Goal: Information Seeking & Learning: Learn about a topic

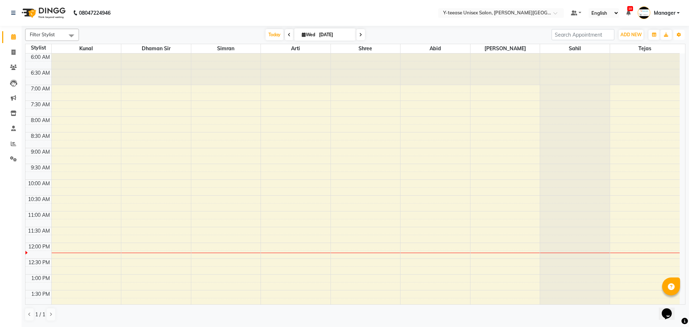
scroll to position [180, 0]
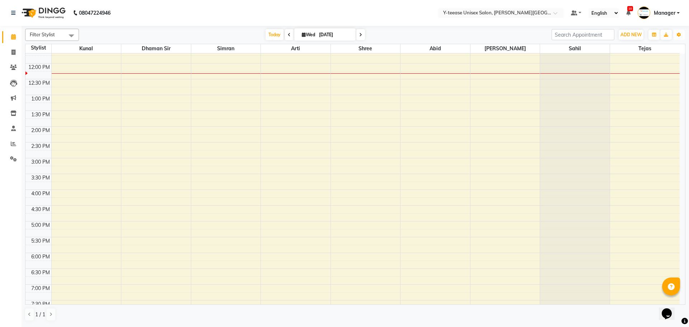
click at [680, 38] on button "Toggle Dropdown" at bounding box center [679, 35] width 11 height 10
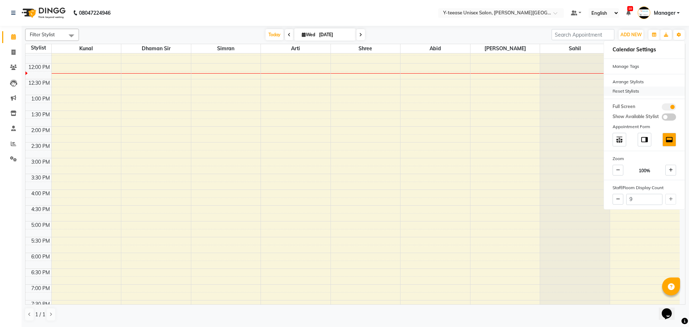
click at [625, 90] on div "Reset Stylists" at bounding box center [644, 91] width 81 height 9
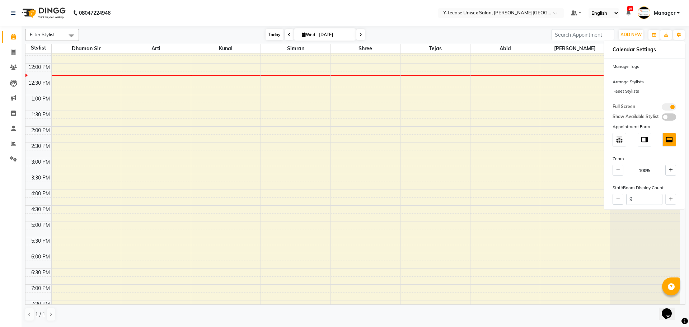
click at [273, 36] on span "Today" at bounding box center [275, 34] width 18 height 11
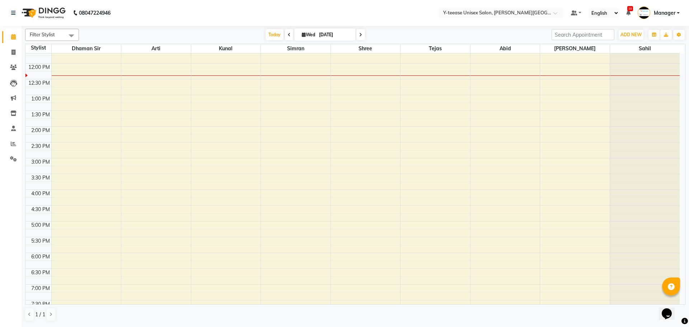
scroll to position [190, 0]
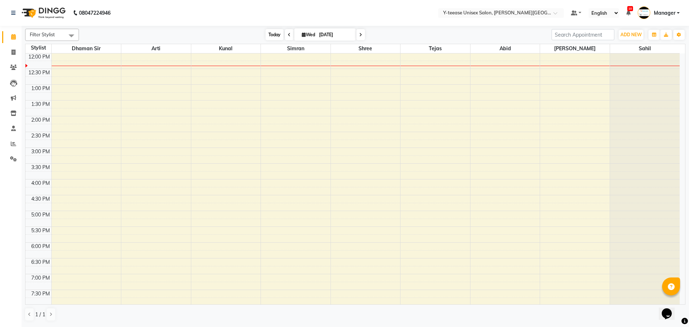
click at [270, 34] on span "Today" at bounding box center [275, 34] width 18 height 11
click at [270, 37] on span "Today" at bounding box center [275, 34] width 18 height 11
click at [266, 37] on span "Today" at bounding box center [275, 34] width 18 height 11
click at [275, 33] on span "Today" at bounding box center [275, 34] width 18 height 11
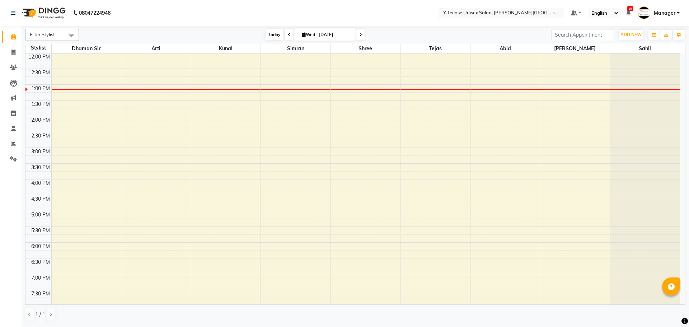
click at [274, 38] on span "Today" at bounding box center [275, 34] width 18 height 11
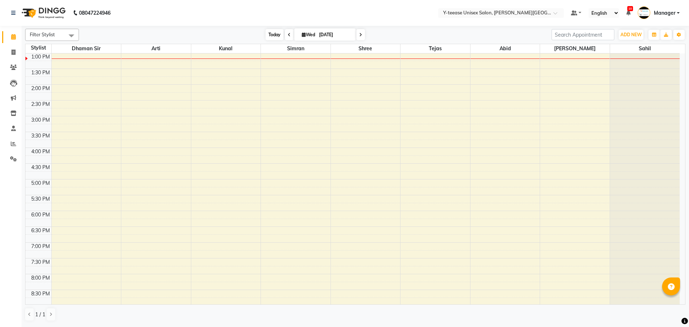
click at [266, 37] on span "Today" at bounding box center [275, 34] width 18 height 11
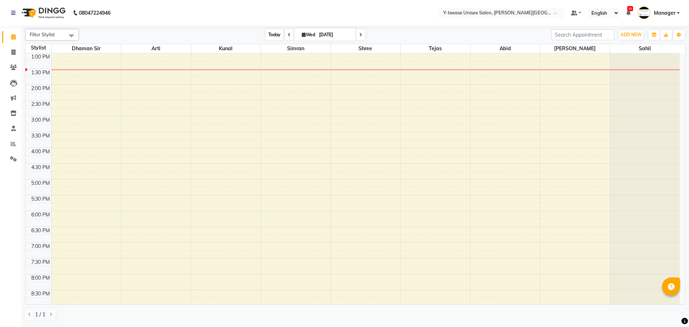
click at [270, 35] on span "Today" at bounding box center [275, 34] width 18 height 11
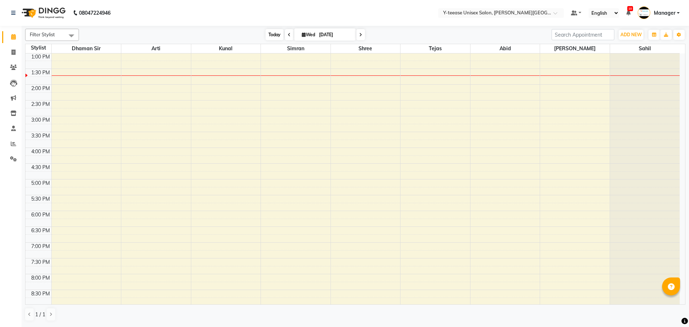
click at [276, 37] on span "Today" at bounding box center [275, 34] width 18 height 11
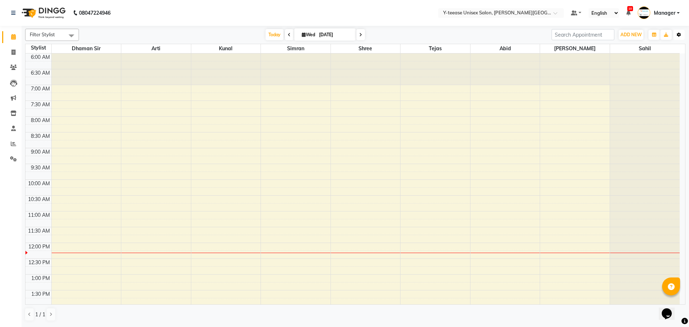
click at [679, 35] on icon "button" at bounding box center [679, 35] width 4 height 4
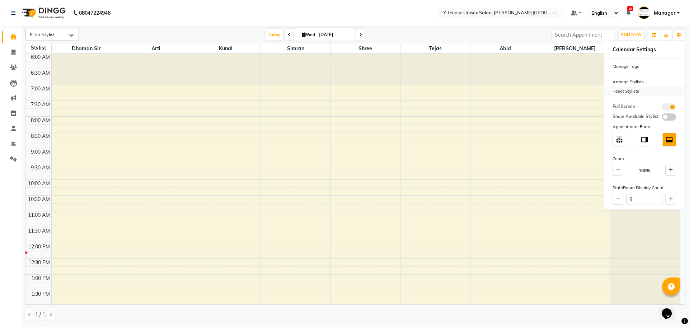
click at [626, 91] on div "Reset Stylists" at bounding box center [644, 91] width 81 height 9
click at [279, 36] on span "Today" at bounding box center [275, 34] width 18 height 11
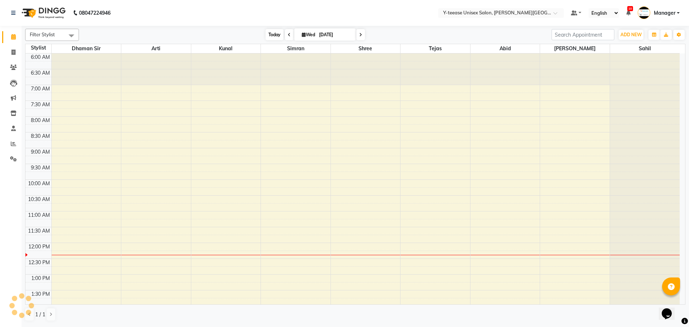
scroll to position [190, 0]
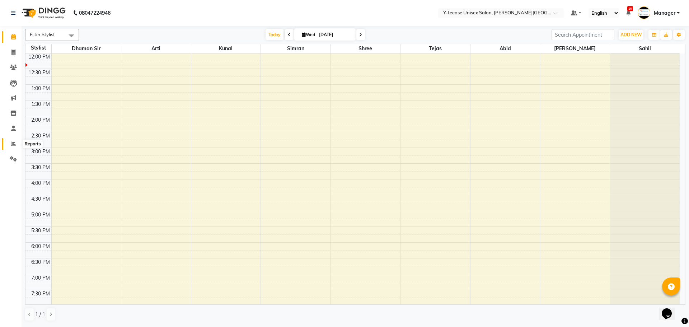
click at [12, 145] on icon at bounding box center [13, 143] width 5 height 5
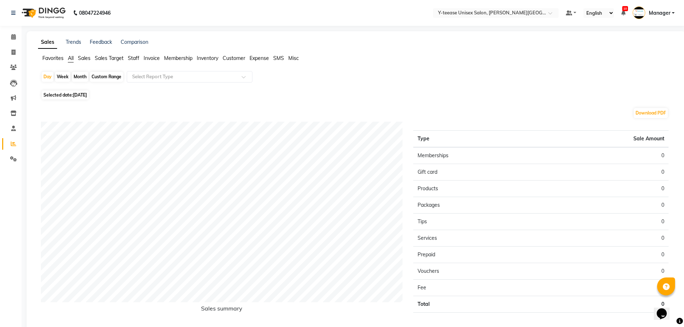
click at [85, 95] on span "[DATE]" at bounding box center [80, 94] width 14 height 5
select select "9"
select select "2025"
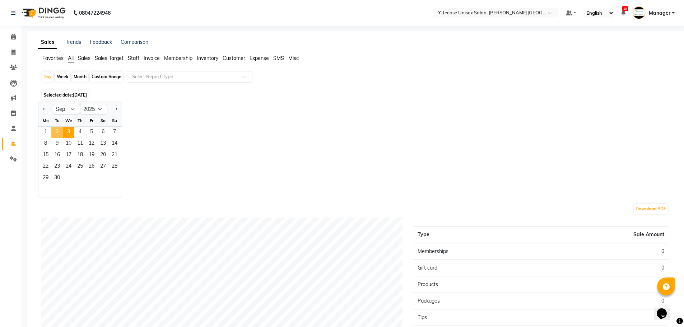
click at [60, 131] on span "2" at bounding box center [56, 132] width 11 height 11
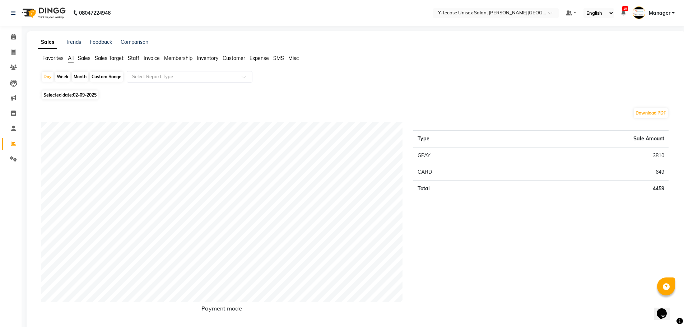
click at [89, 95] on span "02-09-2025" at bounding box center [85, 94] width 24 height 5
select select "9"
select select "2025"
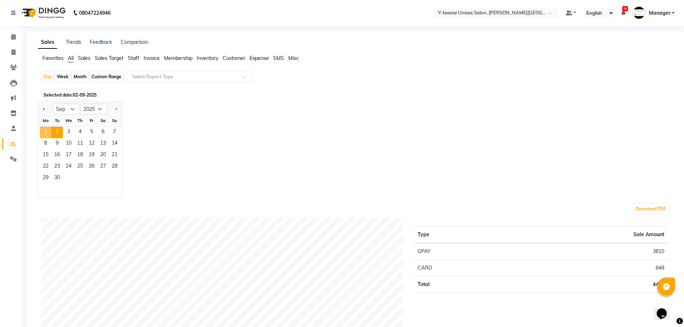
click at [43, 131] on span "1" at bounding box center [45, 132] width 11 height 11
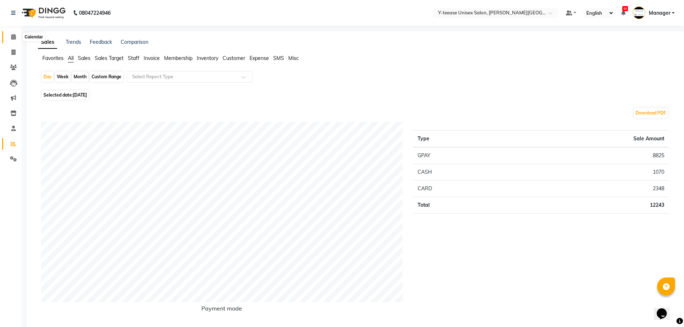
click at [12, 37] on icon at bounding box center [13, 36] width 5 height 5
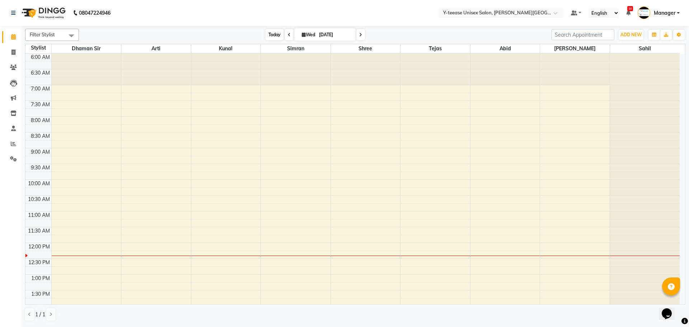
click at [280, 35] on span "Today" at bounding box center [275, 34] width 18 height 11
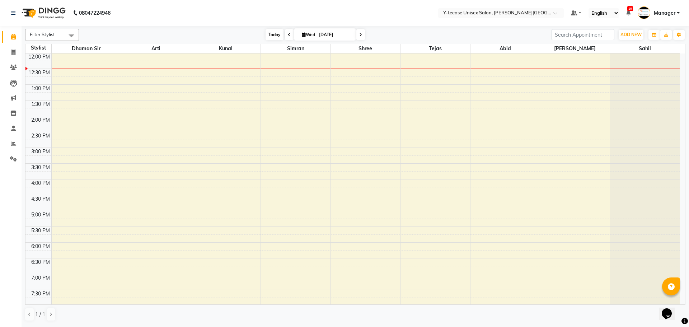
click at [268, 32] on span "Today" at bounding box center [275, 34] width 18 height 11
click at [269, 37] on span "Today" at bounding box center [275, 34] width 18 height 11
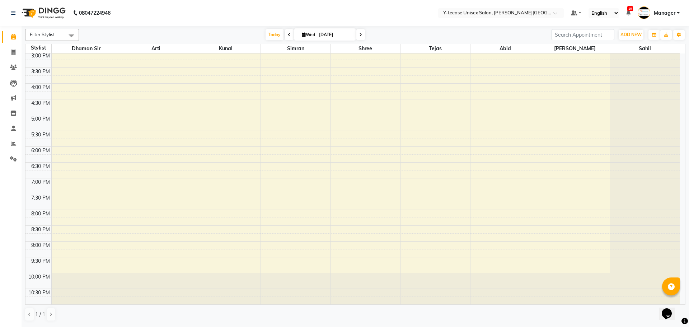
scroll to position [34, 0]
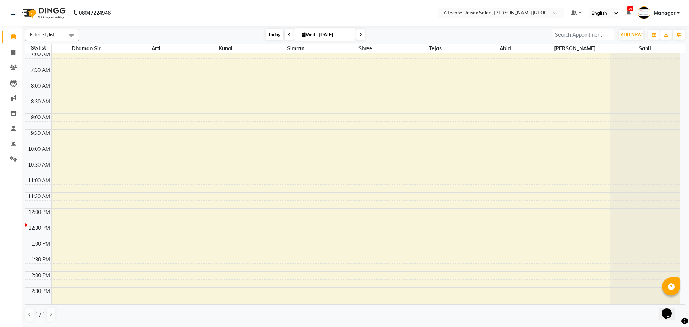
click at [272, 36] on span "Today" at bounding box center [275, 34] width 18 height 11
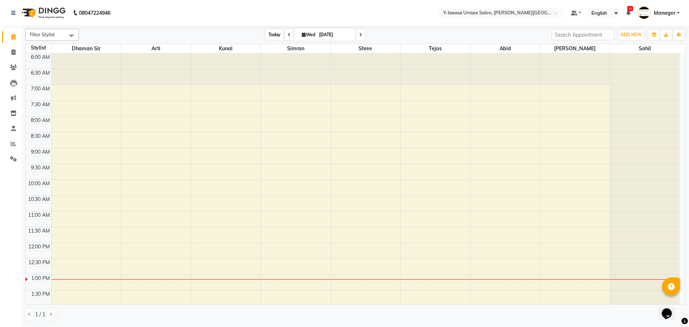
scroll to position [190, 0]
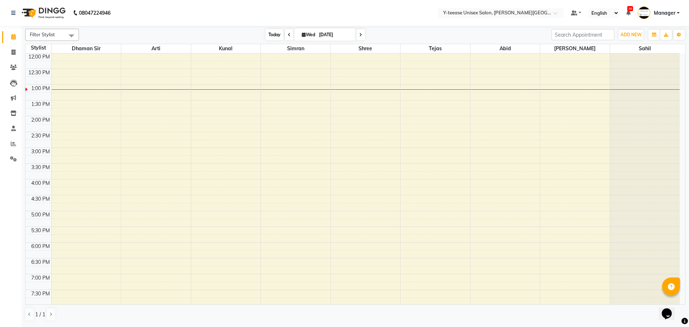
click at [276, 36] on span "Today" at bounding box center [275, 34] width 18 height 11
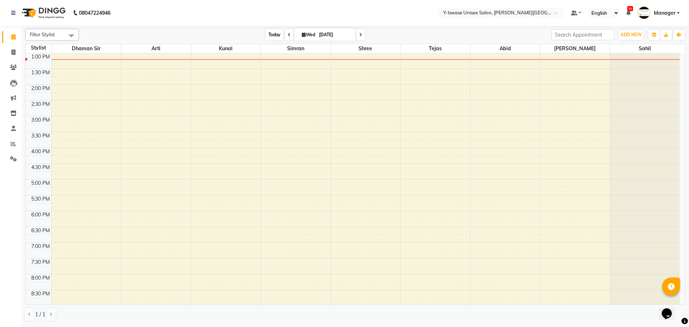
click at [275, 36] on span "Today" at bounding box center [275, 34] width 18 height 11
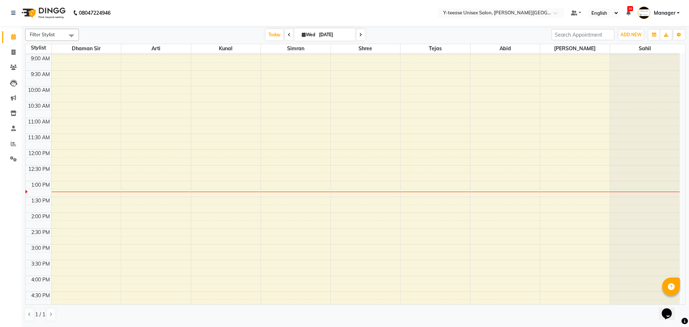
scroll to position [0, 0]
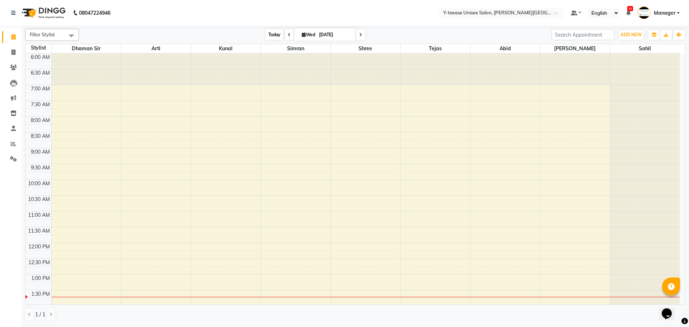
click at [275, 38] on span "Today" at bounding box center [275, 34] width 18 height 11
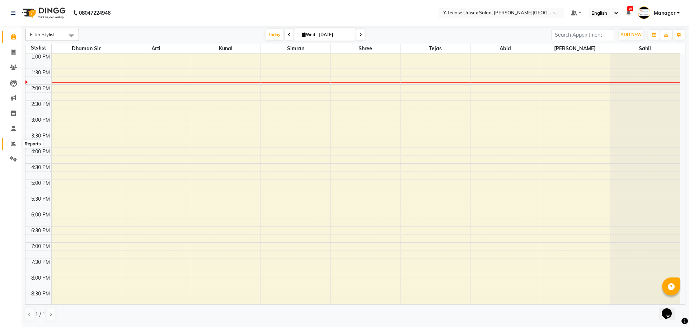
click at [9, 142] on span at bounding box center [13, 144] width 13 height 8
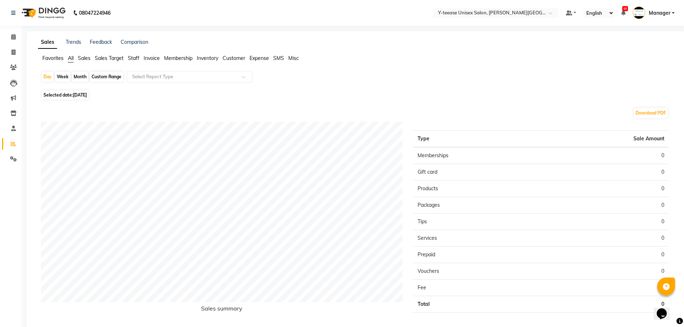
click at [116, 53] on div "Sales Trends Feedback Comparison Favorites All Sales Sales Target Staff Invoice…" at bounding box center [356, 189] width 659 height 317
click at [107, 56] on span "Sales Target" at bounding box center [109, 58] width 29 height 6
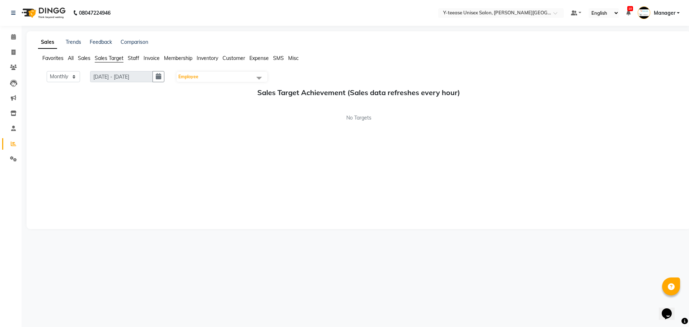
click at [84, 56] on span "Sales" at bounding box center [84, 58] width 13 height 6
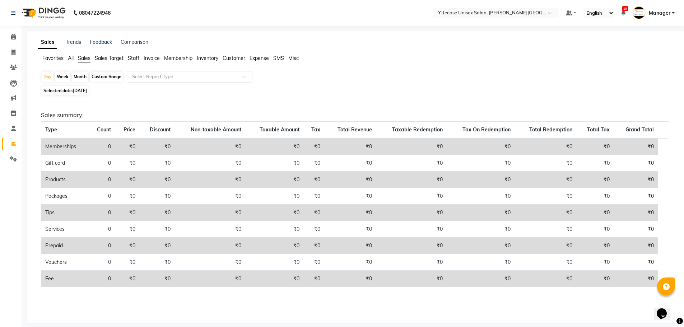
click at [109, 79] on div "Custom Range" at bounding box center [106, 77] width 33 height 10
select select "9"
select select "2025"
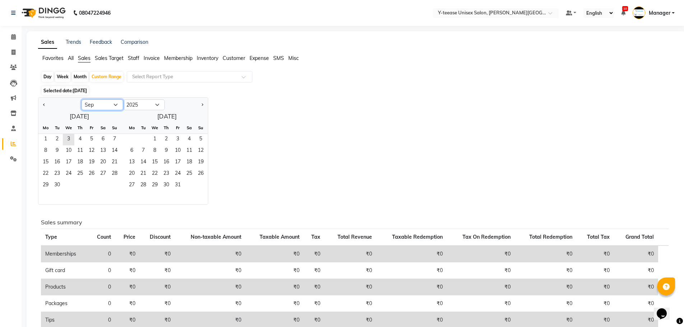
click at [107, 104] on select "Jan Feb Mar Apr May Jun Jul Aug Sep Oct Nov Dec" at bounding box center [102, 104] width 42 height 11
select select "8"
click at [81, 99] on select "Jan Feb Mar Apr May Jun Jul Aug Sep Oct Nov Dec" at bounding box center [102, 104] width 42 height 11
click at [93, 138] on span "1" at bounding box center [91, 139] width 11 height 11
click at [116, 185] on span "31" at bounding box center [114, 185] width 11 height 11
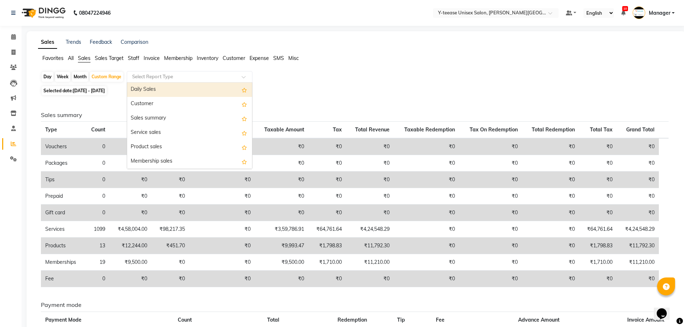
click at [162, 75] on input "text" at bounding box center [182, 76] width 103 height 7
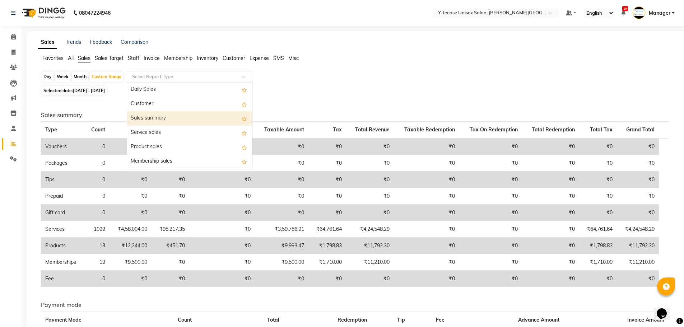
click at [162, 117] on div "Sales summary" at bounding box center [189, 118] width 125 height 14
select select "full_report"
select select "csv"
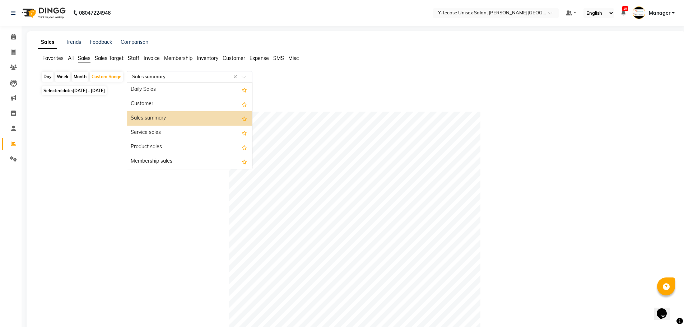
drag, startPoint x: 183, startPoint y: 78, endPoint x: 181, endPoint y: 83, distance: 5.5
click at [183, 78] on input "text" at bounding box center [182, 76] width 103 height 7
click at [177, 135] on div "Service sales" at bounding box center [189, 133] width 125 height 14
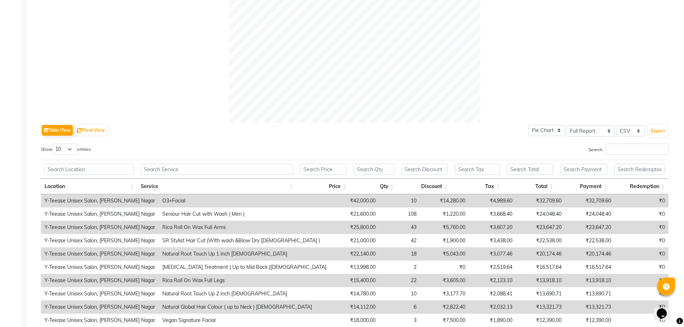
scroll to position [287, 0]
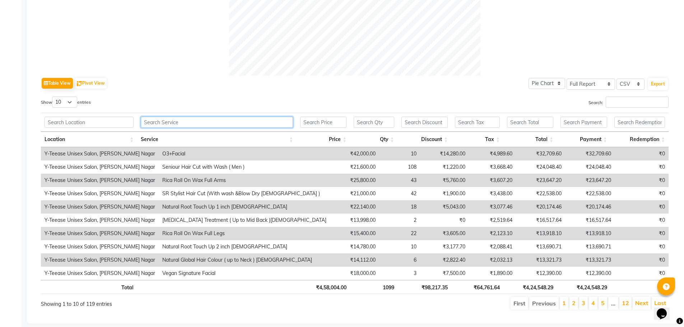
click at [192, 123] on input "text" at bounding box center [217, 122] width 152 height 11
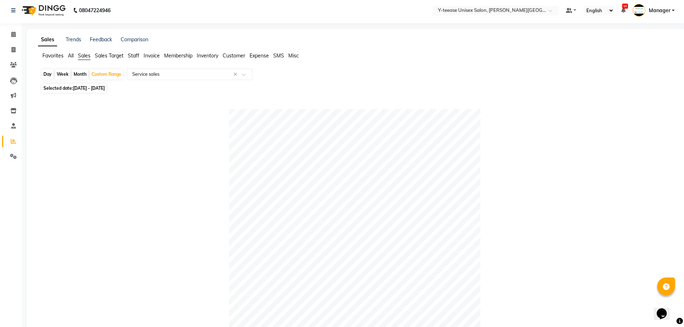
scroll to position [0, 0]
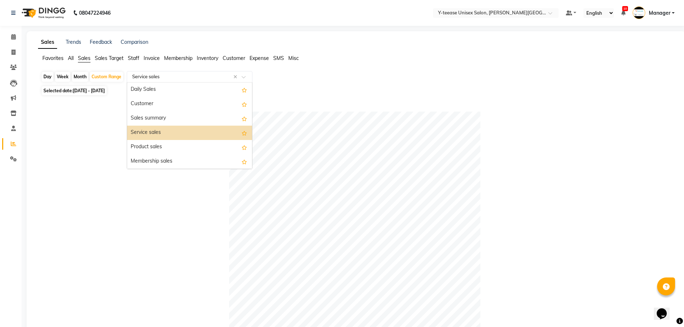
click at [157, 75] on input "text" at bounding box center [182, 76] width 103 height 7
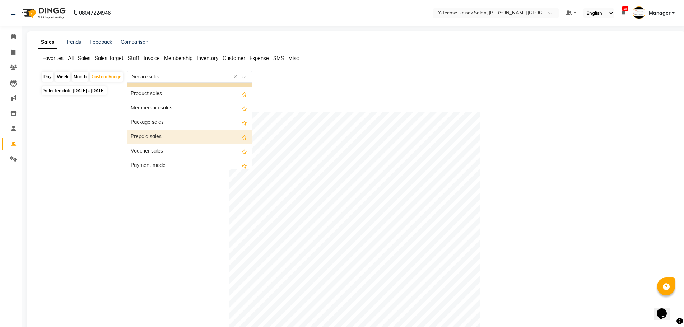
scroll to position [36, 0]
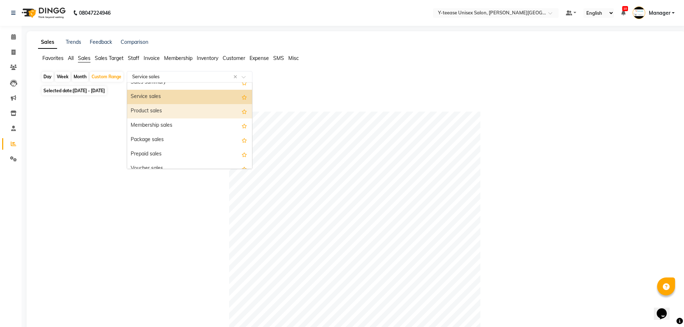
click at [180, 116] on div "Product sales" at bounding box center [189, 111] width 125 height 14
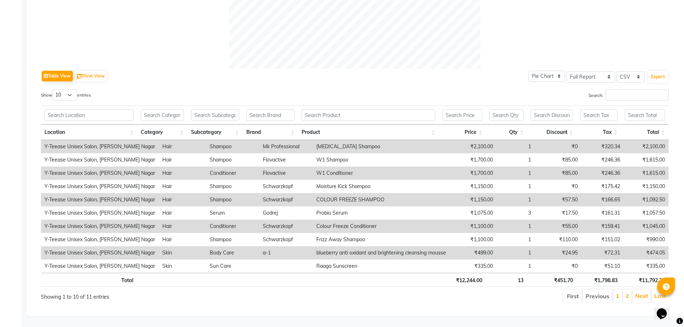
scroll to position [300, 0]
click at [619, 292] on link "1" at bounding box center [618, 295] width 4 height 7
click at [629, 293] on link "2" at bounding box center [627, 295] width 4 height 7
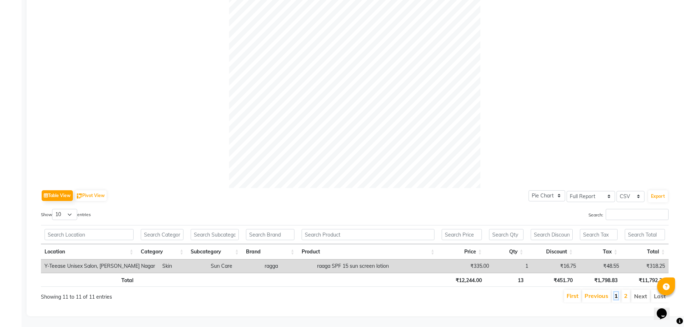
click at [616, 292] on link "1" at bounding box center [616, 295] width 4 height 7
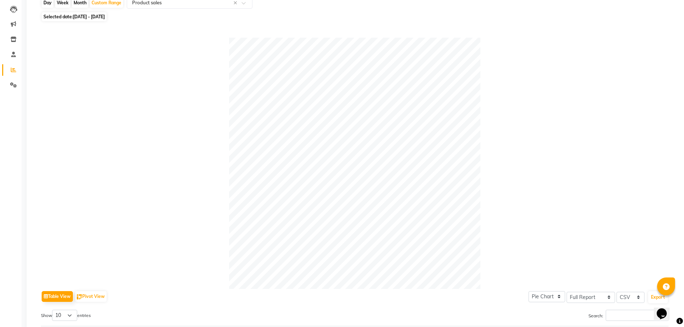
scroll to position [0, 0]
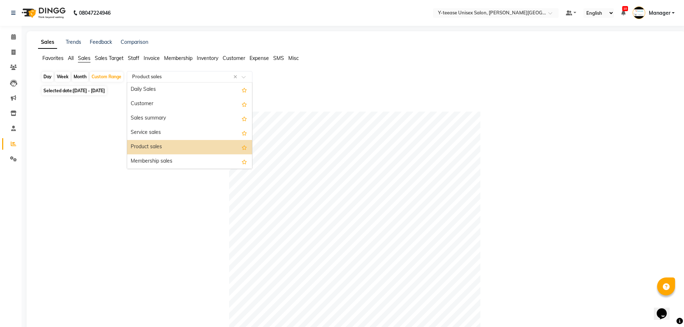
click at [174, 79] on input "text" at bounding box center [182, 76] width 103 height 7
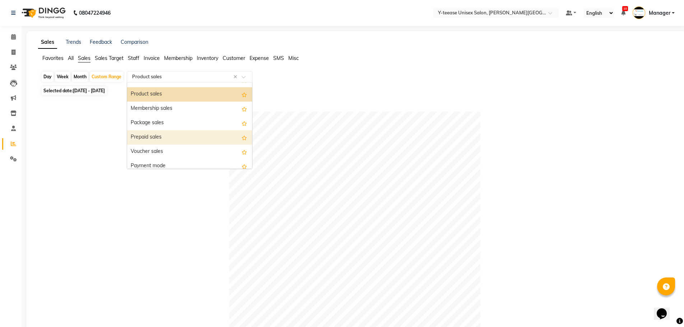
scroll to position [36, 0]
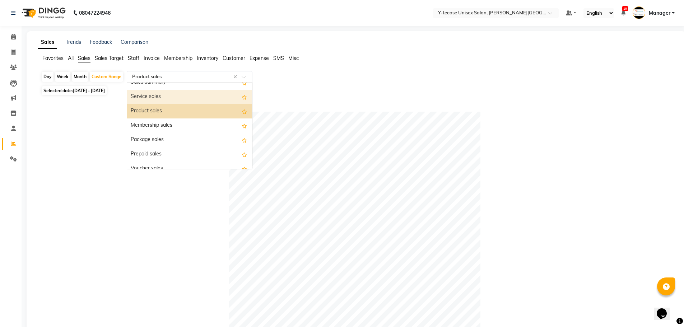
click at [161, 101] on div "Service sales" at bounding box center [189, 97] width 125 height 14
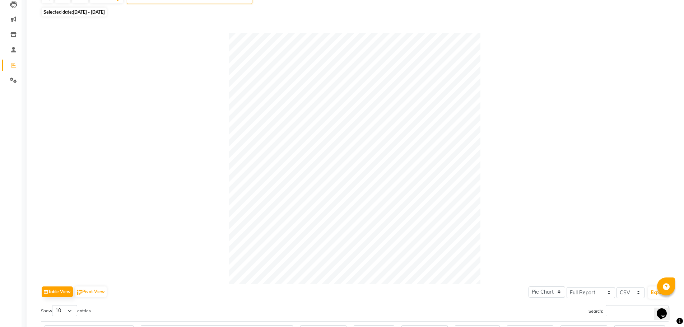
scroll to position [180, 0]
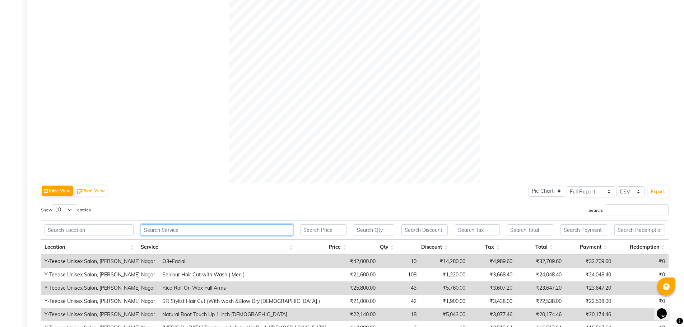
click at [193, 232] on input "text" at bounding box center [217, 229] width 152 height 11
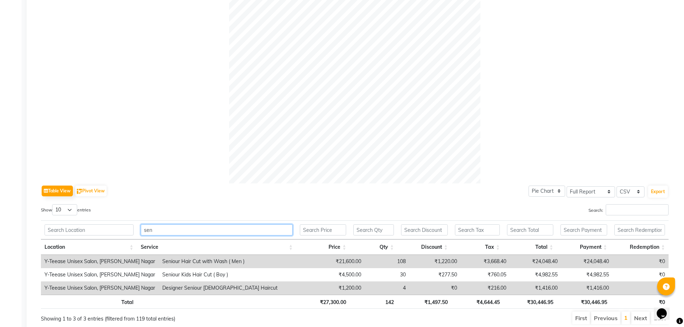
click at [181, 230] on input "sen" at bounding box center [217, 229] width 152 height 11
type input "s"
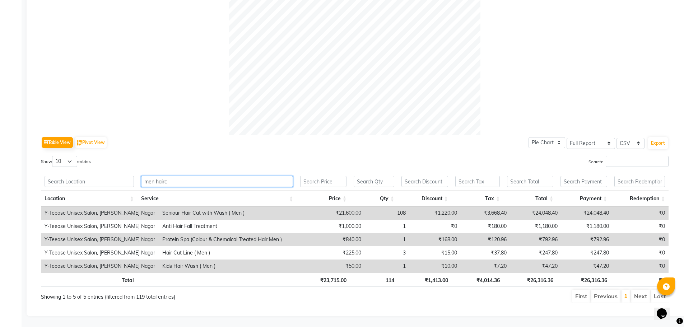
scroll to position [180, 0]
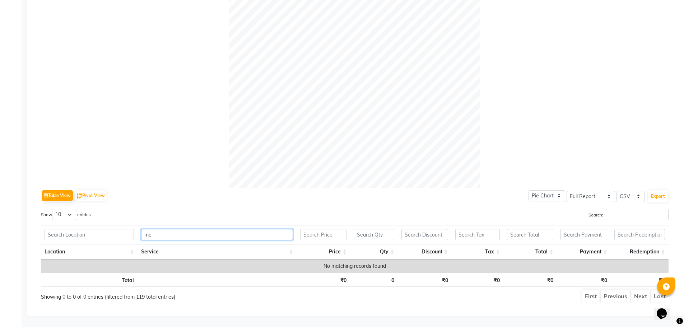
type input "m"
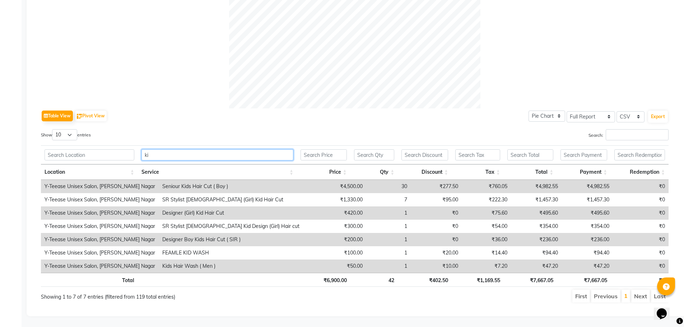
scroll to position [260, 0]
type input "k"
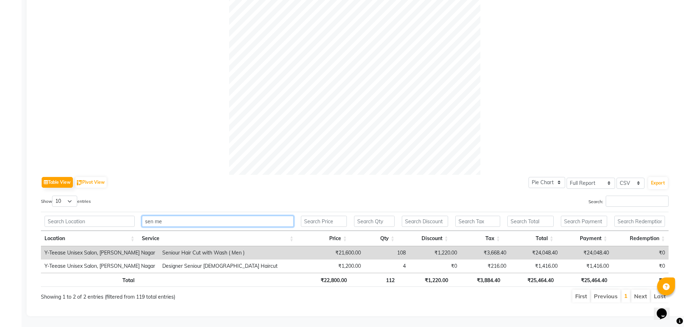
scroll to position [180, 0]
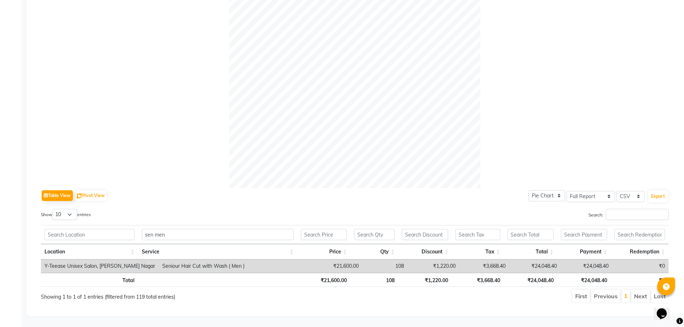
click at [628, 291] on li "1" at bounding box center [625, 296] width 9 height 13
click at [626, 292] on link "1" at bounding box center [626, 295] width 4 height 7
click at [383, 260] on td "108" at bounding box center [384, 266] width 45 height 13
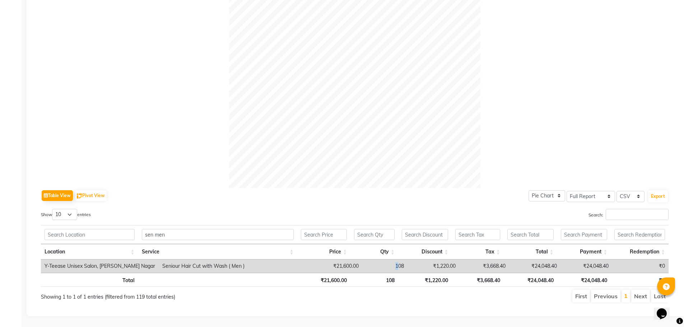
drag, startPoint x: 386, startPoint y: 260, endPoint x: 390, endPoint y: 266, distance: 7.2
click at [390, 266] on td "108" at bounding box center [384, 266] width 45 height 13
click at [390, 267] on td "108" at bounding box center [384, 266] width 45 height 13
click at [185, 229] on input "sen men" at bounding box center [218, 234] width 152 height 11
type input "s"
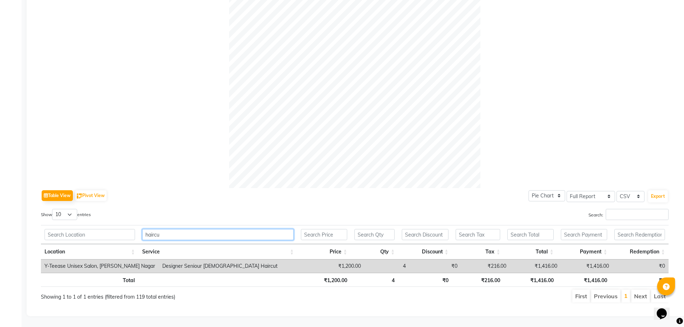
type input "haircut"
drag, startPoint x: 169, startPoint y: 229, endPoint x: 130, endPoint y: 230, distance: 39.5
click at [130, 230] on tr "haircut" at bounding box center [355, 234] width 628 height 19
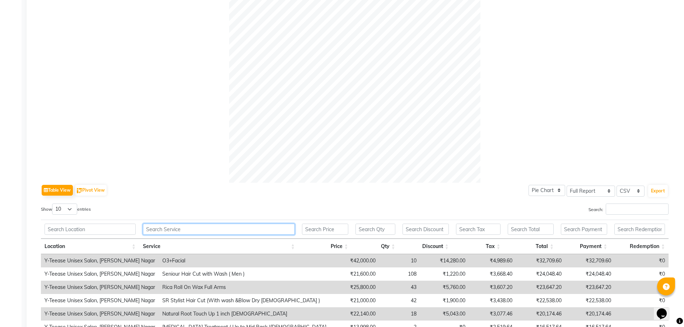
click at [157, 229] on input "text" at bounding box center [219, 229] width 152 height 11
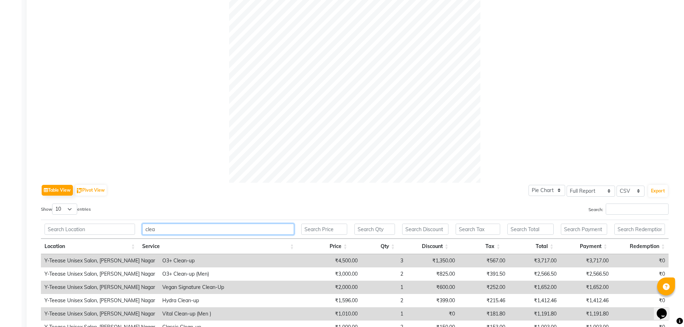
type input "clean"
drag, startPoint x: 173, startPoint y: 230, endPoint x: 142, endPoint y: 230, distance: 31.2
click at [142, 230] on input "clean" at bounding box center [218, 229] width 152 height 11
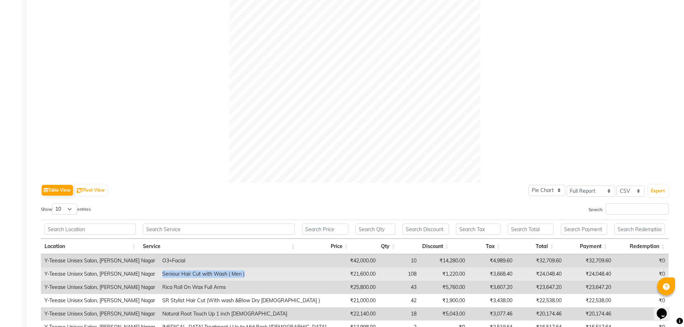
drag, startPoint x: 143, startPoint y: 272, endPoint x: 230, endPoint y: 272, distance: 87.2
click at [230, 272] on td "Seniour Hair Cut with Wash ( Men )" at bounding box center [244, 273] width 171 height 13
copy td "Seniour Hair Cut with Wash ( Men )"
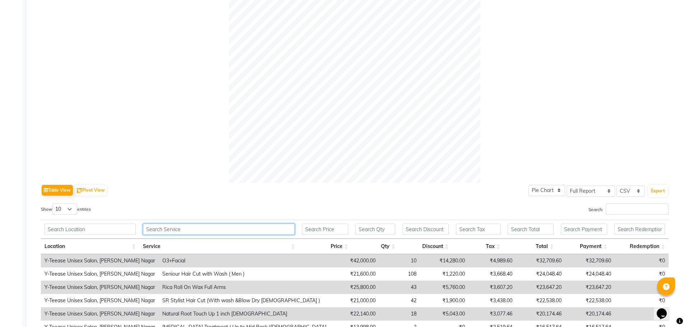
click at [183, 233] on input "text" at bounding box center [219, 229] width 152 height 11
paste input "Seniour Hair Cut with Wash ( Men )"
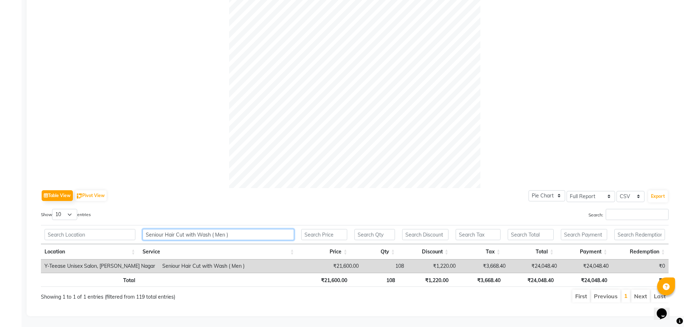
click at [233, 230] on input "Seniour Hair Cut with Wash ( Men )" at bounding box center [219, 234] width 152 height 11
type input "S"
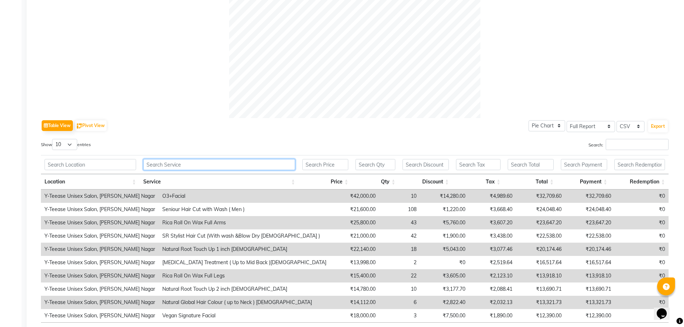
scroll to position [300, 0]
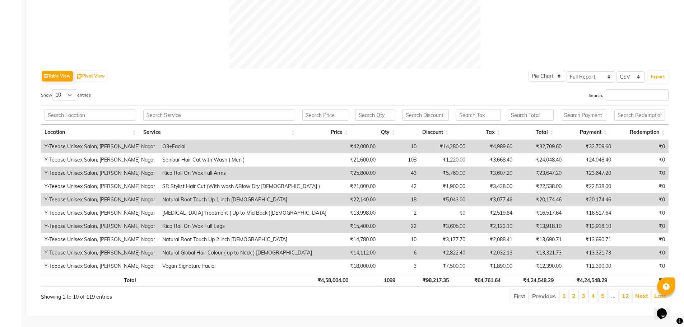
click at [563, 290] on li "1" at bounding box center [564, 296] width 9 height 13
click at [579, 293] on ul "First Previous 1 2 3 4 5 … 12 Next Last" at bounding box center [488, 296] width 362 height 13
click at [576, 292] on link "2" at bounding box center [574, 295] width 4 height 7
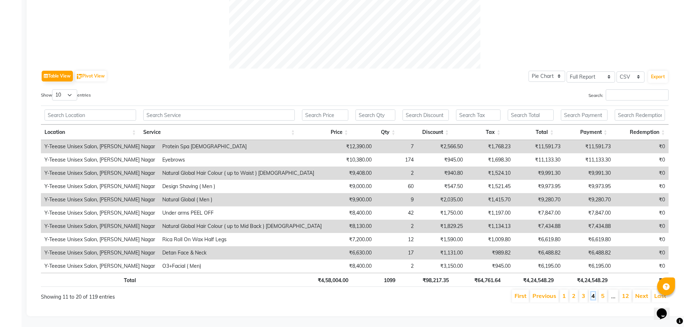
click at [592, 292] on link "4" at bounding box center [593, 295] width 4 height 7
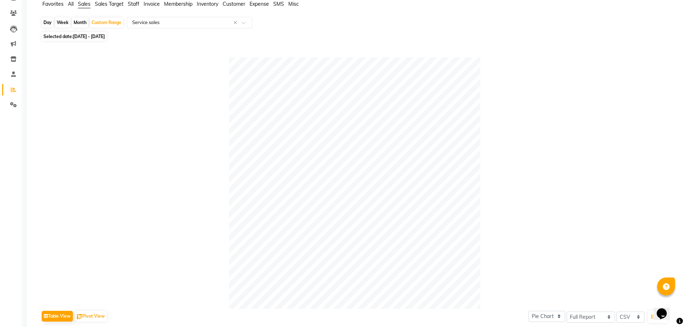
scroll to position [0, 0]
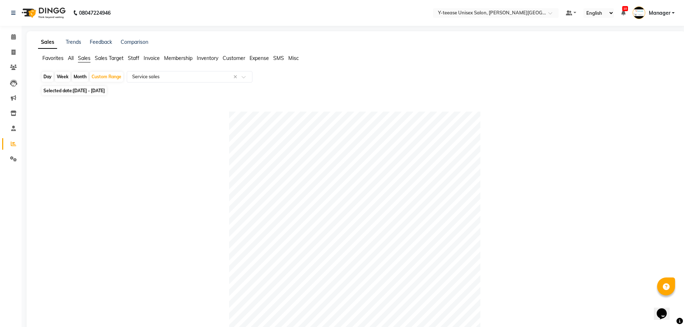
click at [135, 57] on span "Staff" at bounding box center [133, 58] width 11 height 6
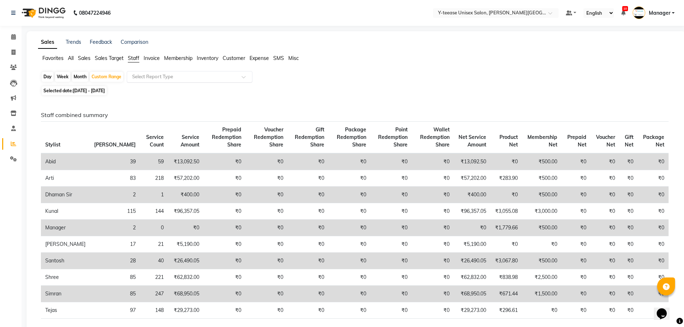
click at [156, 78] on input "text" at bounding box center [182, 76] width 103 height 7
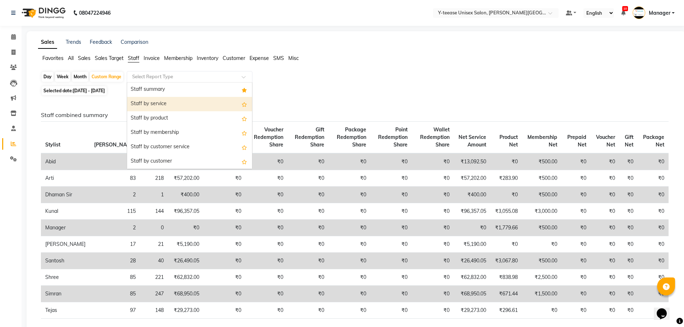
click at [153, 105] on div "Staff by service" at bounding box center [189, 104] width 125 height 14
select select "full_report"
select select "csv"
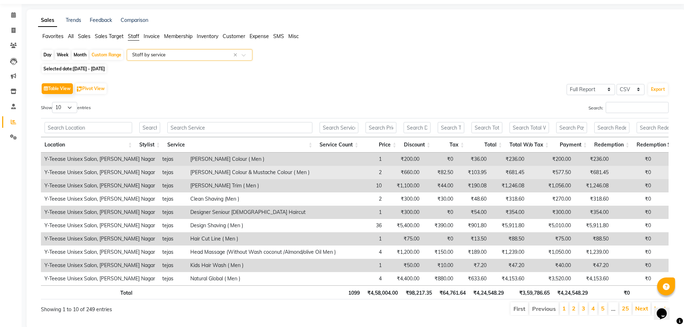
scroll to position [45, 0]
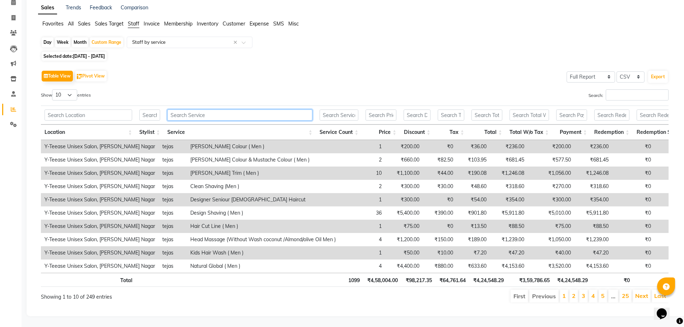
click at [187, 110] on input "text" at bounding box center [239, 115] width 145 height 11
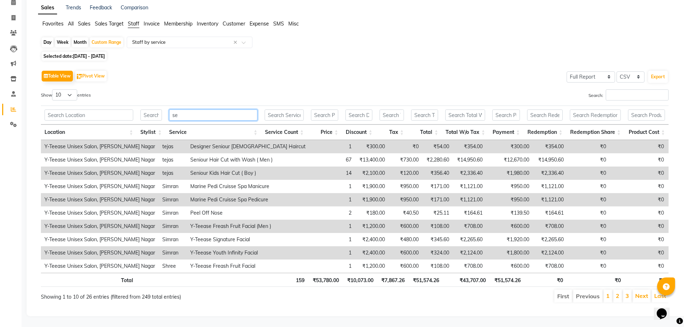
scroll to position [40, 0]
type input "sen"
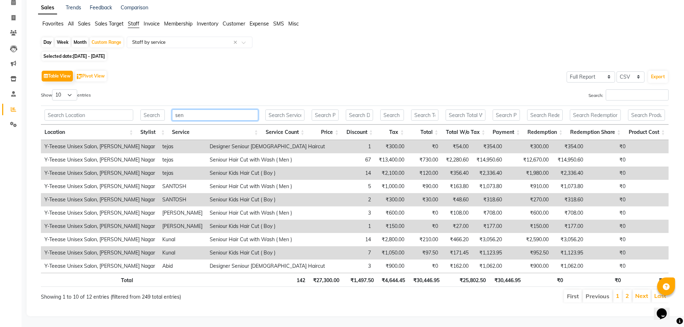
drag, startPoint x: 188, startPoint y: 110, endPoint x: 152, endPoint y: 110, distance: 35.5
click at [152, 110] on tr "sen" at bounding box center [355, 115] width 628 height 19
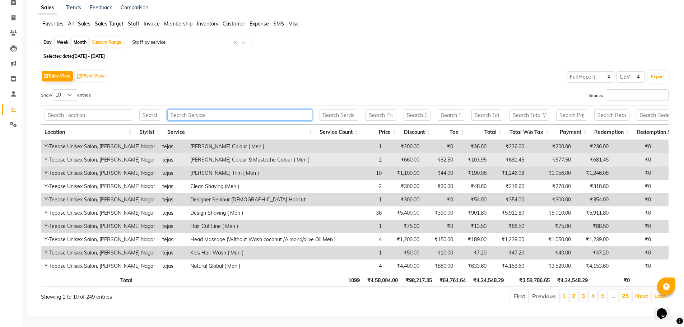
scroll to position [45, 0]
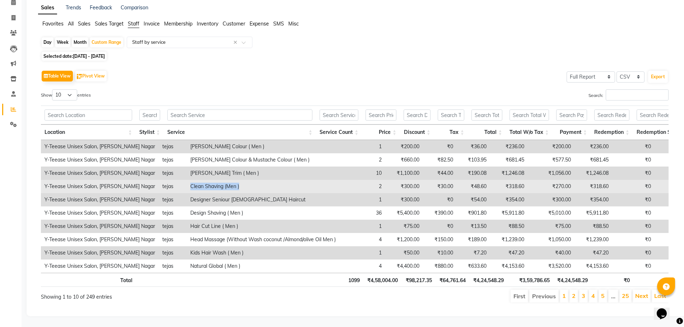
drag, startPoint x: 169, startPoint y: 176, endPoint x: 228, endPoint y: 181, distance: 59.4
click at [228, 181] on td "Clean Shaving (Men )" at bounding box center [263, 186] width 153 height 13
copy td "Clean Shaving (Men )"
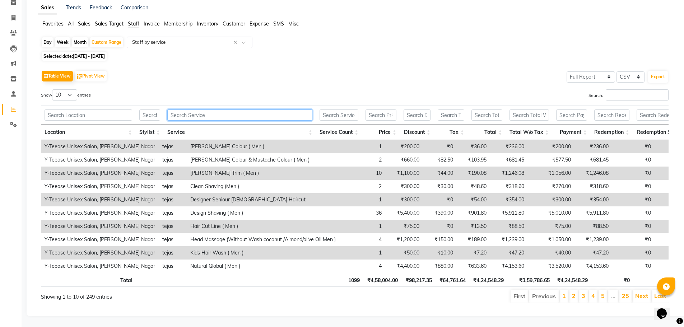
click at [209, 110] on input "text" at bounding box center [239, 115] width 145 height 11
paste input "Clean Shaving (Men )"
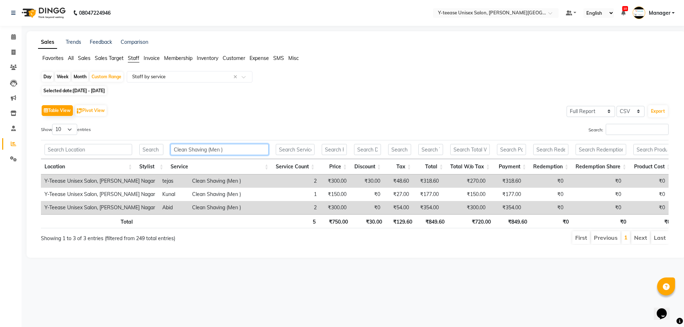
scroll to position [0, 0]
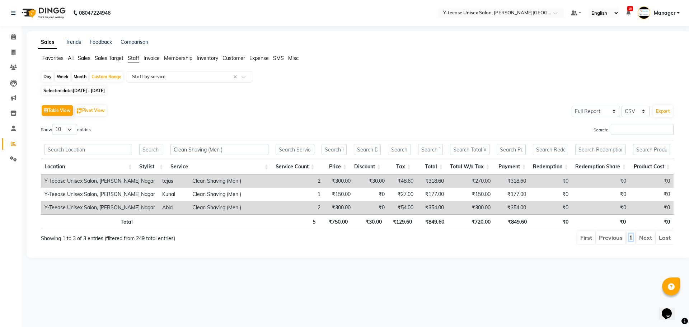
click at [631, 241] on link "1" at bounding box center [631, 237] width 4 height 7
click at [644, 238] on li "Next" at bounding box center [646, 237] width 19 height 13
click at [644, 237] on li "Next" at bounding box center [646, 237] width 19 height 13
click at [658, 236] on li "Last" at bounding box center [665, 237] width 18 height 13
click at [612, 237] on li "Previous" at bounding box center [610, 237] width 29 height 13
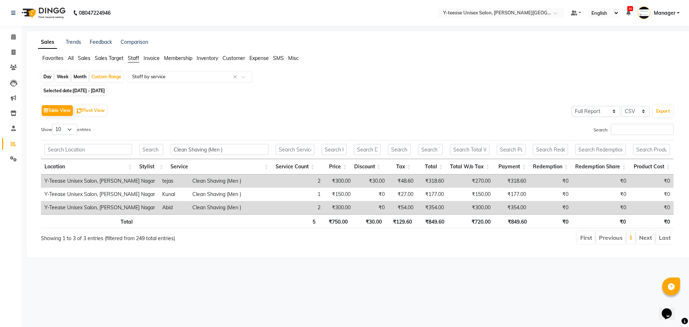
drag, startPoint x: 556, startPoint y: 235, endPoint x: 616, endPoint y: 241, distance: 60.6
click at [570, 237] on ul "First Previous 1 Next Last" at bounding box center [491, 237] width 365 height 13
click at [636, 239] on ul "First Previous 1 Next Last" at bounding box center [491, 237] width 365 height 13
click at [633, 239] on link "1" at bounding box center [631, 237] width 4 height 7
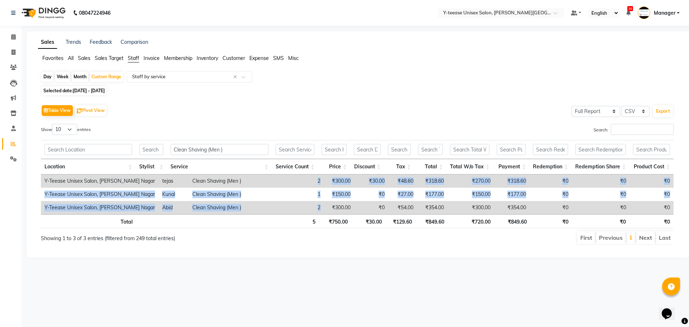
drag, startPoint x: 314, startPoint y: 181, endPoint x: 316, endPoint y: 213, distance: 31.6
click at [316, 213] on tbody "Y-Teease Unisex Salon, Keshav Nagar tejas Clean Shaving (Men ) 2 ₹300.00 ₹30.00…" at bounding box center [357, 194] width 633 height 40
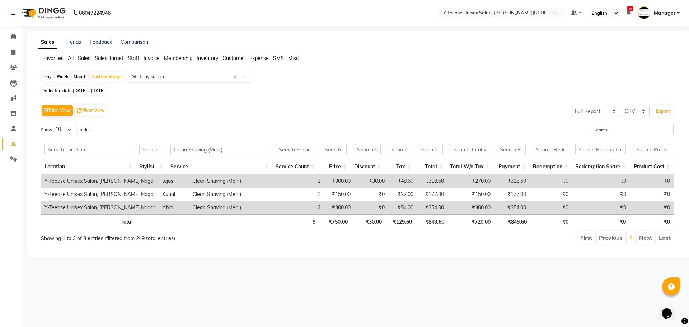
click at [316, 258] on div "Sales Trends Feedback Comparison Favorites All Sales Sales Target Staff Invoice…" at bounding box center [359, 144] width 665 height 227
drag, startPoint x: 229, startPoint y: 149, endPoint x: 181, endPoint y: 157, distance: 48.0
click at [181, 157] on th "Clean Shaving (Men )" at bounding box center [219, 149] width 105 height 19
type input "C"
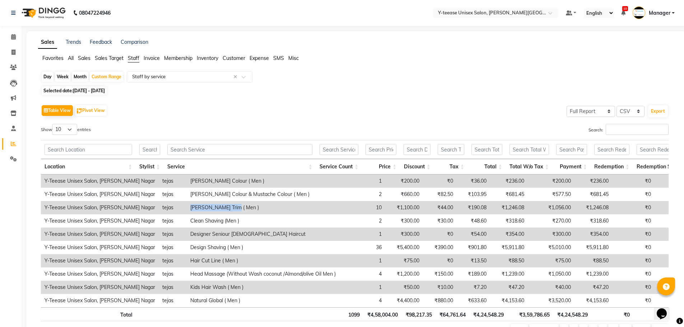
drag, startPoint x: 167, startPoint y: 206, endPoint x: 213, endPoint y: 208, distance: 46.0
click at [213, 208] on td "Beard Trim ( Men )" at bounding box center [263, 207] width 153 height 13
copy td "Beard Trim ( Men )"
click at [232, 145] on input "text" at bounding box center [239, 149] width 145 height 11
paste input "Beard Trim ( Men )"
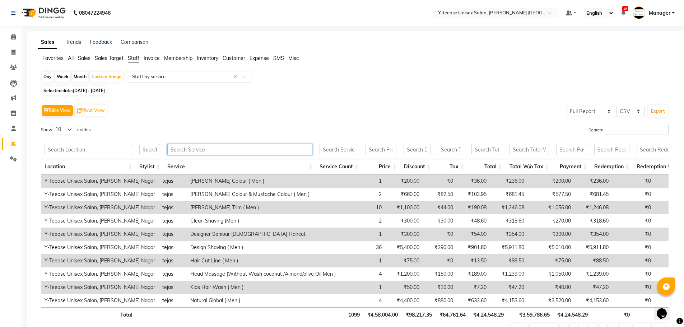
type input "Beard Trim ( Men )"
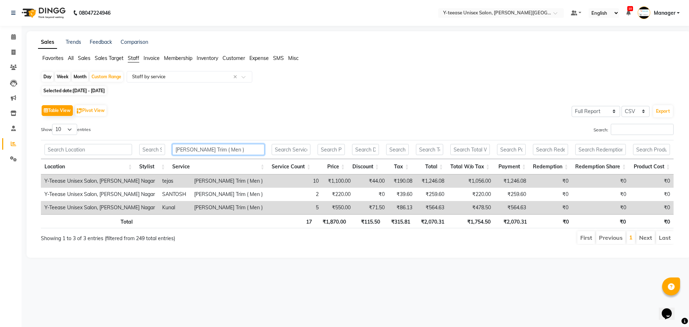
drag, startPoint x: 231, startPoint y: 150, endPoint x: 160, endPoint y: 150, distance: 70.7
click at [160, 150] on tr "Beard Trim ( Men )" at bounding box center [357, 149] width 633 height 19
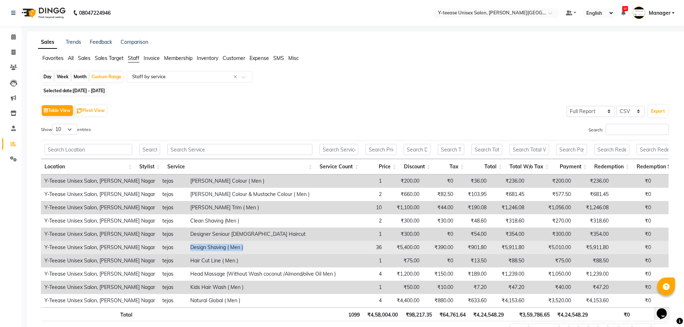
drag, startPoint x: 168, startPoint y: 247, endPoint x: 222, endPoint y: 250, distance: 53.6
click at [222, 250] on td "Design Shaving ( Men )" at bounding box center [263, 247] width 153 height 13
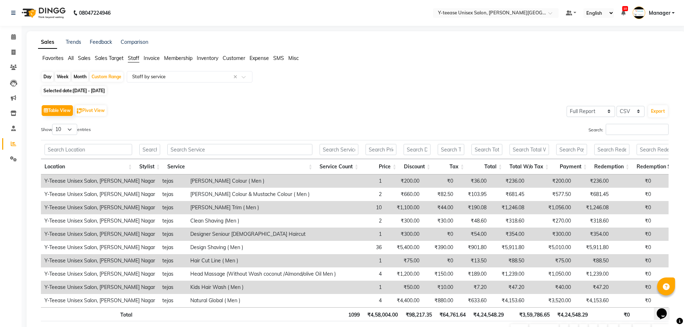
click at [227, 238] on td "Designer Seniour Male Haircut" at bounding box center [263, 234] width 153 height 13
drag, startPoint x: 167, startPoint y: 233, endPoint x: 241, endPoint y: 237, distance: 73.7
click at [241, 237] on td "Designer Seniour Male Haircut" at bounding box center [263, 234] width 153 height 13
copy td "Designer Seniour Male Haircut"
click at [210, 154] on input "text" at bounding box center [239, 149] width 145 height 11
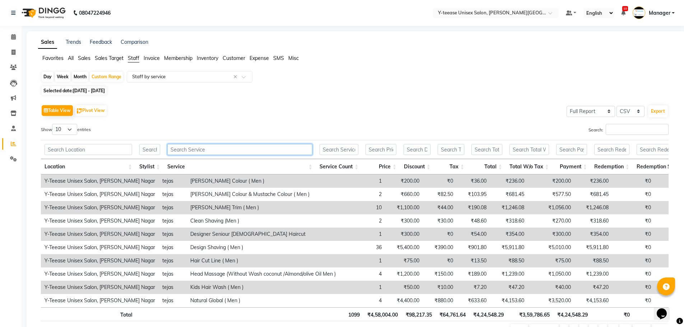
paste input "Designer Seniour Male Haircut"
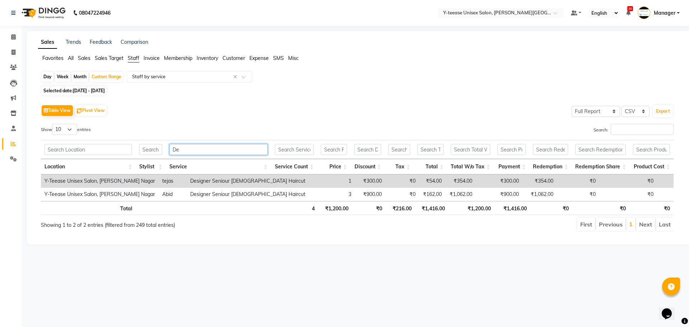
type input "D"
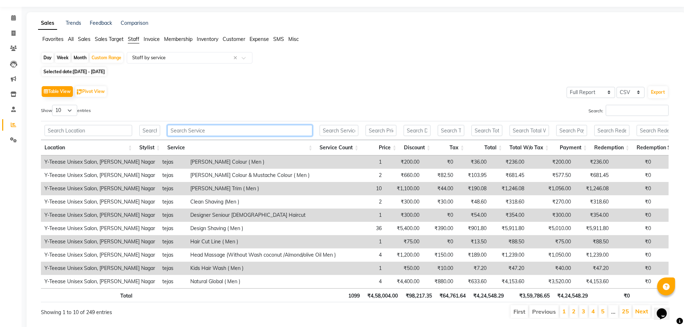
scroll to position [36, 0]
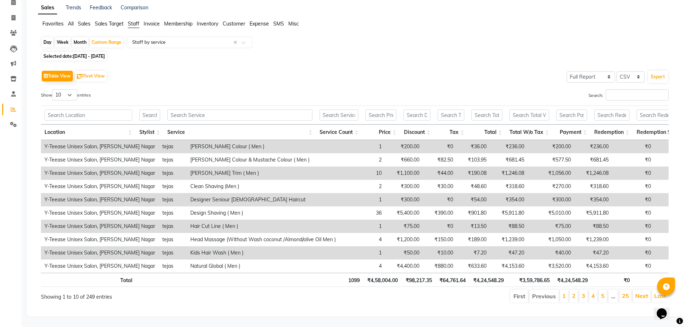
click at [577, 298] on li "2" at bounding box center [573, 296] width 9 height 13
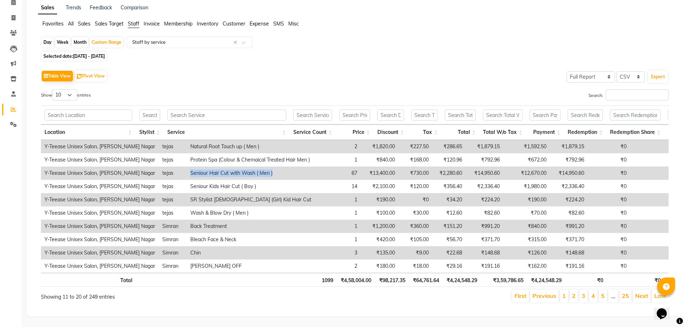
drag, startPoint x: 167, startPoint y: 171, endPoint x: 251, endPoint y: 173, distance: 83.7
click at [251, 173] on td "Seniour Hair Cut with Wash ( Men )" at bounding box center [251, 173] width 128 height 13
copy td "Seniour Hair Cut with Wash ( Men )"
click at [208, 118] on input "text" at bounding box center [226, 115] width 119 height 11
paste input "Seniour Hair Cut with Wash ( Men )"
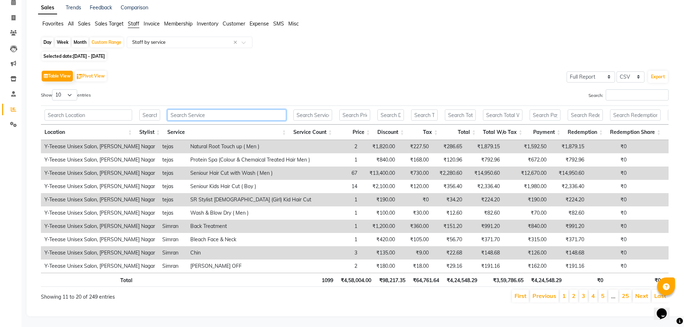
type input "Seniour Hair Cut with Wash ( Men )"
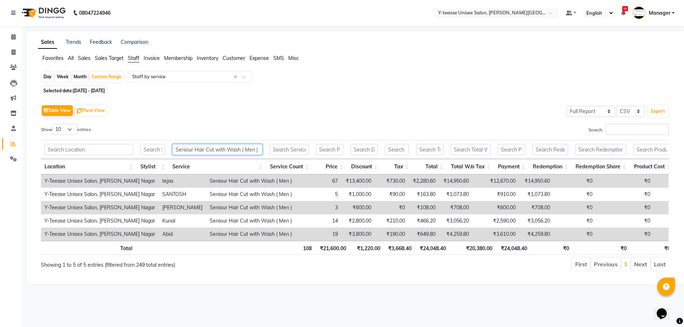
scroll to position [0, 0]
drag, startPoint x: 257, startPoint y: 149, endPoint x: 177, endPoint y: 149, distance: 80.4
click at [177, 149] on input "Seniour Hair Cut with Wash ( Men )" at bounding box center [217, 149] width 90 height 11
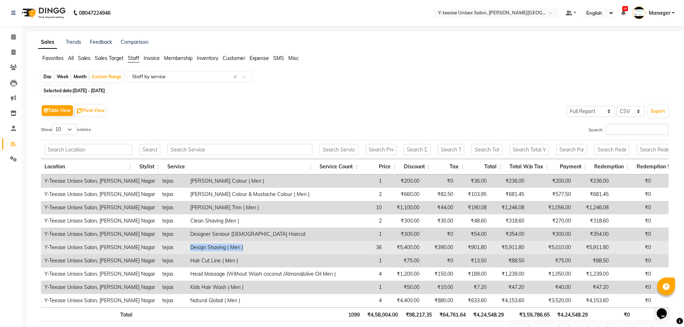
drag, startPoint x: 167, startPoint y: 245, endPoint x: 223, endPoint y: 251, distance: 56.6
click at [223, 251] on td "Design Shaving ( Men )" at bounding box center [263, 247] width 153 height 13
copy td "Design Shaving ( Men )"
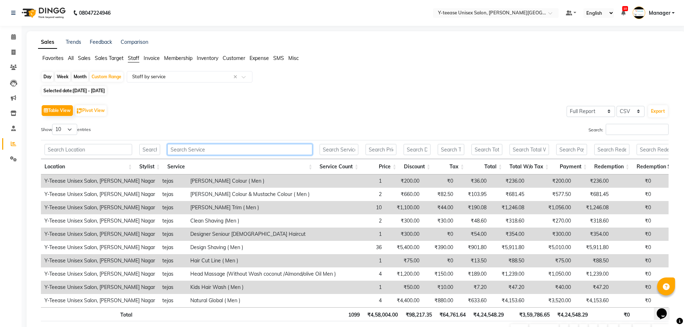
click at [191, 149] on input "text" at bounding box center [239, 149] width 145 height 11
paste input "Design Shaving ( Men )"
type input "Design Shaving ( Men )"
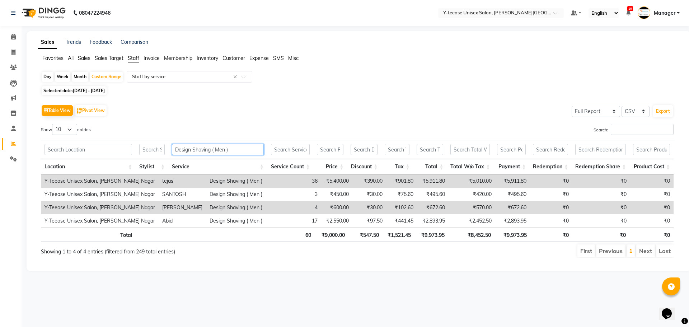
drag, startPoint x: 203, startPoint y: 152, endPoint x: 142, endPoint y: 155, distance: 61.1
click at [142, 155] on tr "Design Shaving ( Men )" at bounding box center [357, 149] width 633 height 19
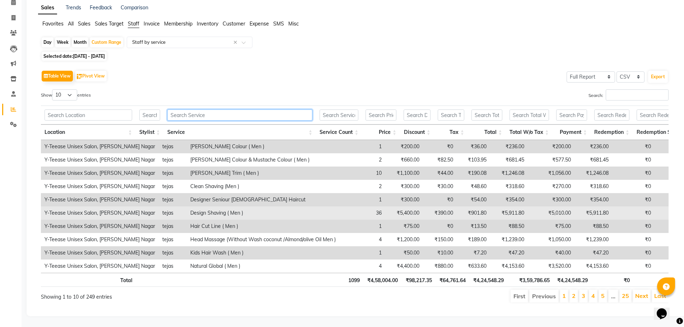
scroll to position [45, 0]
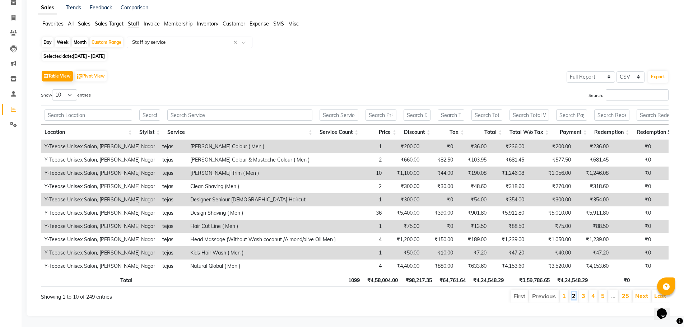
click at [573, 292] on link "2" at bounding box center [574, 295] width 4 height 7
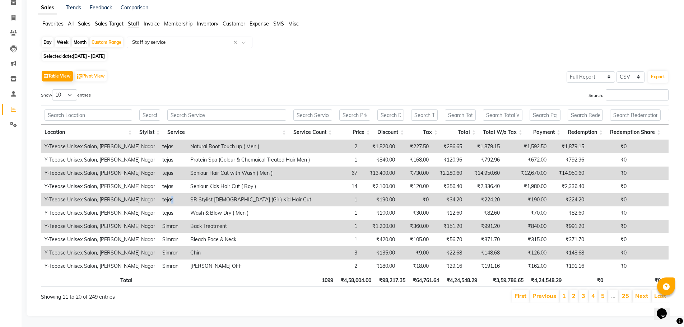
drag, startPoint x: 167, startPoint y: 190, endPoint x: 149, endPoint y: 190, distance: 18.3
click at [149, 193] on tr "Y-Teease Unisex Salon, Keshav Nagar tejas SR Stylist Female (Girl) Kid Hair Cut…" at bounding box center [386, 199] width 690 height 13
click at [187, 193] on td "SR Stylist Female (Girl) Kid Hair Cut" at bounding box center [251, 199] width 128 height 13
drag, startPoint x: 168, startPoint y: 188, endPoint x: 254, endPoint y: 192, distance: 86.3
click at [254, 193] on td "SR Stylist Female (Girl) Kid Hair Cut" at bounding box center [251, 199] width 128 height 13
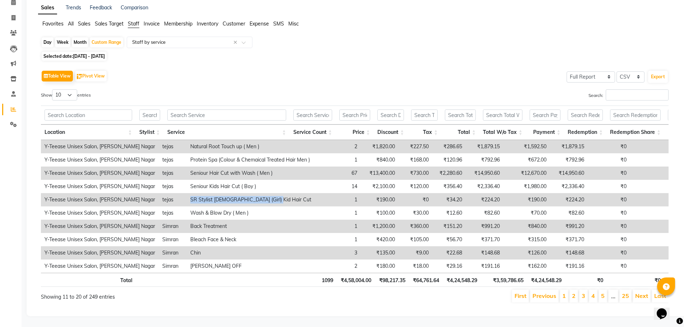
copy td "SR Stylist Female (Girl) Kid Hair Cut"
click at [226, 110] on input "text" at bounding box center [226, 115] width 119 height 11
paste input "SR Stylist Female (Girl) Kid Hair Cut"
type input "SR Stylist Female (Girl) Kid Hair Cut"
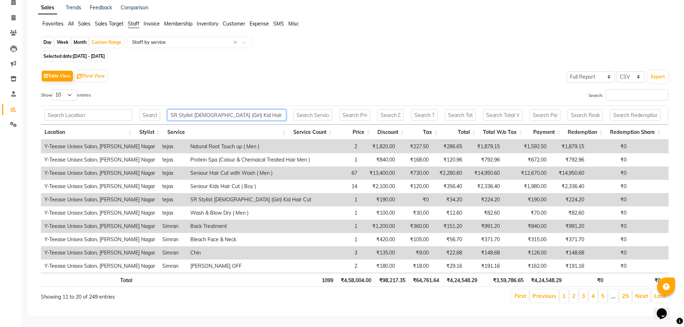
scroll to position [0, 0]
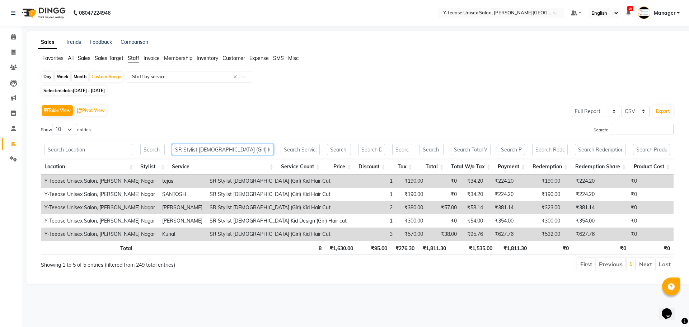
drag, startPoint x: 260, startPoint y: 152, endPoint x: 154, endPoint y: 152, distance: 105.9
click at [154, 152] on tr "SR Stylist Female (Girl) Kid Hair Cut" at bounding box center [357, 149] width 633 height 19
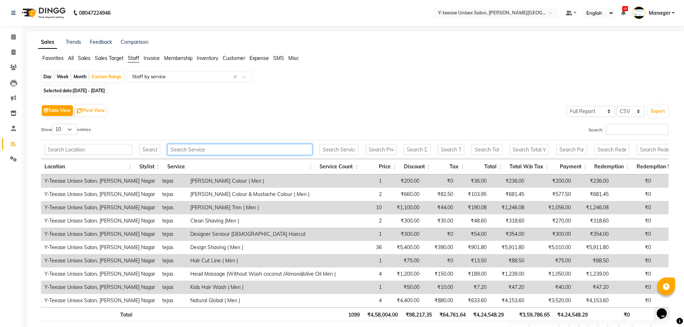
scroll to position [36, 0]
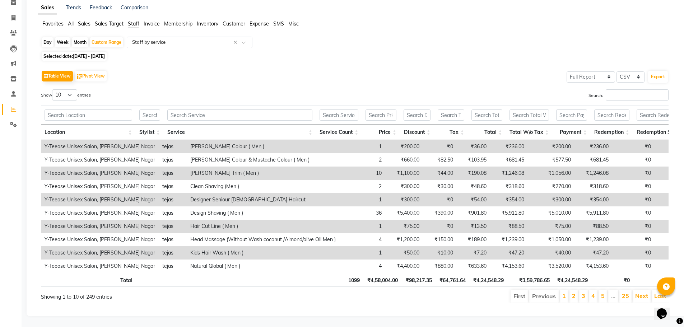
click at [572, 300] on li "2" at bounding box center [573, 296] width 9 height 13
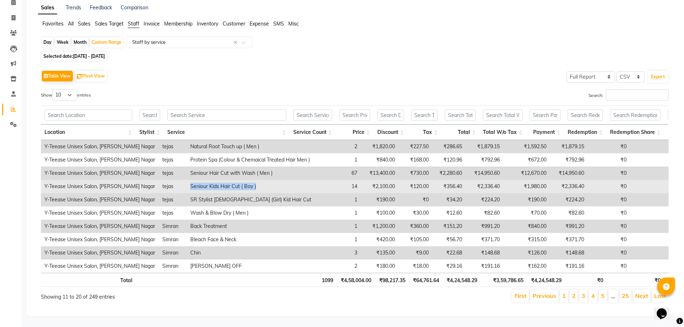
drag, startPoint x: 167, startPoint y: 186, endPoint x: 237, endPoint y: 189, distance: 69.3
click at [237, 189] on td "Seniour Kids Hair Cut ( Boy )" at bounding box center [251, 186] width 128 height 13
copy td "Seniour Kids Hair Cut ( Boy )"
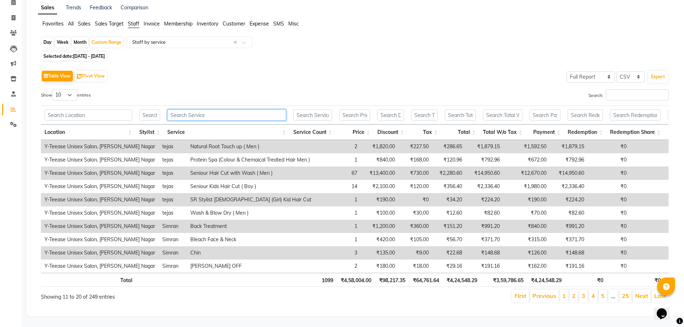
click at [184, 115] on input "text" at bounding box center [226, 115] width 119 height 11
paste input "Seniour Kids Hair Cut ( Boy )"
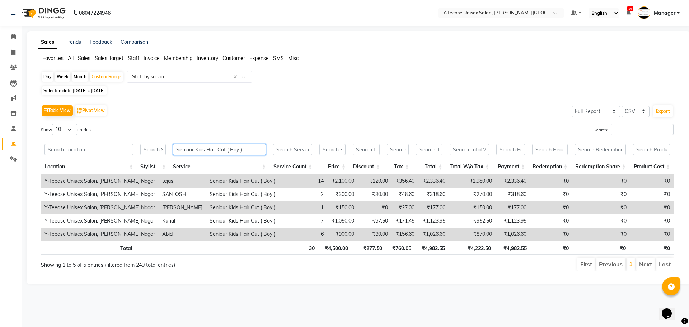
drag, startPoint x: 243, startPoint y: 149, endPoint x: 219, endPoint y: 150, distance: 24.4
click at [219, 150] on input "Seniour Kids Hair Cut ( Boy )" at bounding box center [219, 149] width 93 height 11
type input "S"
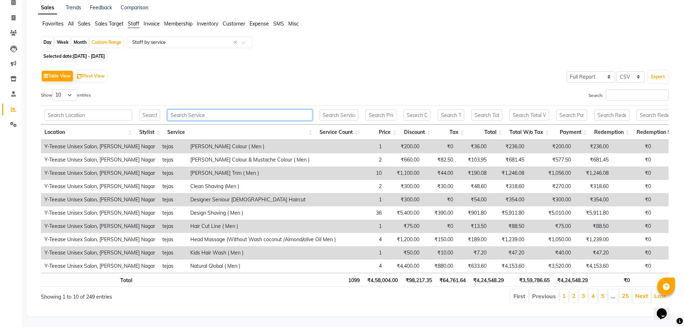
scroll to position [45, 0]
click at [585, 292] on link "3" at bounding box center [584, 295] width 4 height 7
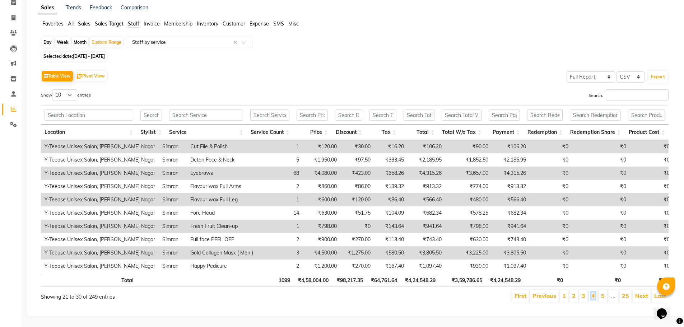
click at [593, 292] on link "4" at bounding box center [593, 295] width 4 height 7
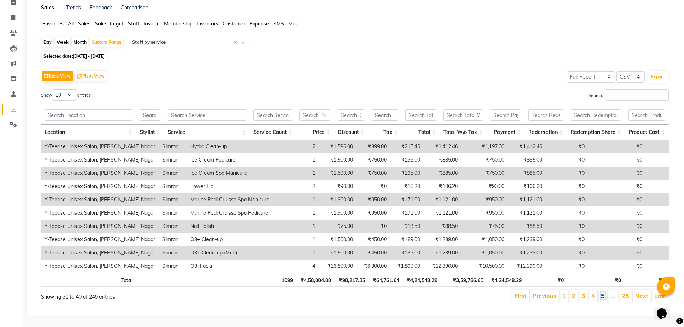
click at [602, 292] on link "5" at bounding box center [603, 295] width 4 height 7
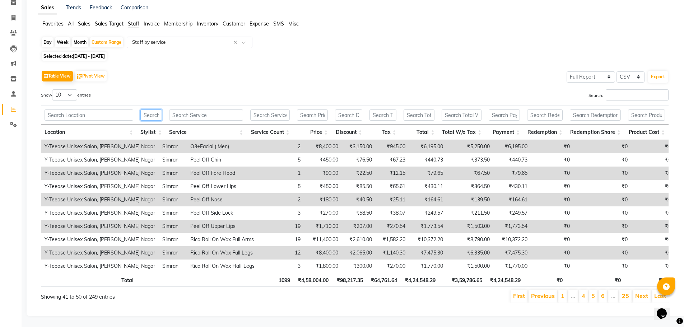
click at [145, 110] on input "text" at bounding box center [151, 115] width 22 height 11
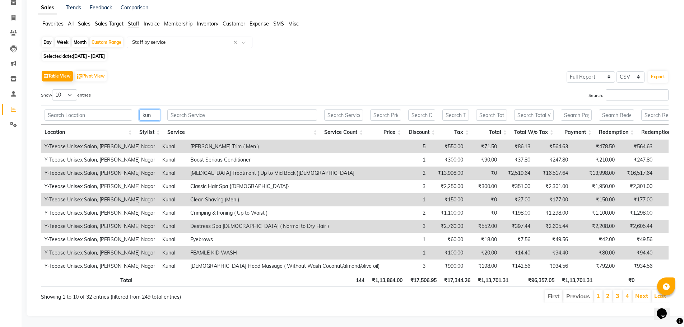
scroll to position [45, 0]
type input "kuna"
drag, startPoint x: 154, startPoint y: 103, endPoint x: 144, endPoint y: 104, distance: 10.1
click at [144, 110] on input "kuna" at bounding box center [149, 115] width 21 height 11
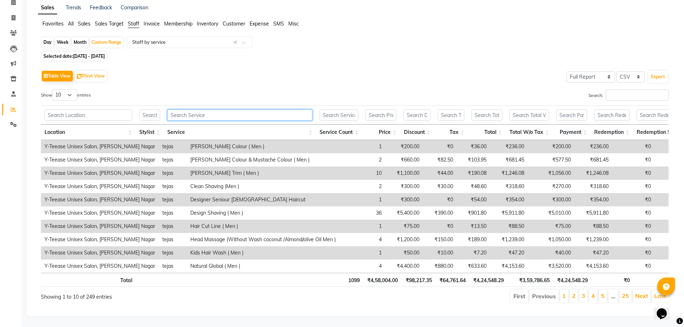
click at [233, 110] on input "text" at bounding box center [239, 115] width 145 height 11
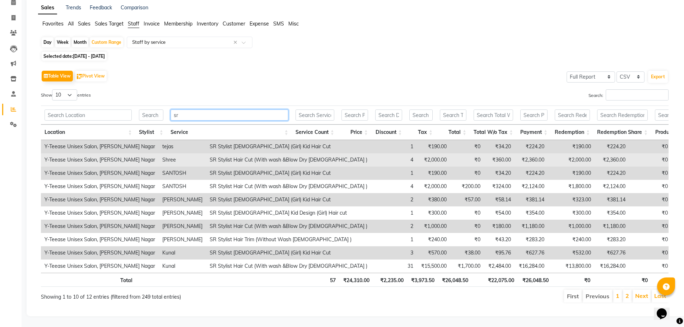
type input "sr"
drag, startPoint x: 171, startPoint y: 150, endPoint x: 290, endPoint y: 151, distance: 118.8
click at [290, 153] on td "SR Stylist Hair Cut (With wash &Blow Dry Female )" at bounding box center [288, 159] width 165 height 13
copy td "SR Stylist Hair Cut (With wash &Blow Dry Female )"
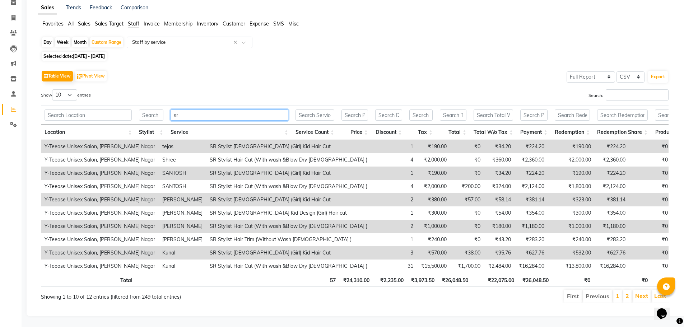
drag, startPoint x: 187, startPoint y: 107, endPoint x: 148, endPoint y: 107, distance: 38.8
click at [148, 107] on tr "sr" at bounding box center [368, 115] width 654 height 19
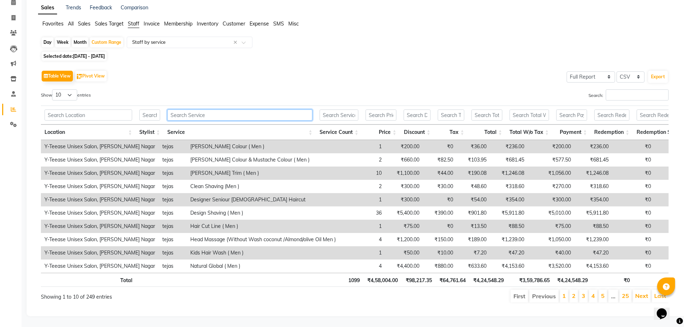
paste input "SR Stylist Hair Cut (With wash &Blow Dry Female )"
type input "SR Stylist Hair Cut (With wash &Blow Dry Female )"
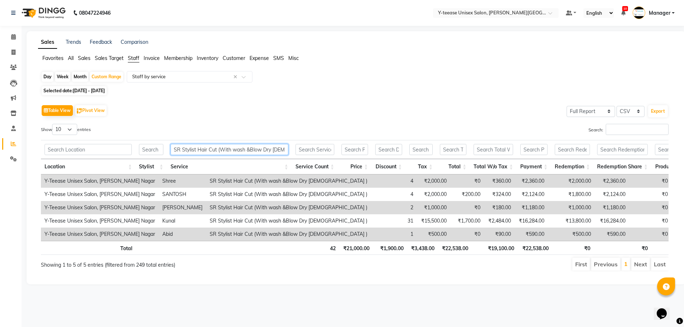
scroll to position [0, 0]
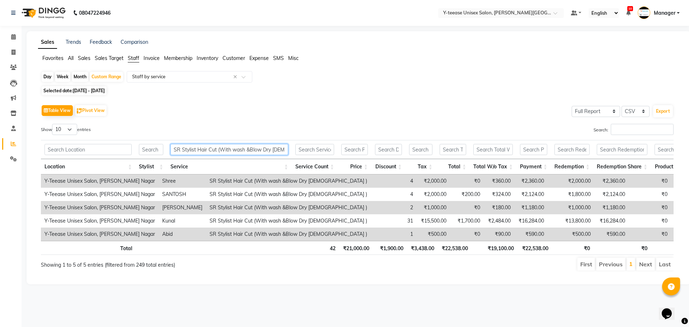
click at [275, 152] on input "SR Stylist Hair Cut (With wash &Blow Dry Female )" at bounding box center [230, 149] width 118 height 11
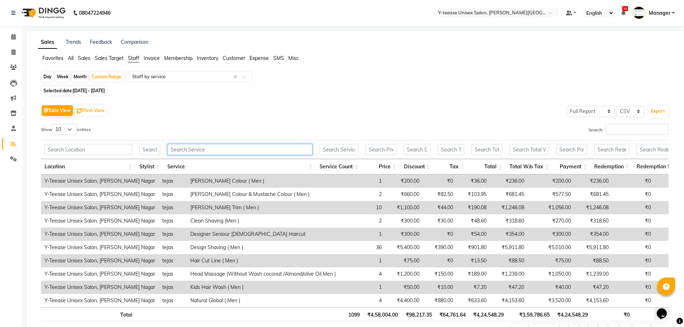
click at [209, 152] on input "text" at bounding box center [239, 149] width 145 height 11
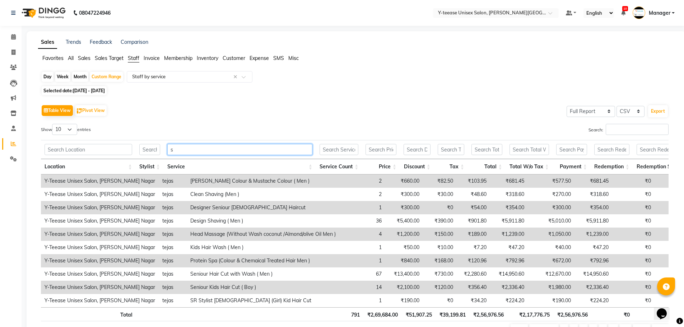
type input "sr"
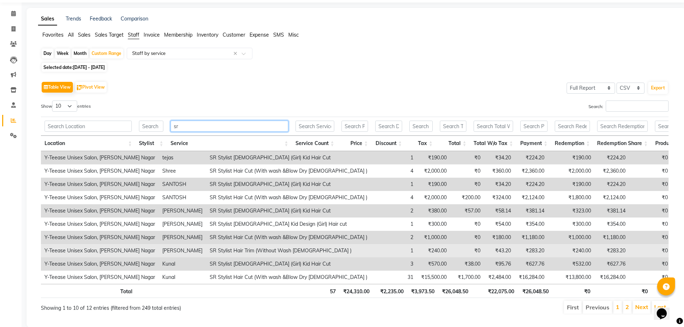
scroll to position [36, 0]
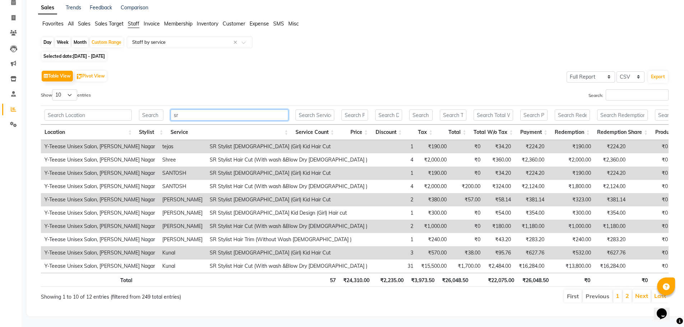
drag, startPoint x: 183, startPoint y: 110, endPoint x: 166, endPoint y: 112, distance: 17.4
click at [166, 112] on tr "sr" at bounding box center [368, 115] width 654 height 19
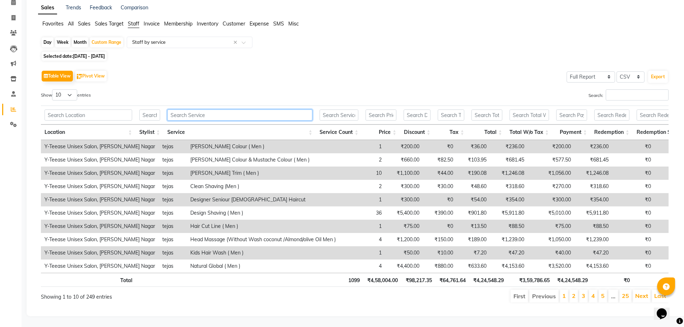
type input "r"
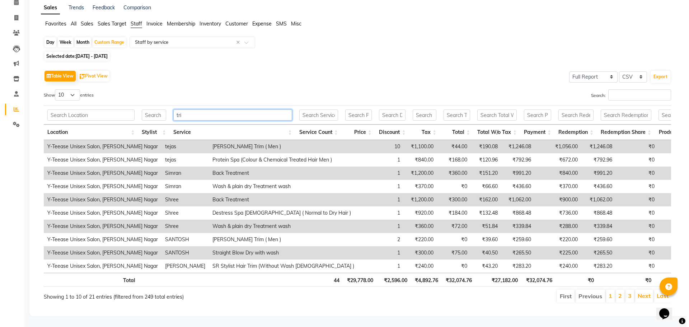
scroll to position [0, 0]
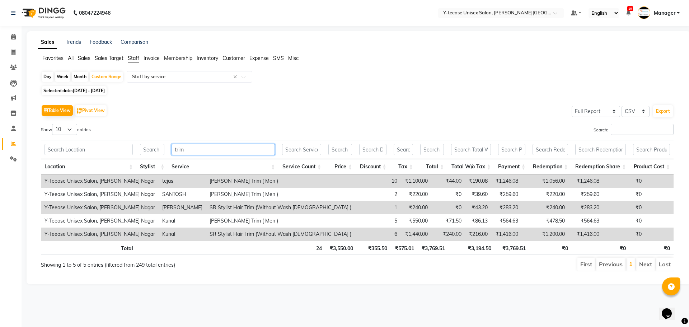
type input "trim"
drag, startPoint x: 172, startPoint y: 205, endPoint x: 278, endPoint y: 204, distance: 105.6
click at [278, 204] on td "SR Stylist Hair Trim (Without Wash Female )" at bounding box center [280, 207] width 149 height 13
copy td "SR Stylist Hair Trim (Without Wash Female )"
drag, startPoint x: 187, startPoint y: 146, endPoint x: 161, endPoint y: 149, distance: 26.4
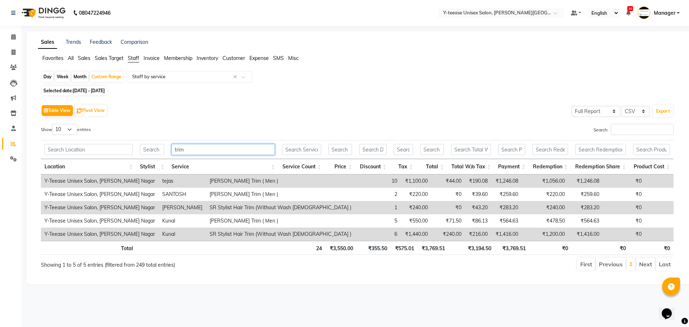
click at [161, 149] on tr "trim" at bounding box center [357, 149] width 633 height 19
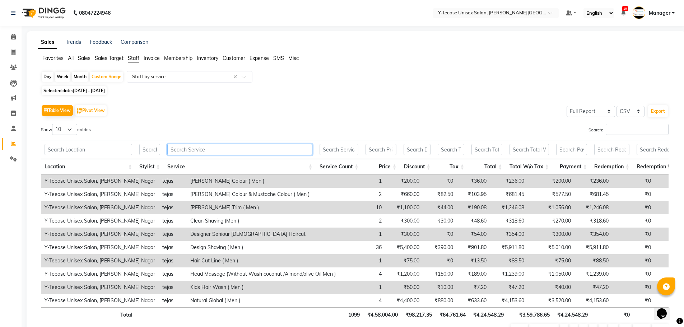
paste input "SR Stylist Hair Trim (Without Wash Female )"
type input "SR Stylist Hair Trim (Without Wash Female )"
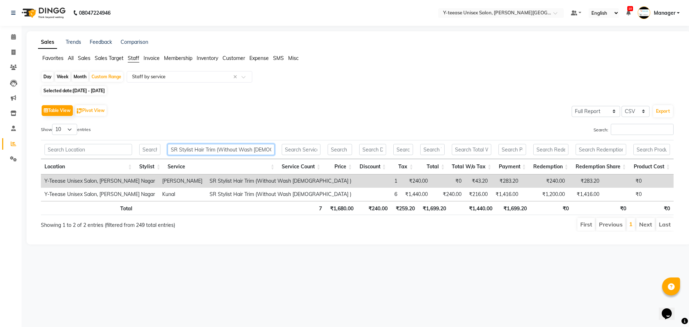
click at [232, 152] on input "SR Stylist Hair Trim (Without Wash Female )" at bounding box center [221, 149] width 107 height 11
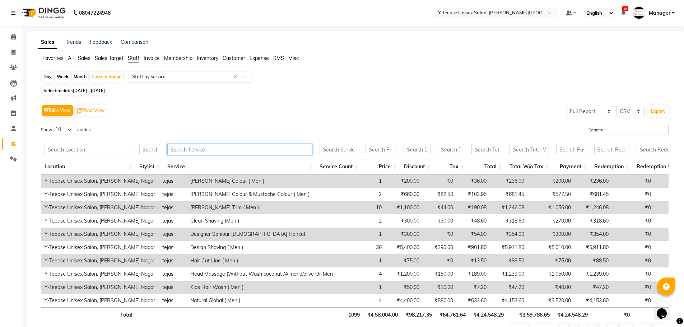
click at [212, 147] on input "text" at bounding box center [239, 149] width 145 height 11
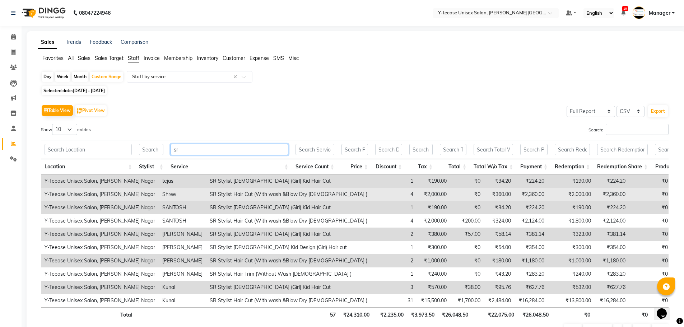
type input "sr"
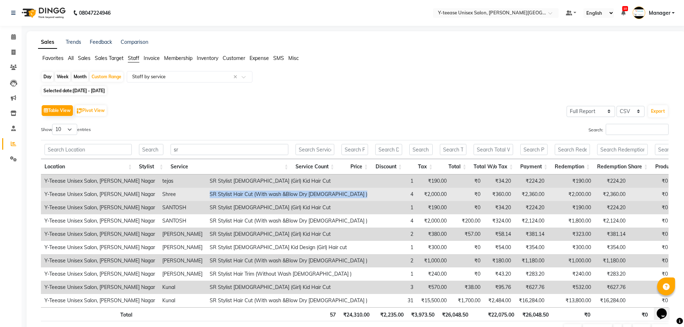
drag, startPoint x: 171, startPoint y: 194, endPoint x: 295, endPoint y: 195, distance: 123.9
click at [295, 195] on tr "Y-Teease Unisex Salon, Keshav Nagar Shree SR Stylist Hair Cut (With wash &Blow …" at bounding box center [407, 194] width 732 height 13
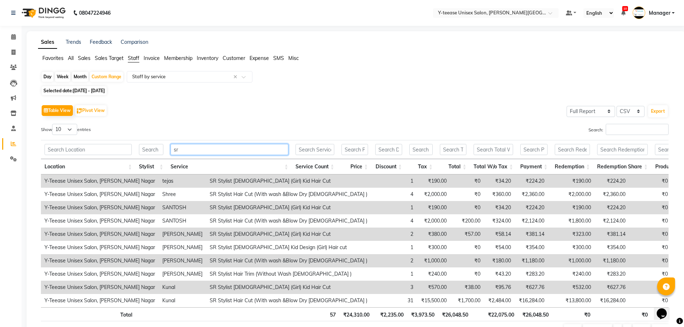
drag, startPoint x: 239, startPoint y: 150, endPoint x: 94, endPoint y: 146, distance: 145.1
click at [94, 146] on tr "sr" at bounding box center [368, 149] width 654 height 19
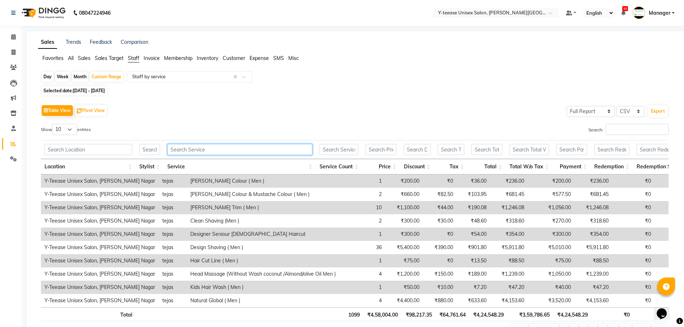
paste input "SR Stylist Hair Cut (With wash &Blow Dry Female )"
type input "SR Stylist Hair Cut (With wash &Blow Dry Female )"
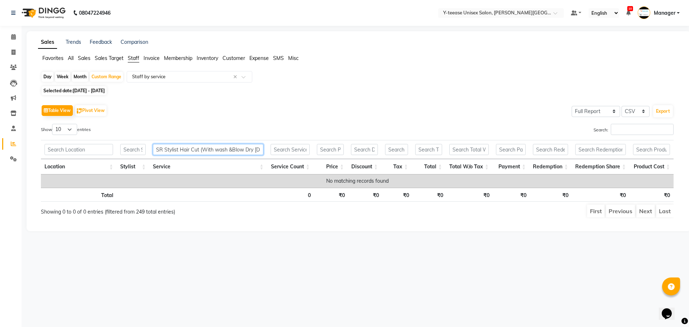
click at [238, 152] on input "SR Stylist Hair Cut (With wash &Blow Dry Female )" at bounding box center [208, 149] width 111 height 11
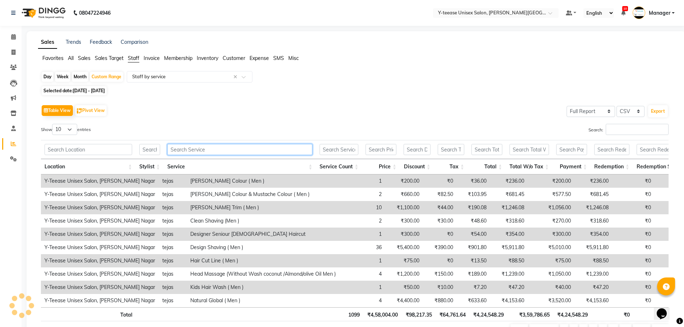
paste input "SR Stylist Hair Cut (With wash &Blow Dry Female )"
type input "SR Stylist Hair Cut (With wash &Blow Dry Female )"
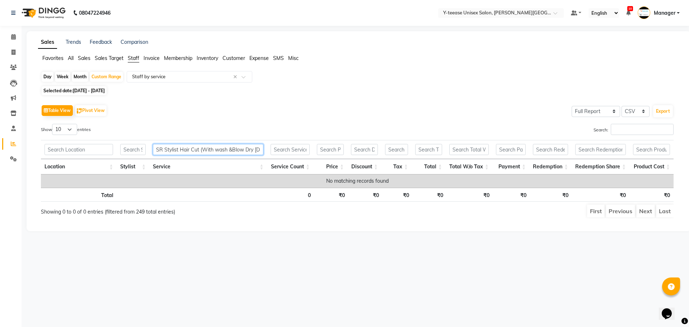
click at [237, 152] on input "SR Stylist Hair Cut (With wash &Blow Dry Female )" at bounding box center [208, 149] width 111 height 11
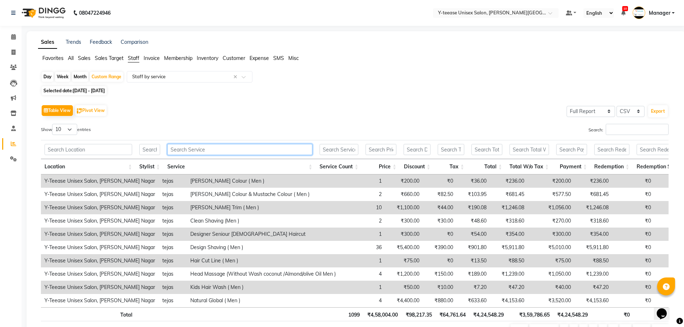
click at [209, 148] on input "text" at bounding box center [239, 149] width 145 height 11
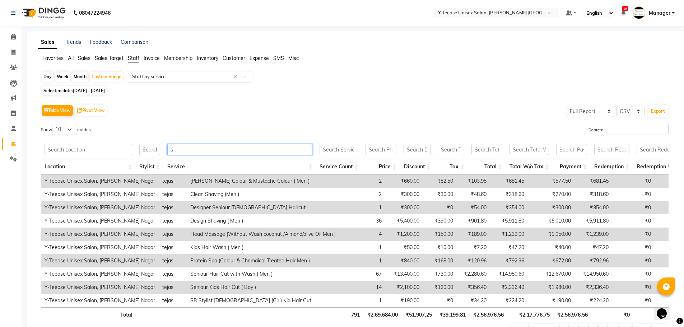
type input "sr"
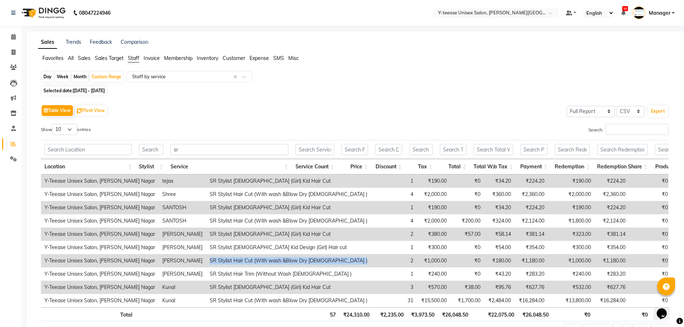
drag, startPoint x: 172, startPoint y: 262, endPoint x: 296, endPoint y: 261, distance: 124.2
click at [296, 261] on tr "Y-Teease Unisex Salon, Keshav Nagar Pratik SR Stylist Hair Cut (With wash &Blow…" at bounding box center [407, 260] width 732 height 13
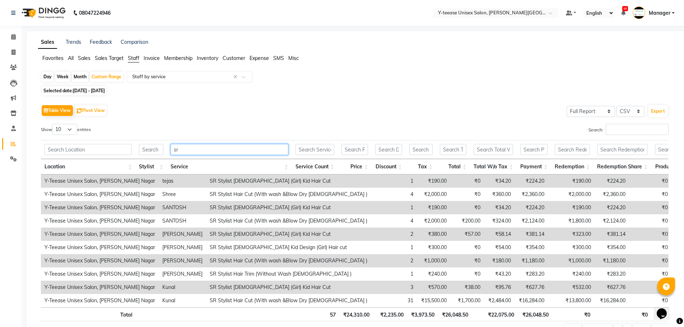
drag, startPoint x: 205, startPoint y: 147, endPoint x: 162, endPoint y: 154, distance: 43.6
click at [162, 154] on tr "sr" at bounding box center [368, 149] width 654 height 19
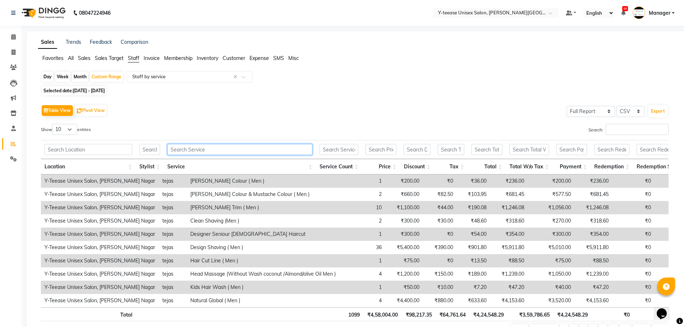
paste input "SR Stylist Hair Cut (With wash &Blow Dry Female )"
type input "SR Stylist Hair Cut (With wash &Blow Dry Female )"
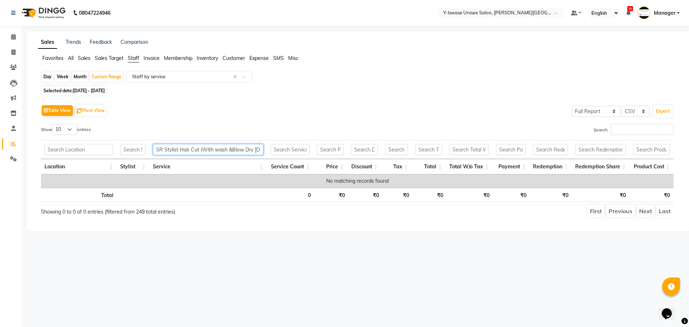
click at [228, 150] on input "SR Stylist Hair Cut (With wash &Blow Dry Female )" at bounding box center [208, 149] width 111 height 11
click at [231, 148] on input "SR Stylist Hair Cut (With wash &Blow Dry Female )" at bounding box center [208, 149] width 111 height 11
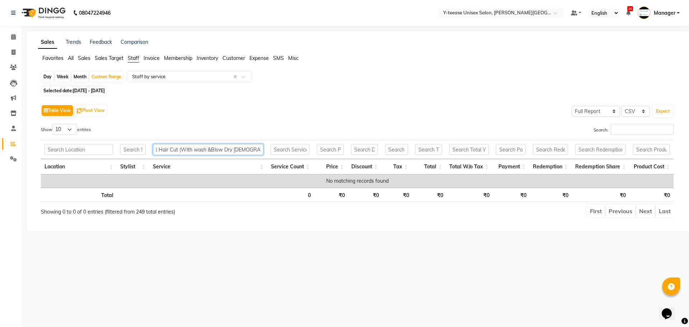
click at [231, 148] on input "SR Stylist Hair Cut (With wash &Blow Dry Female )" at bounding box center [208, 149] width 111 height 11
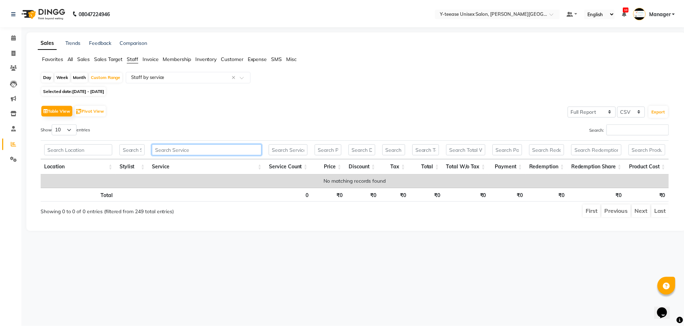
scroll to position [0, 0]
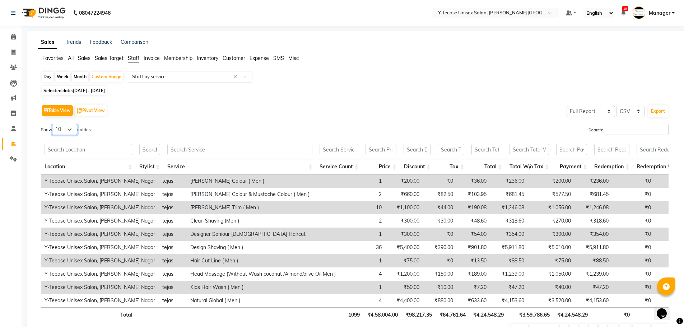
click at [63, 130] on select "10 25 50 100" at bounding box center [64, 129] width 25 height 11
select select "100"
click at [53, 124] on select "10 25 50 100" at bounding box center [64, 129] width 25 height 11
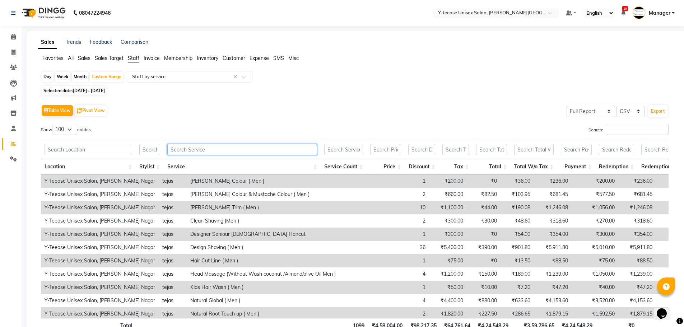
click at [190, 154] on input "text" at bounding box center [242, 149] width 150 height 11
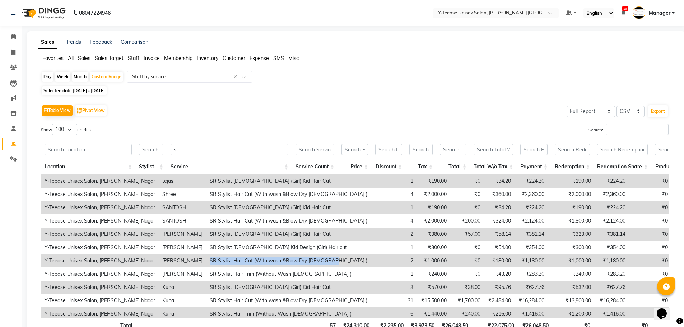
drag, startPoint x: 171, startPoint y: 260, endPoint x: 292, endPoint y: 261, distance: 121.0
click at [292, 261] on td "SR Stylist Hair Cut (With wash &Blow Dry Female )" at bounding box center [288, 260] width 165 height 13
click at [200, 145] on input "sr" at bounding box center [230, 149] width 118 height 11
type input "s"
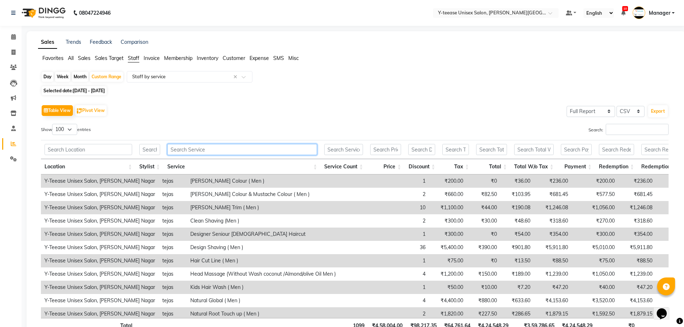
paste input "SR Stylist Hair Cut (With wash &Blow Dry Female )"
type input "SR Stylist Hair Cut (With wash &Blow Dry Female )"
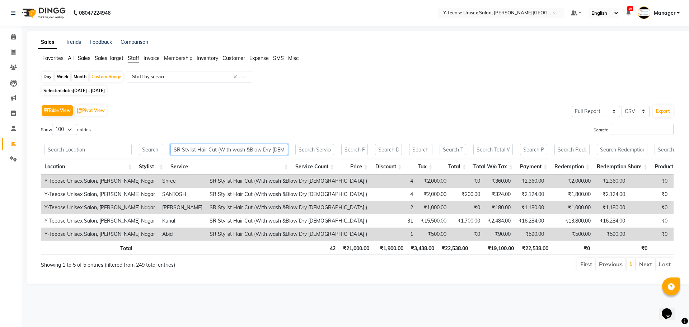
click at [209, 146] on input "SR Stylist Hair Cut (With wash &Blow Dry Female )" at bounding box center [230, 149] width 118 height 11
click at [209, 147] on input "SR Stylist Hair Cut (With wash &Blow Dry Female )" at bounding box center [230, 149] width 118 height 11
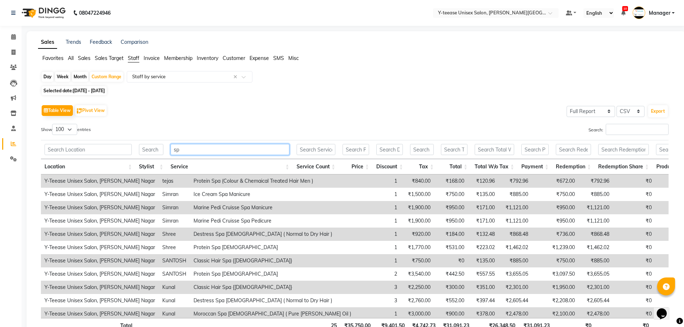
type input "spa"
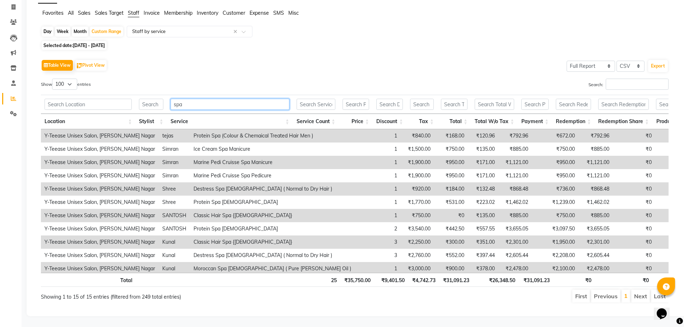
scroll to position [36, 0]
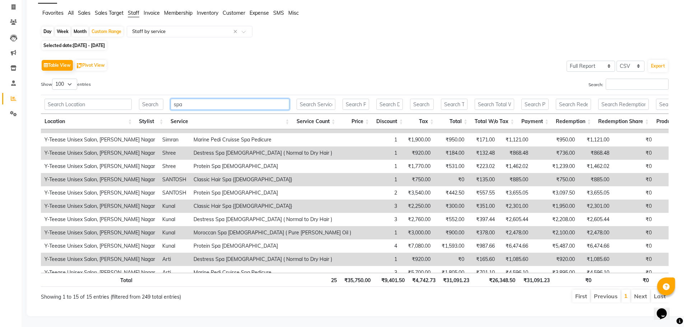
drag, startPoint x: 205, startPoint y: 98, endPoint x: 140, endPoint y: 108, distance: 66.1
click at [140, 108] on tr "spa" at bounding box center [368, 104] width 655 height 19
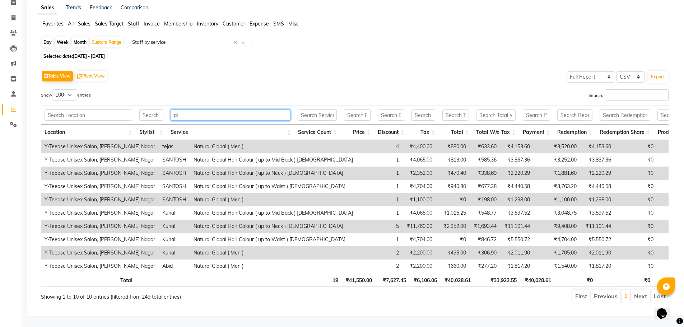
scroll to position [45, 0]
type input "glo"
click at [190, 140] on td "Natural Global ( Men )" at bounding box center [273, 146] width 167 height 13
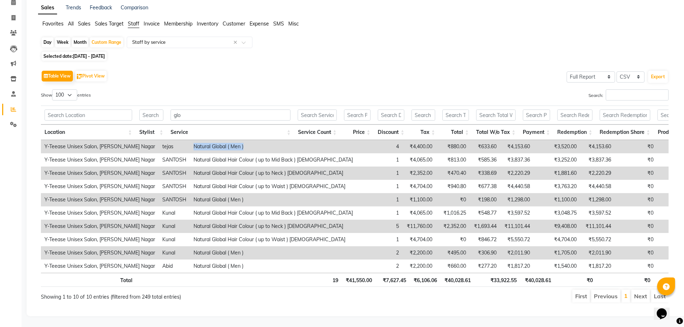
click at [190, 140] on td "Natural Global ( Men )" at bounding box center [273, 146] width 167 height 13
drag, startPoint x: 190, startPoint y: 106, endPoint x: 150, endPoint y: 108, distance: 40.3
click at [150, 108] on tr "glo" at bounding box center [369, 115] width 657 height 19
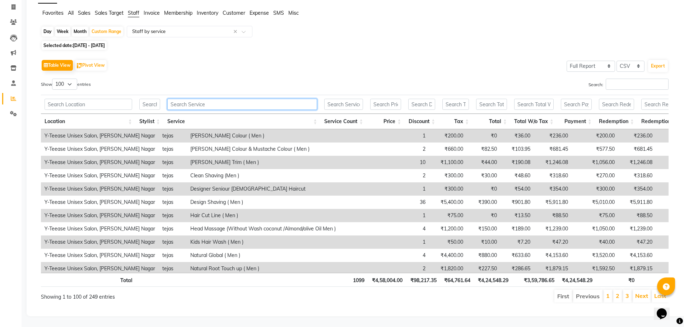
paste input "Natural Global ( Men )"
type input "Natural Global ( Men )"
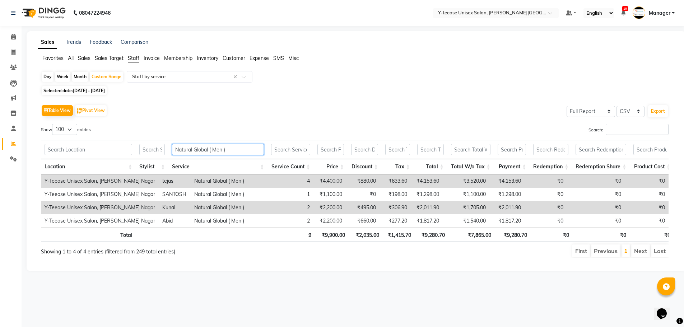
scroll to position [0, 0]
drag, startPoint x: 232, startPoint y: 151, endPoint x: 176, endPoint y: 150, distance: 56.4
click at [176, 150] on input "Natural Global ( Men )" at bounding box center [218, 149] width 92 height 11
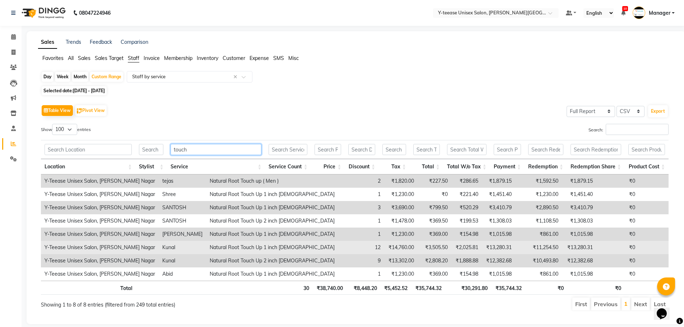
scroll to position [13, 0]
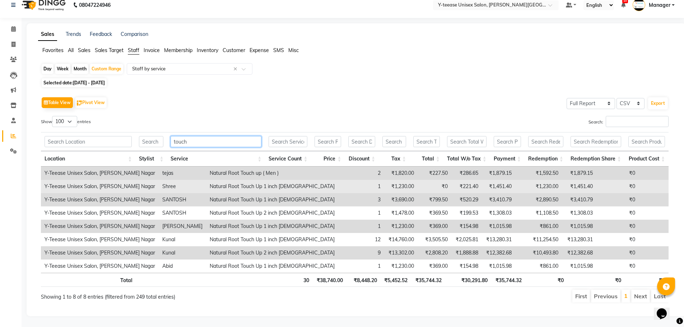
type input "touch"
drag, startPoint x: 170, startPoint y: 180, endPoint x: 266, endPoint y: 184, distance: 95.9
click at [266, 184] on td "Natural Root Touch Up 1 inch Female" at bounding box center [272, 186] width 132 height 13
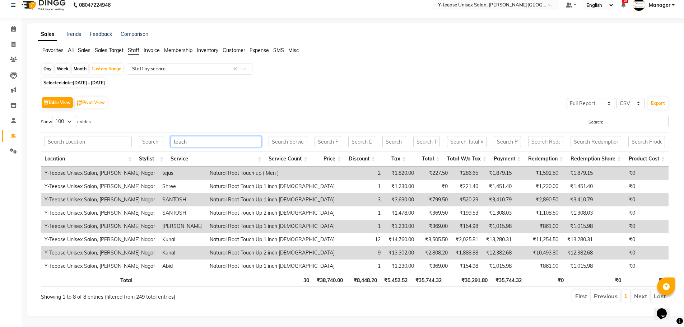
drag, startPoint x: 198, startPoint y: 138, endPoint x: 164, endPoint y: 139, distance: 34.5
click at [164, 139] on tr "touch" at bounding box center [355, 141] width 628 height 19
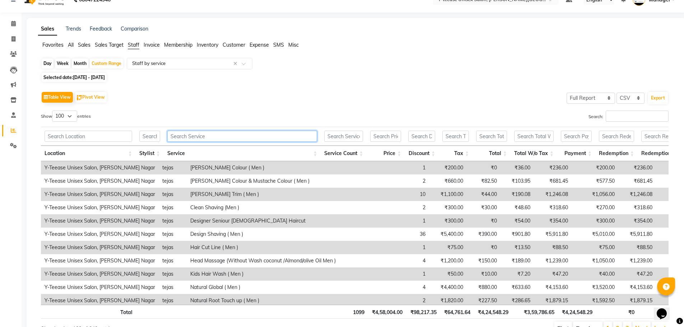
paste input "Natural Root Touch Up 1 inch Female"
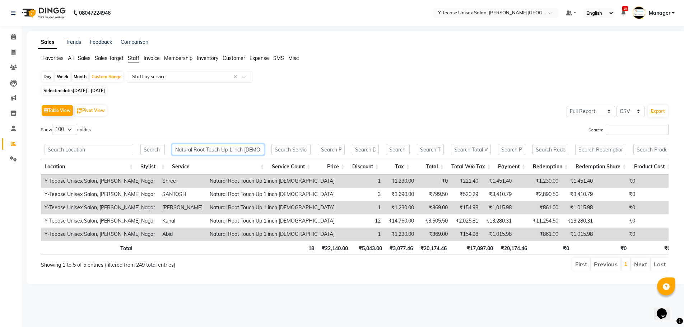
scroll to position [0, 0]
click at [232, 152] on input "Natural Root Touch Up 1 inch Female" at bounding box center [218, 149] width 92 height 11
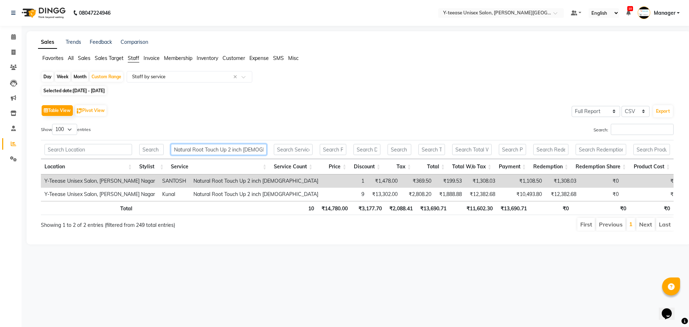
type input "Natural Root Touch Up inch Female"
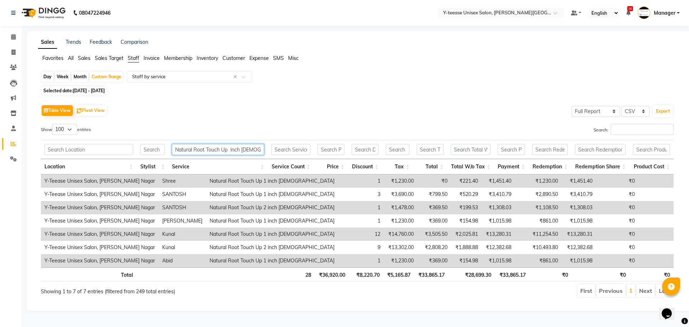
click at [238, 147] on input "Natural Root Touch Up inch Female" at bounding box center [218, 149] width 92 height 11
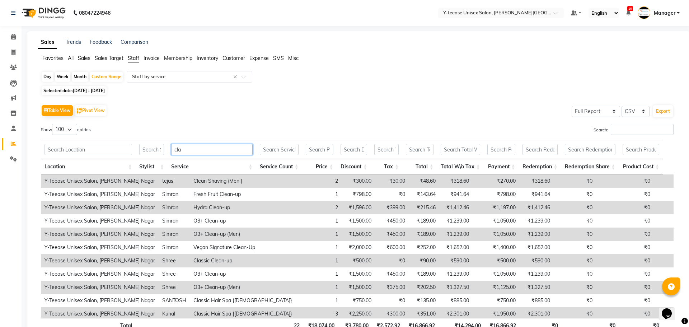
type input "clas"
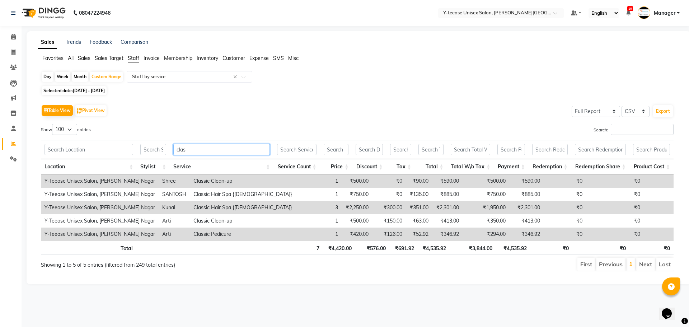
drag, startPoint x: 196, startPoint y: 152, endPoint x: 168, endPoint y: 157, distance: 28.4
click at [168, 157] on tr "clas" at bounding box center [357, 149] width 633 height 19
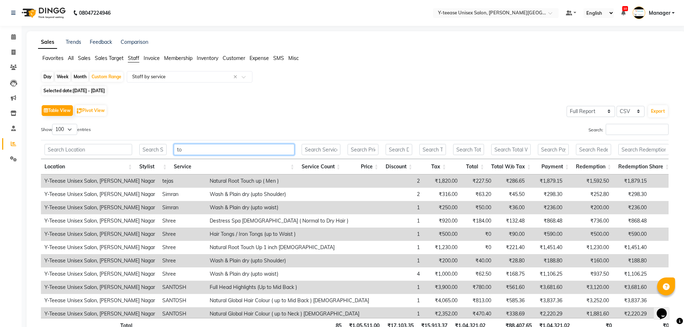
type input "tou"
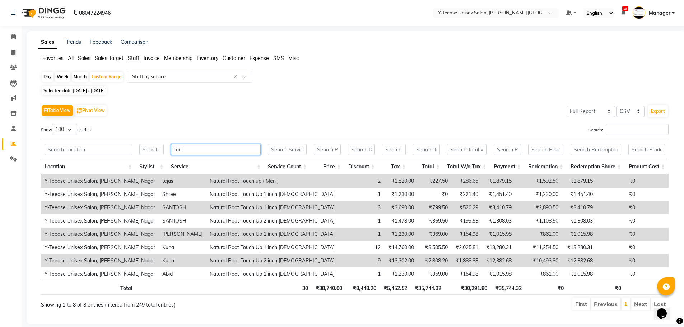
drag, startPoint x: 192, startPoint y: 151, endPoint x: 159, endPoint y: 154, distance: 32.8
click at [159, 154] on tr "tou" at bounding box center [355, 149] width 628 height 19
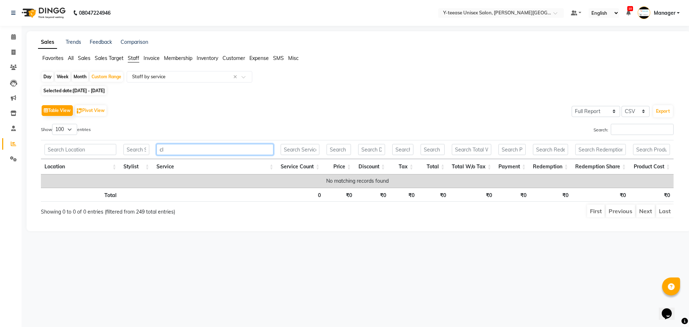
type input "c"
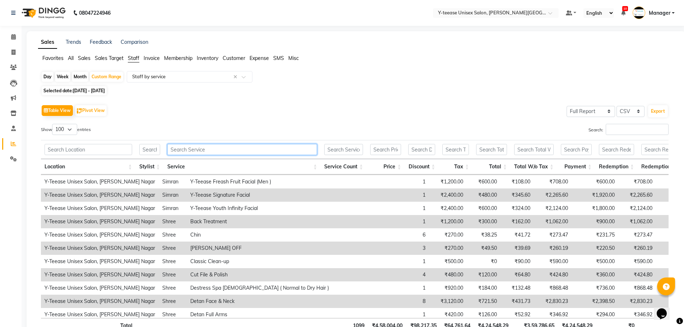
scroll to position [790, 0]
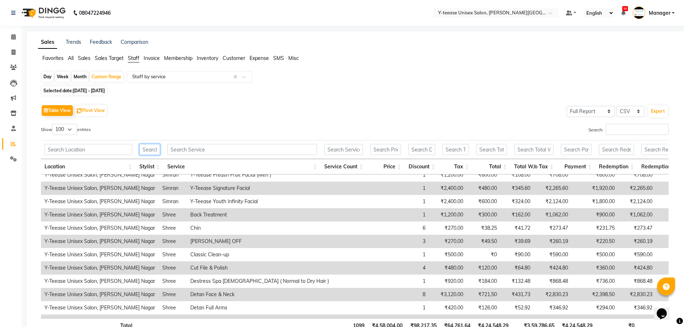
click at [153, 152] on input "text" at bounding box center [149, 149] width 21 height 11
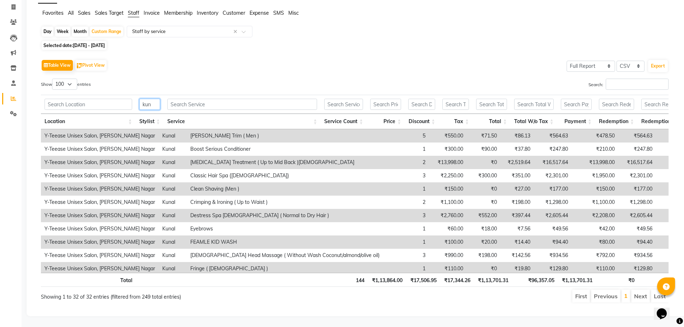
scroll to position [0, 0]
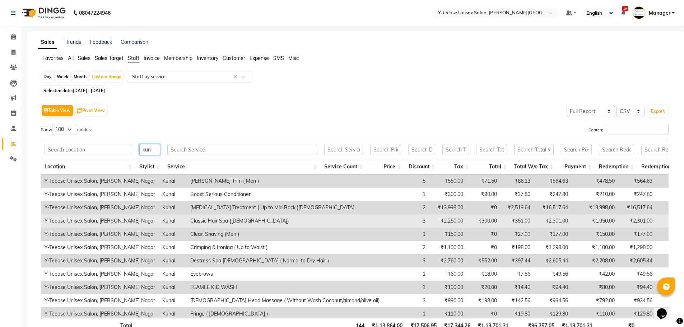
type input "kun"
drag, startPoint x: 167, startPoint y: 218, endPoint x: 183, endPoint y: 222, distance: 17.0
click at [187, 222] on td "Classic Hair Spa {Female}" at bounding box center [285, 220] width 196 height 13
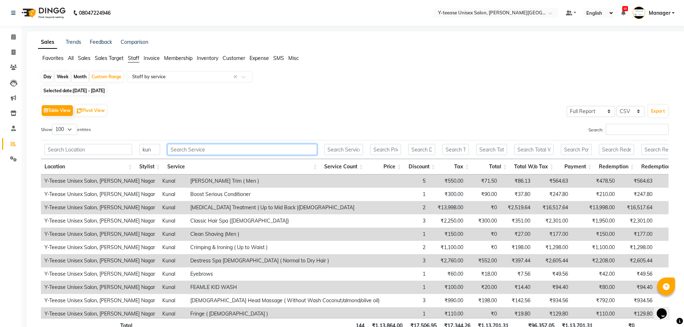
click at [205, 151] on input "text" at bounding box center [242, 149] width 150 height 11
paste input "Classic"
type input "Classic"
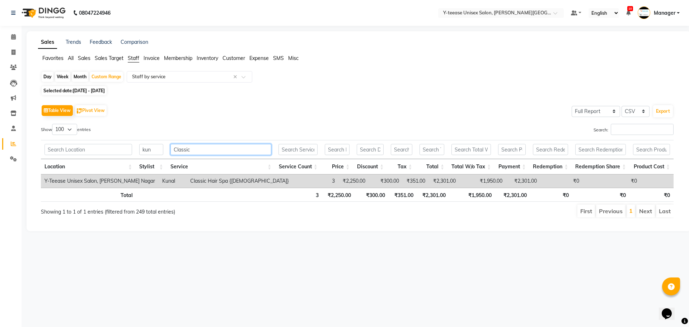
drag, startPoint x: 204, startPoint y: 148, endPoint x: 166, endPoint y: 149, distance: 38.1
click at [166, 149] on tr "kun Classic" at bounding box center [357, 149] width 633 height 19
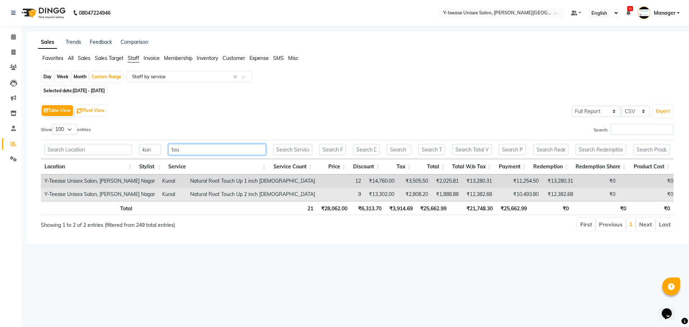
type input "tou"
drag, startPoint x: 169, startPoint y: 195, endPoint x: 221, endPoint y: 194, distance: 52.1
click at [221, 194] on td "Natural Root Touch Up 2 inch Female" at bounding box center [253, 194] width 132 height 13
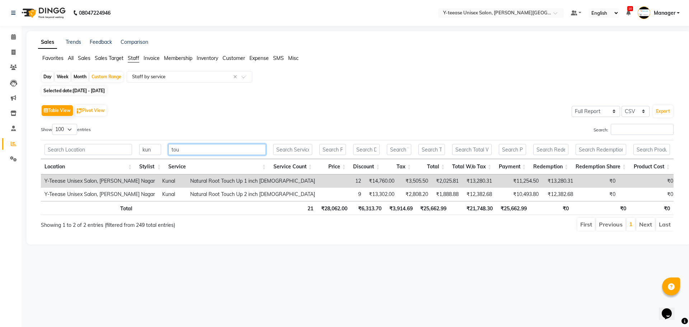
drag, startPoint x: 192, startPoint y: 152, endPoint x: 146, endPoint y: 154, distance: 46.0
click at [146, 154] on tr "kun tou" at bounding box center [357, 149] width 633 height 19
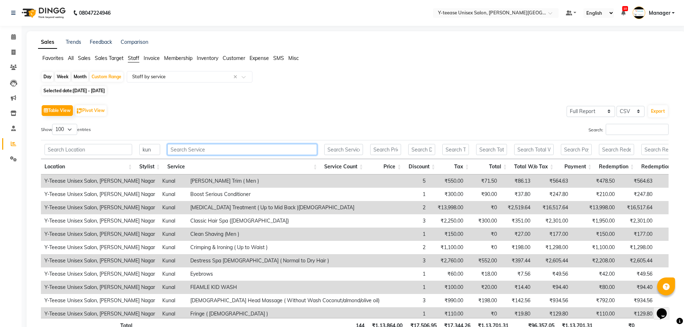
paste input "Natural Root Touch Up"
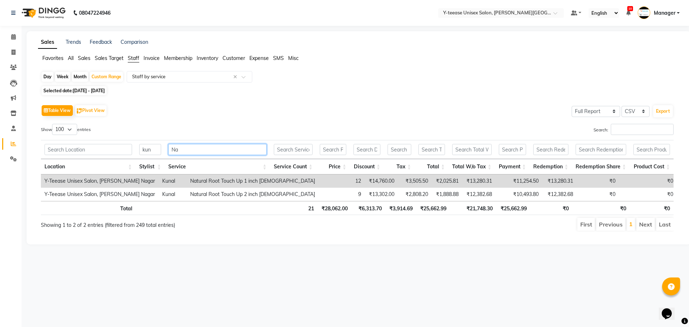
type input "N"
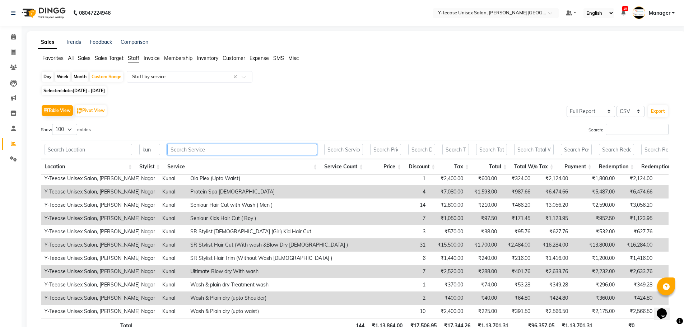
click at [190, 148] on input "text" at bounding box center [242, 149] width 150 height 11
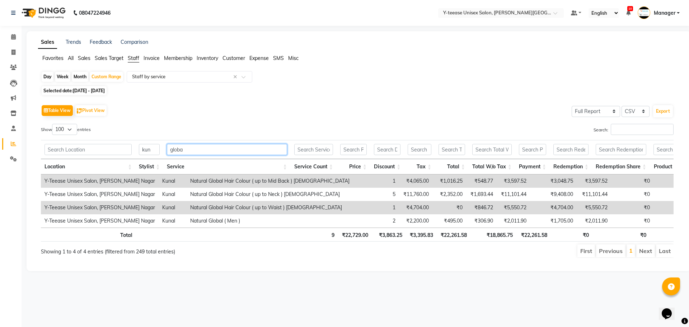
type input "global"
drag, startPoint x: 194, startPoint y: 152, endPoint x: 157, endPoint y: 152, distance: 37.0
click at [157, 152] on tr "kun global" at bounding box center [367, 149] width 653 height 19
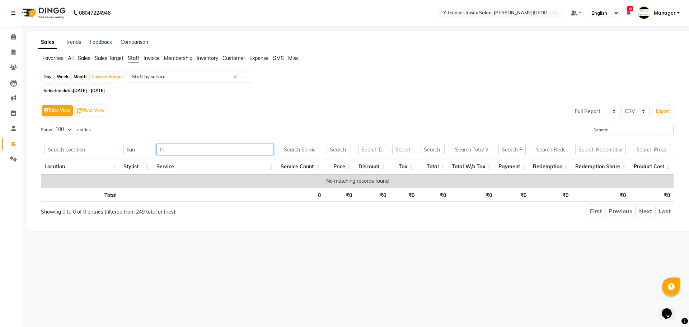
type input "h"
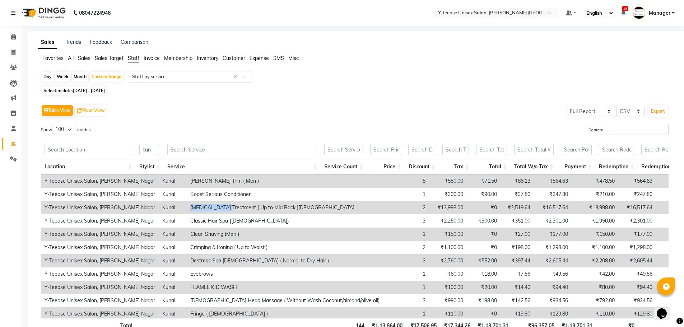
drag, startPoint x: 167, startPoint y: 207, endPoint x: 206, endPoint y: 208, distance: 39.1
click at [206, 208] on td "Botox Treatment ( Up to Mid Back )Female" at bounding box center [285, 207] width 196 height 13
click at [196, 152] on input "text" at bounding box center [242, 149] width 150 height 11
paste input "Botox Treatment"
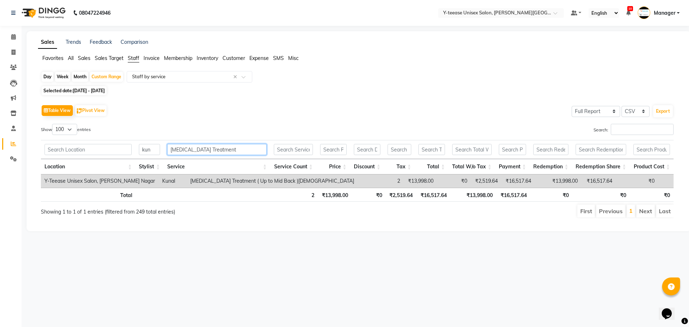
type input "Botox Treatment"
drag, startPoint x: 152, startPoint y: 148, endPoint x: 130, endPoint y: 150, distance: 22.8
click at [130, 150] on tr "kun Botox Treatment" at bounding box center [357, 149] width 633 height 19
click at [221, 150] on input "Botox Treatment" at bounding box center [217, 149] width 100 height 11
click at [192, 151] on input "Botox Treatment" at bounding box center [217, 149] width 100 height 11
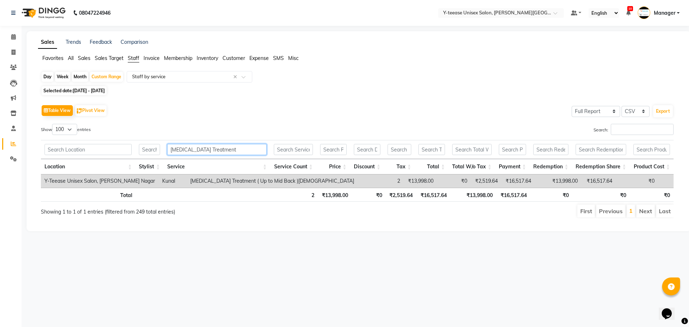
click at [192, 151] on input "Botox Treatment" at bounding box center [217, 149] width 100 height 11
type input "B"
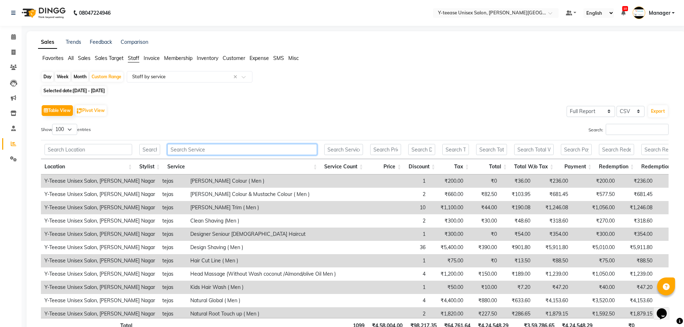
click at [193, 150] on input "text" at bounding box center [242, 149] width 150 height 11
paste input "Botox Treatment"
type input "Botox Treatment"
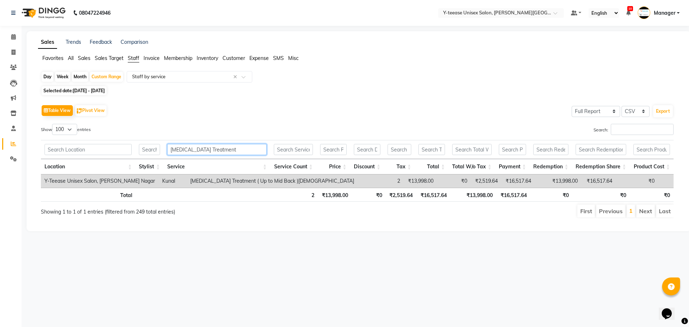
drag, startPoint x: 211, startPoint y: 150, endPoint x: 149, endPoint y: 148, distance: 62.5
click at [149, 148] on tr "Botox Treatment" at bounding box center [357, 149] width 633 height 19
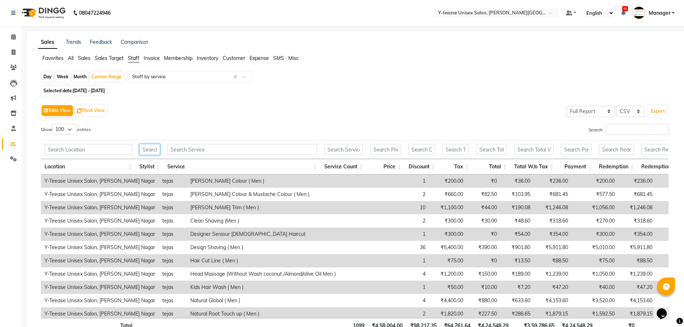
click at [144, 152] on input "text" at bounding box center [149, 149] width 21 height 11
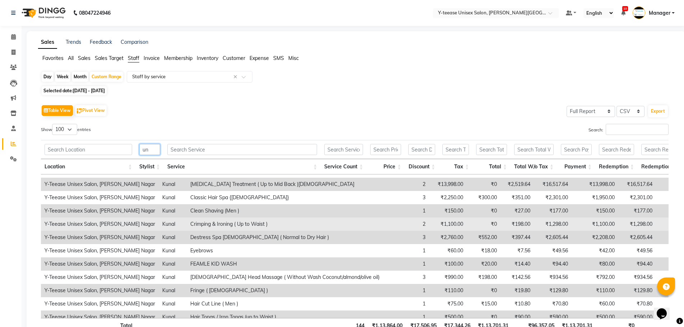
scroll to position [36, 0]
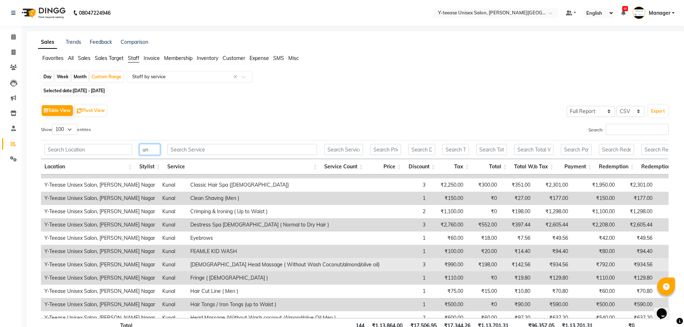
type input "un"
drag, startPoint x: 168, startPoint y: 265, endPoint x: 329, endPoint y: 266, distance: 161.2
click at [329, 266] on tr "Y-Teease Unisex Salon, Keshav Nagar Kunal Female Head Massage ( Without Wash Co…" at bounding box center [420, 264] width 759 height 13
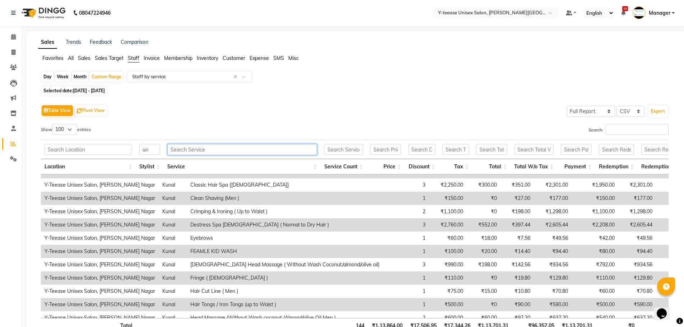
click at [201, 149] on input "text" at bounding box center [242, 149] width 150 height 11
paste input "Female Head Massage ( Without Wash Coconut/almond/olive oil)"
type input "Female Head Massage ( Without Wash Coconut/almond/olive oil)"
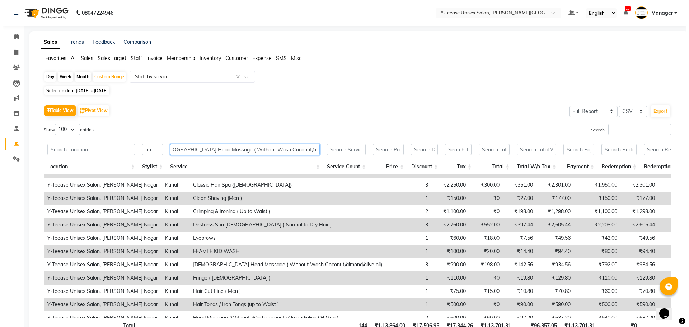
scroll to position [0, 0]
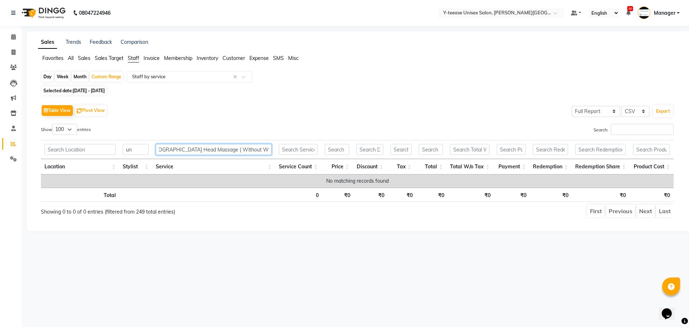
click at [201, 150] on input "Female Head Massage ( Without Wash Coconut/almond/olive oil)" at bounding box center [214, 149] width 116 height 11
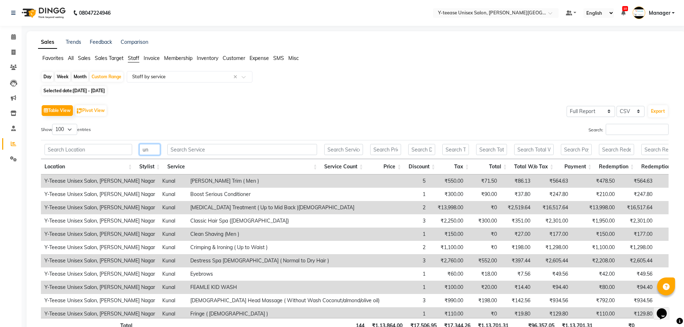
drag, startPoint x: 157, startPoint y: 151, endPoint x: 123, endPoint y: 156, distance: 34.1
click at [123, 156] on tr "un" at bounding box center [390, 149] width 698 height 19
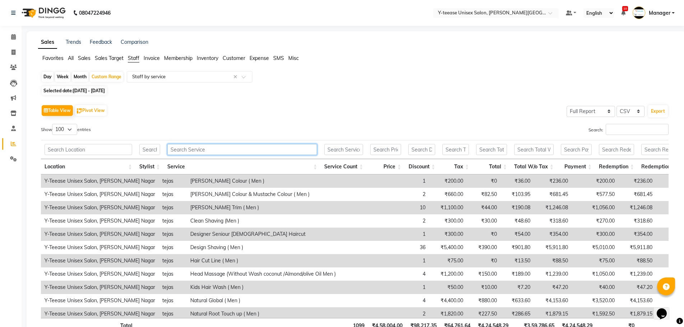
click at [181, 149] on input "text" at bounding box center [242, 149] width 150 height 11
type input "v"
paste input "Female Head Massage ( Without Wash Coconut/almond/olive oil)"
type input "Female Head Massage ( Without Wash Coconut/almond/olive oil)"
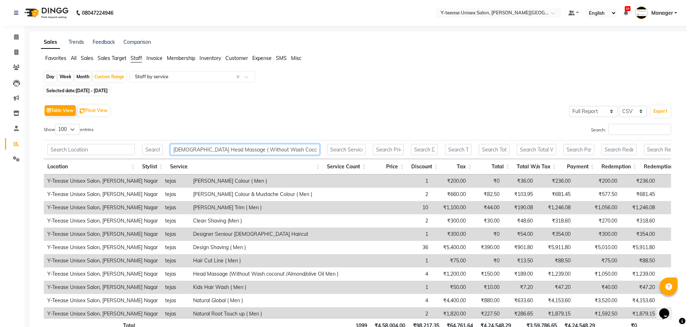
scroll to position [0, 13]
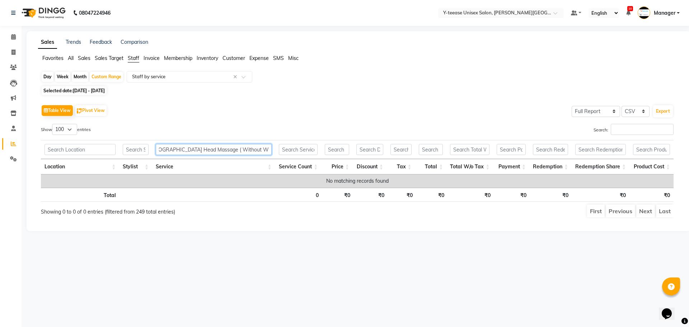
click at [185, 152] on input "Female Head Massage ( Without Wash Coconut/almond/olive oil)" at bounding box center [214, 149] width 116 height 11
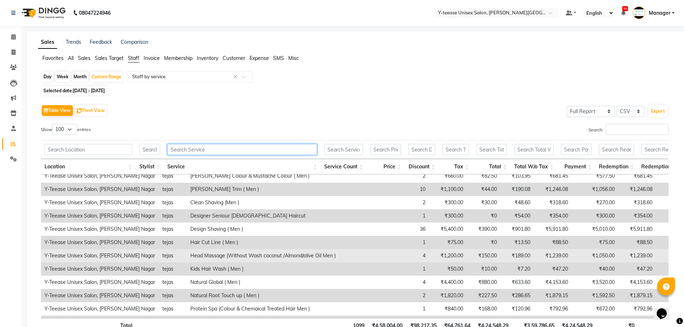
scroll to position [36, 0]
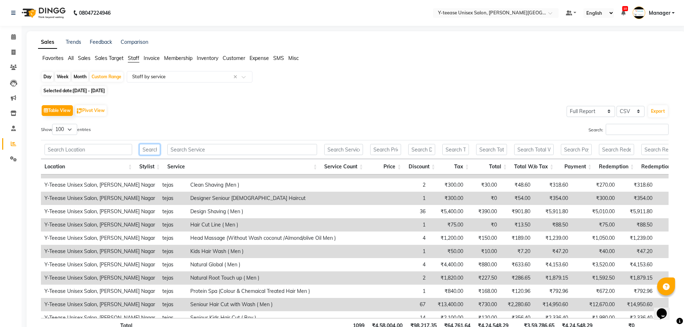
click at [148, 146] on input "text" at bounding box center [149, 149] width 21 height 11
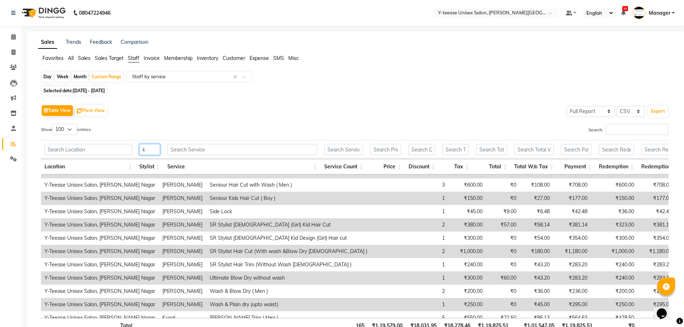
scroll to position [0, 0]
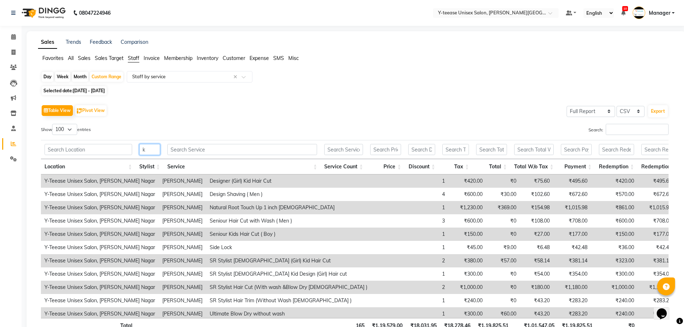
type input "ku"
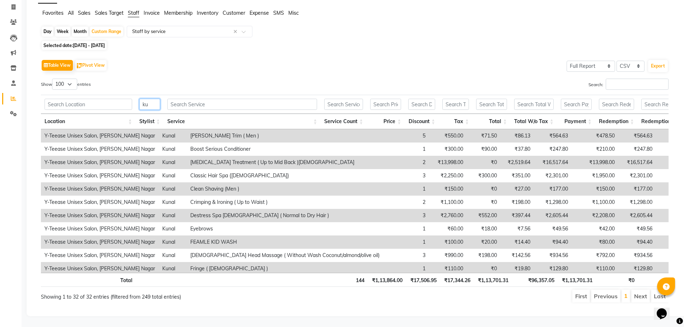
drag, startPoint x: 147, startPoint y: 98, endPoint x: 136, endPoint y: 99, distance: 10.4
click at [137, 99] on th "ku" at bounding box center [150, 104] width 28 height 19
drag, startPoint x: 149, startPoint y: 98, endPoint x: 133, endPoint y: 101, distance: 16.3
click at [133, 101] on tr "ku" at bounding box center [390, 104] width 698 height 19
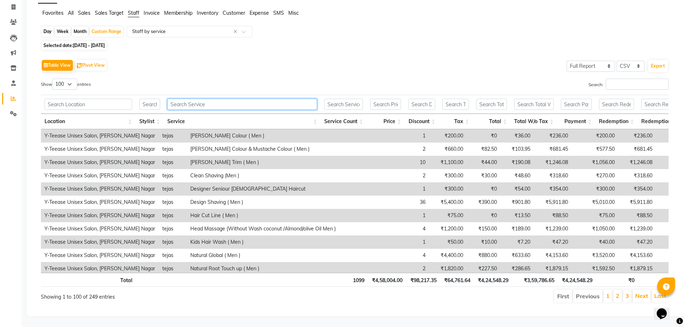
click at [222, 99] on input "text" at bounding box center [242, 104] width 150 height 11
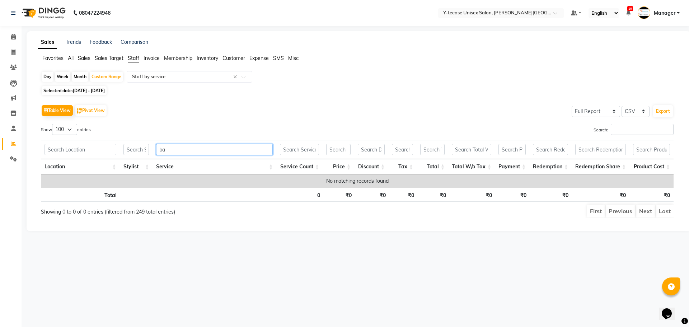
type input "b"
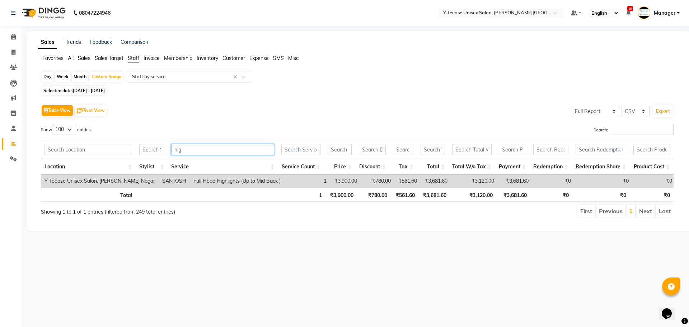
type input "hig"
click at [159, 148] on input "text" at bounding box center [151, 149] width 25 height 11
drag, startPoint x: 197, startPoint y: 149, endPoint x: 173, endPoint y: 151, distance: 24.5
click at [173, 151] on input "hig" at bounding box center [222, 149] width 103 height 11
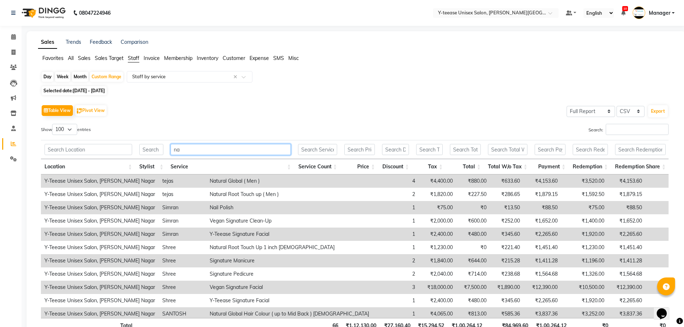
type input "n"
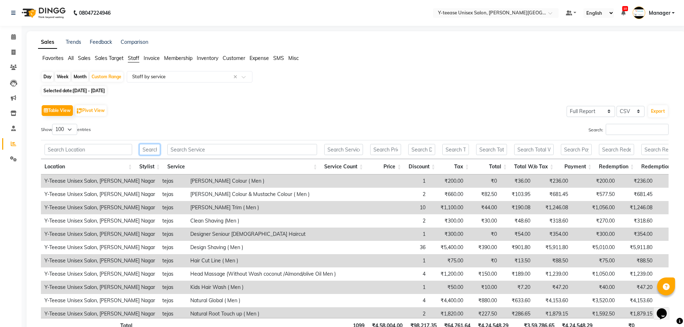
click at [148, 151] on input "text" at bounding box center [149, 149] width 21 height 11
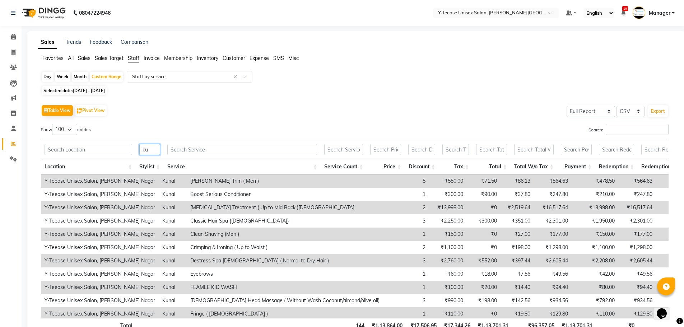
type input "kun"
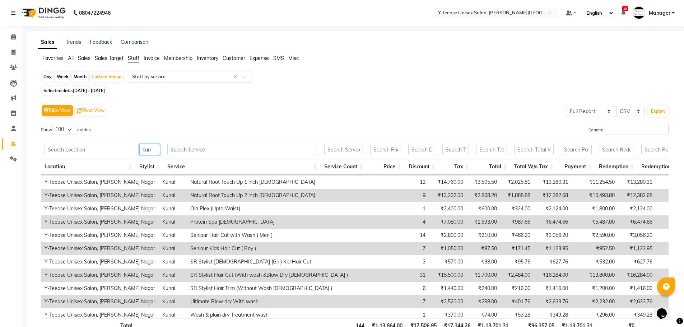
scroll to position [287, 0]
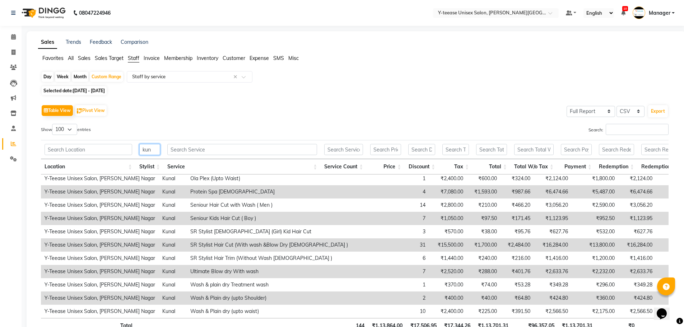
drag, startPoint x: 159, startPoint y: 149, endPoint x: 136, endPoint y: 149, distance: 22.6
click at [136, 149] on th "kun" at bounding box center [150, 149] width 28 height 19
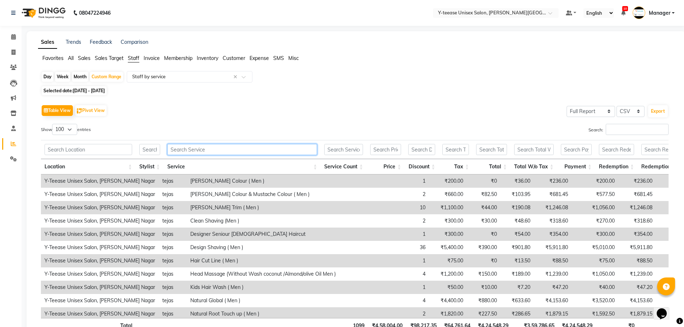
click at [187, 148] on input "text" at bounding box center [242, 149] width 150 height 11
click at [181, 141] on th at bounding box center [242, 149] width 157 height 19
click at [186, 146] on input "text" at bounding box center [242, 149] width 150 height 11
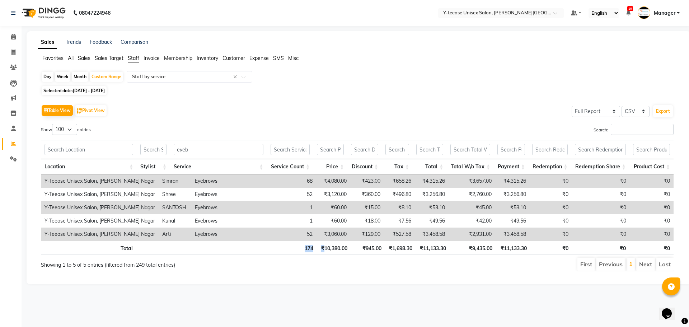
drag, startPoint x: 316, startPoint y: 251, endPoint x: 324, endPoint y: 251, distance: 8.3
click at [324, 251] on tr "Total 174 ₹10,380.00 ₹945.00 ₹1,698.30 ₹11,133.30 ₹9,435.00 ₹11,133.30 ₹0 ₹0 ₹0" at bounding box center [357, 248] width 633 height 14
drag, startPoint x: 203, startPoint y: 153, endPoint x: 184, endPoint y: 155, distance: 18.8
click at [184, 155] on input "eyeb" at bounding box center [218, 149] width 89 height 11
type input "e"
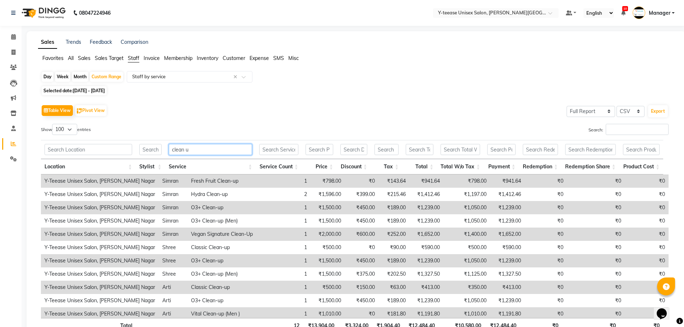
type input "clean up"
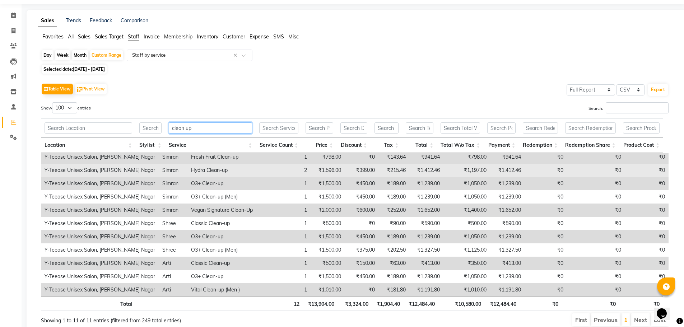
scroll to position [51, 0]
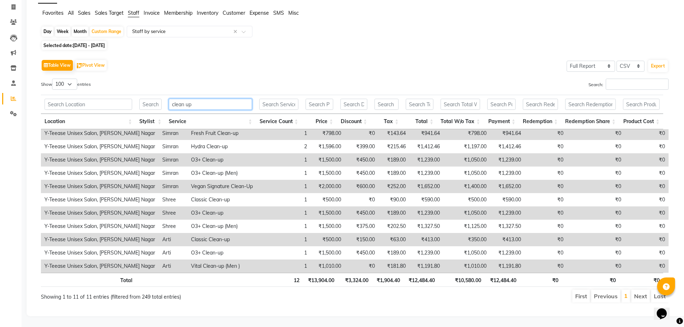
drag, startPoint x: 198, startPoint y: 95, endPoint x: 124, endPoint y: 99, distance: 74.1
click at [124, 99] on tr "clean up" at bounding box center [352, 104] width 622 height 19
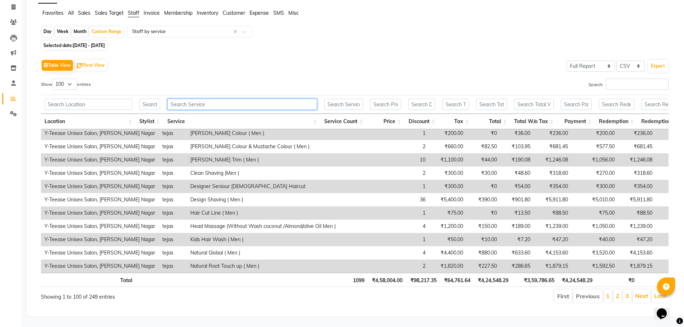
scroll to position [0, 0]
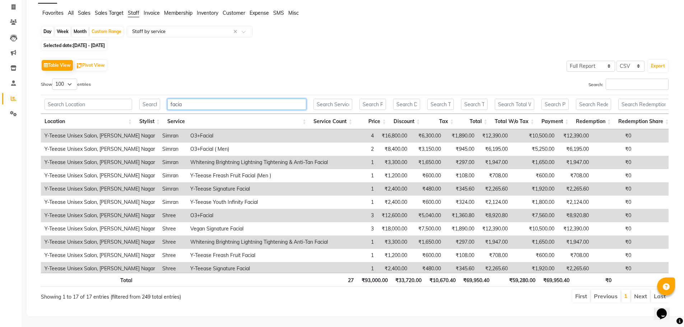
type input "facial"
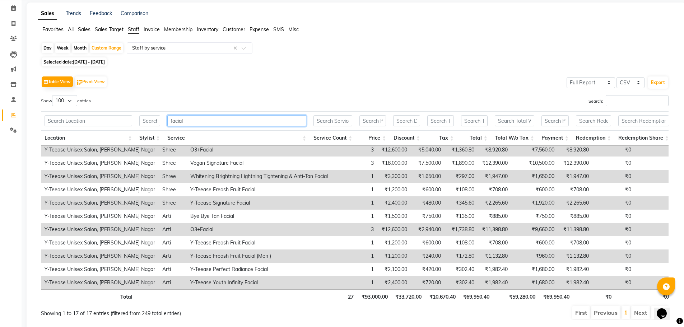
scroll to position [51, 0]
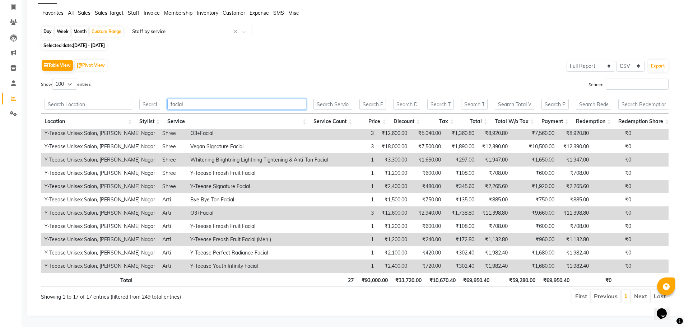
drag, startPoint x: 192, startPoint y: 100, endPoint x: 169, endPoint y: 99, distance: 23.3
click at [169, 99] on input "facial" at bounding box center [236, 104] width 139 height 11
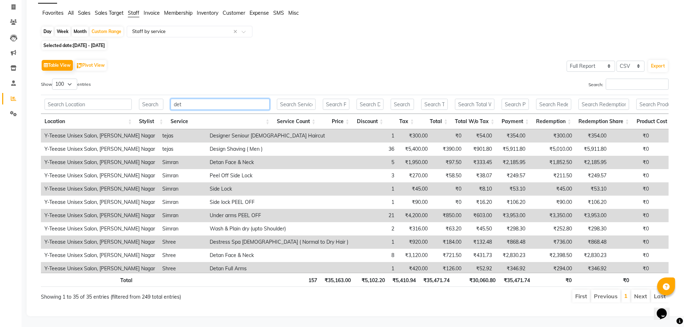
scroll to position [0, 0]
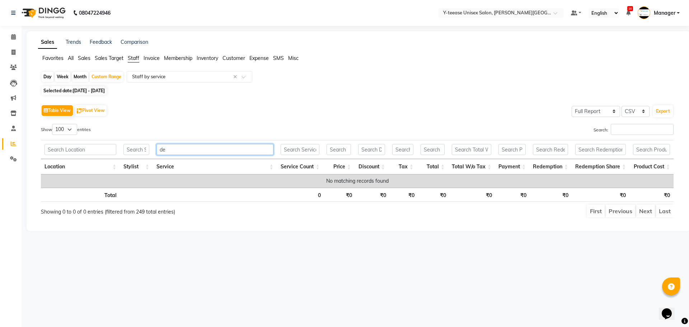
type input "d"
type input "w"
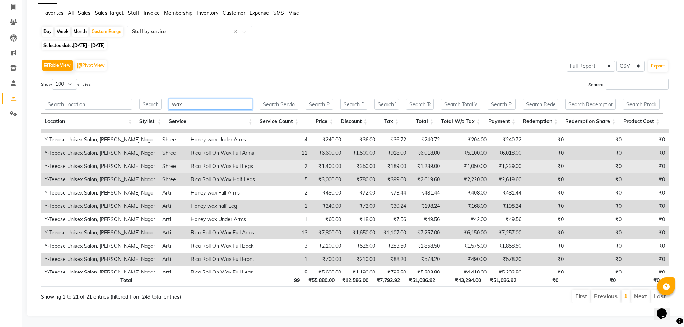
scroll to position [135, 0]
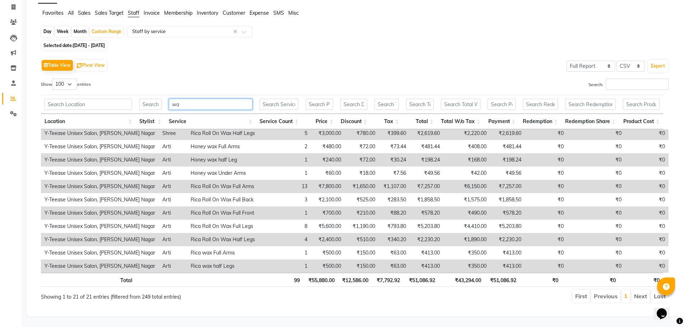
type input "w"
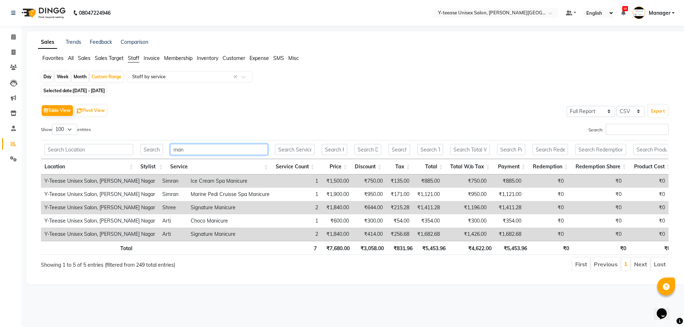
scroll to position [0, 0]
type input "mani"
drag, startPoint x: 197, startPoint y: 151, endPoint x: 160, endPoint y: 157, distance: 37.1
click at [160, 157] on tr "mani" at bounding box center [357, 149] width 633 height 19
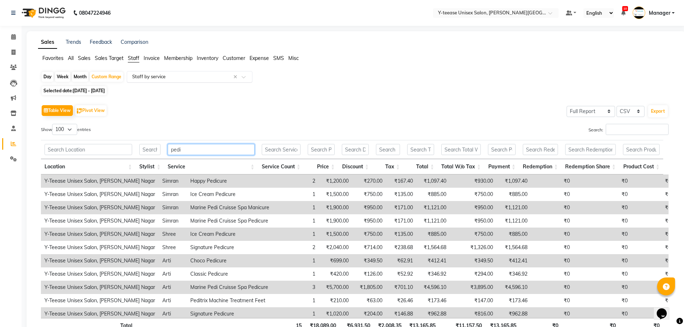
type input "pedi"
drag, startPoint x: 166, startPoint y: 75, endPoint x: 169, endPoint y: 75, distance: 4.0
click at [166, 75] on input "text" at bounding box center [182, 76] width 103 height 7
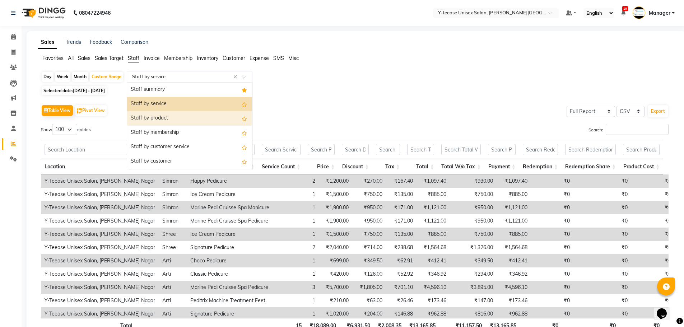
click at [195, 115] on div "Staff by product" at bounding box center [189, 118] width 125 height 14
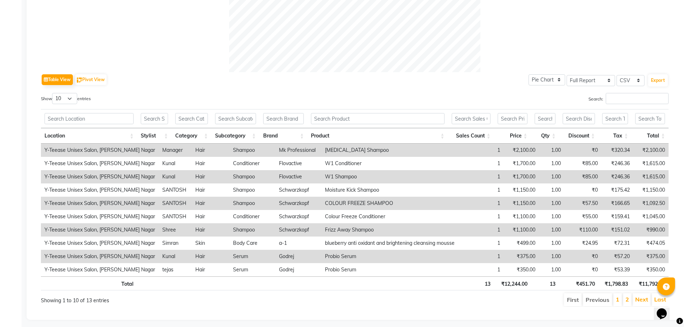
scroll to position [300, 0]
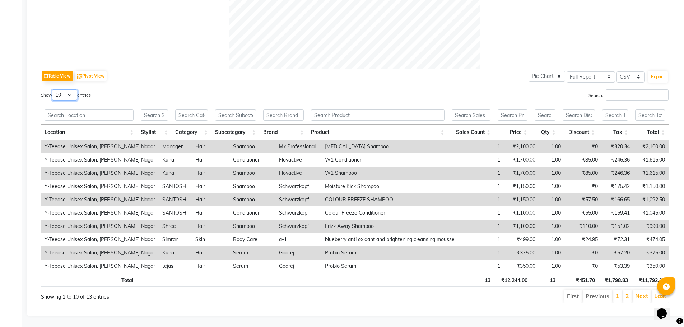
click at [70, 92] on select "10 25 50 100" at bounding box center [64, 94] width 25 height 11
select select "100"
click at [53, 89] on select "10 25 50 100" at bounding box center [64, 94] width 25 height 11
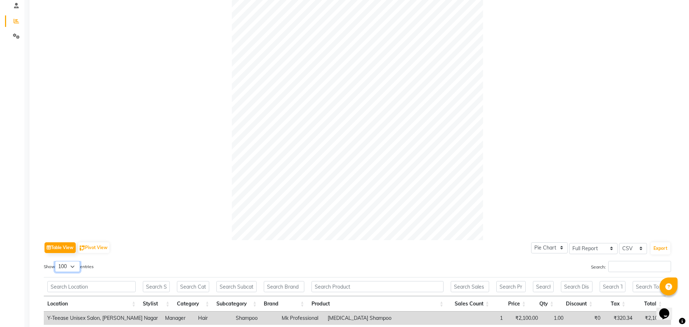
scroll to position [0, 0]
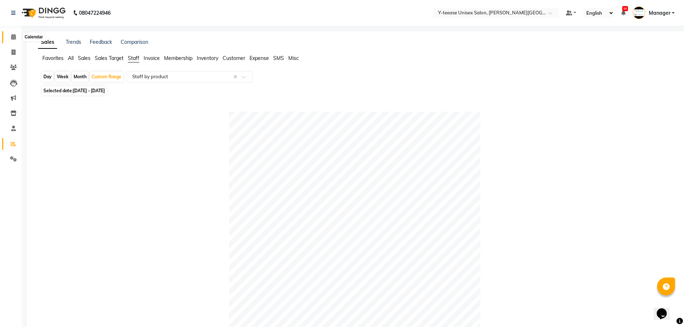
click at [13, 39] on icon at bounding box center [13, 36] width 5 height 5
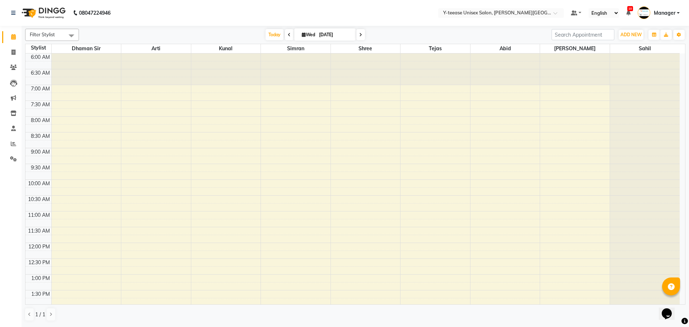
click at [266, 36] on span "Today" at bounding box center [275, 34] width 18 height 11
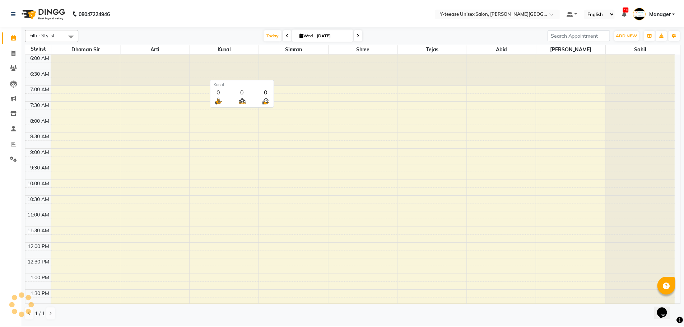
scroll to position [253, 0]
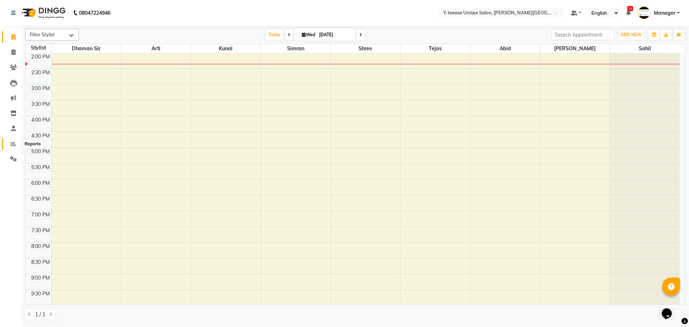
click at [14, 143] on icon at bounding box center [13, 143] width 5 height 5
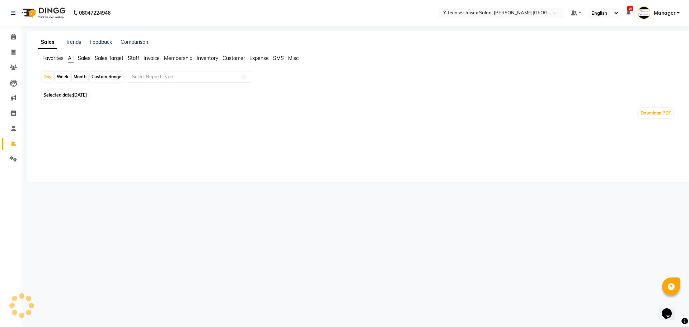
click at [102, 74] on div "Custom Range" at bounding box center [106, 77] width 33 height 10
select select "9"
select select "2025"
click at [104, 76] on div "Custom Range" at bounding box center [106, 77] width 33 height 10
select select "9"
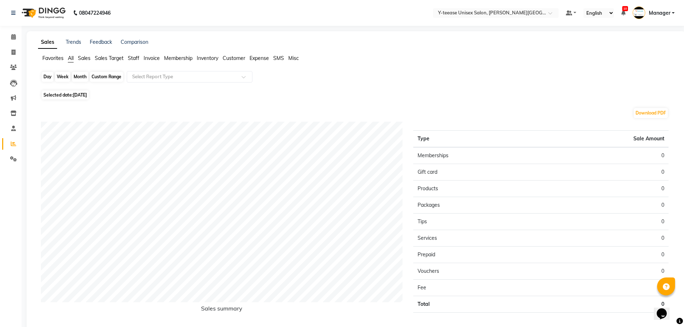
select select "2025"
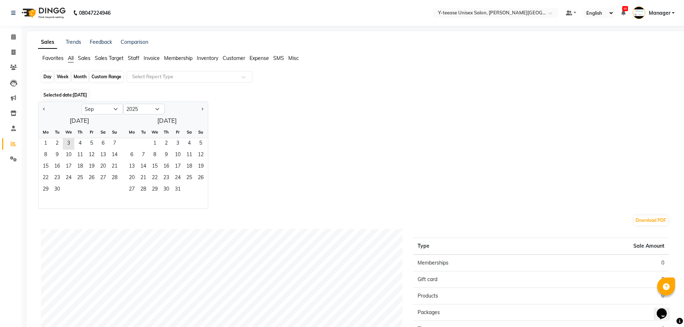
click at [104, 76] on div "Custom Range" at bounding box center [106, 77] width 33 height 10
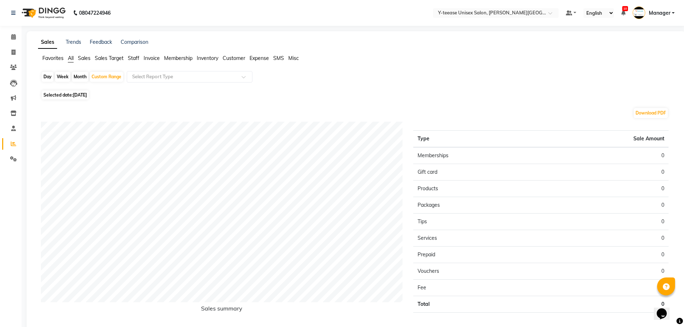
click at [79, 98] on span "Selected date: 03-09-2025" at bounding box center [65, 94] width 47 height 9
select select "9"
select select "2025"
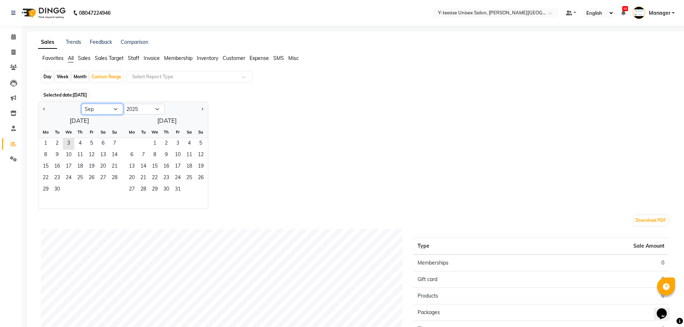
click at [92, 111] on select "Jan Feb Mar Apr May Jun Jul Aug Sep Oct Nov Dec" at bounding box center [102, 109] width 42 height 11
select select "8"
click at [81, 104] on select "Jan Feb Mar Apr May Jun Jul Aug Sep Oct Nov Dec" at bounding box center [102, 109] width 42 height 11
click at [87, 143] on span "1" at bounding box center [91, 143] width 11 height 11
click at [116, 192] on span "31" at bounding box center [114, 189] width 11 height 11
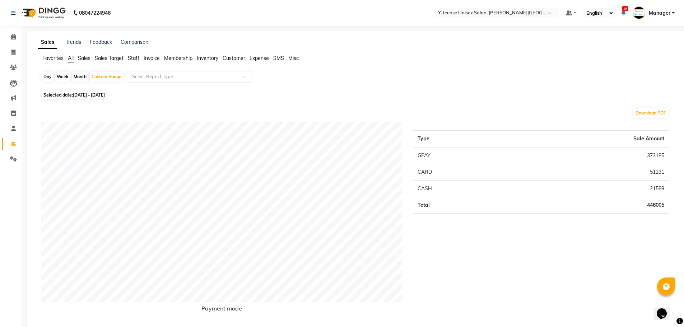
click at [138, 61] on span "Staff" at bounding box center [133, 58] width 11 height 6
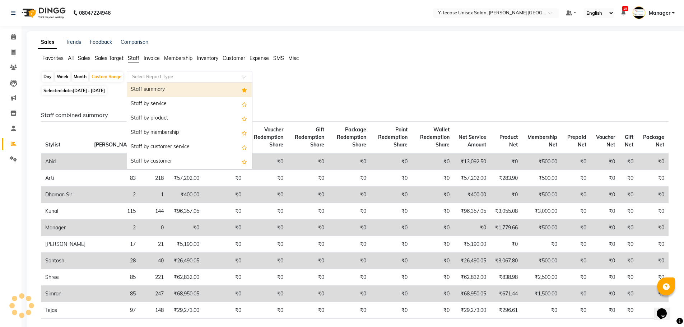
click at [155, 76] on input "text" at bounding box center [182, 76] width 103 height 7
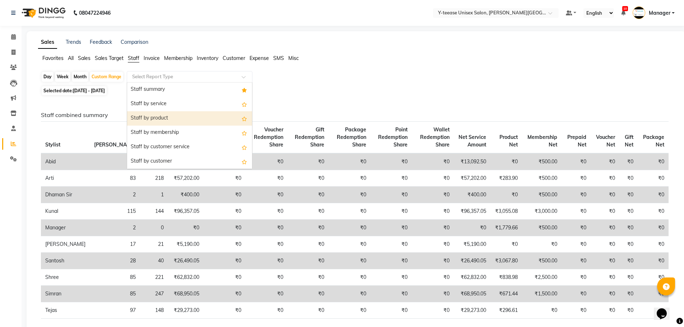
click at [168, 124] on div "Staff by product" at bounding box center [189, 118] width 125 height 14
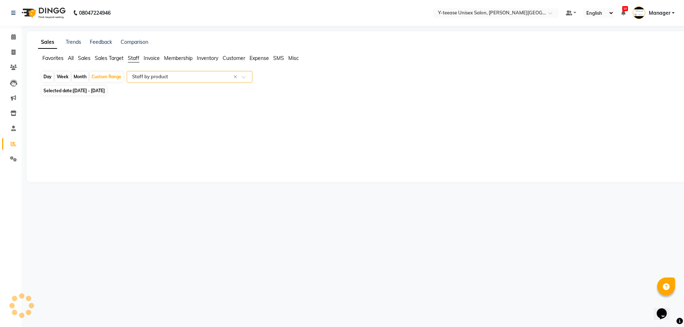
select select "full_report"
select select "csv"
click at [162, 88] on div "Selected date: 01-08-2025 - 31-08-2025" at bounding box center [357, 91] width 633 height 8
click at [166, 81] on div "Select Report Type × Staff by product ×" at bounding box center [190, 76] width 126 height 11
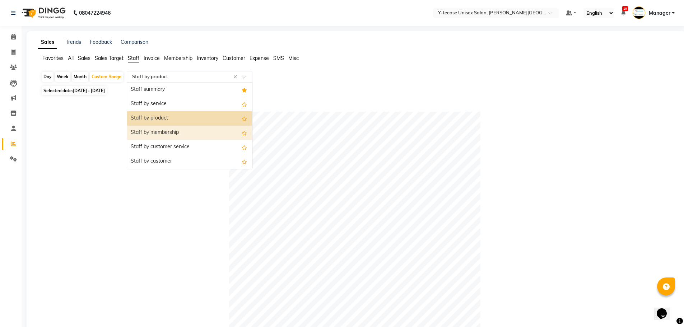
click at [169, 130] on div "Staff by membership" at bounding box center [189, 133] width 125 height 14
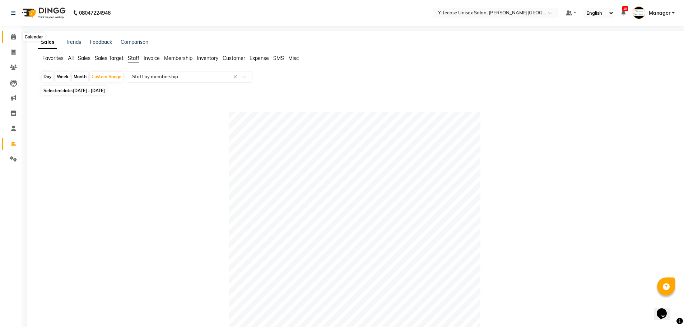
click at [13, 34] on icon at bounding box center [13, 36] width 5 height 5
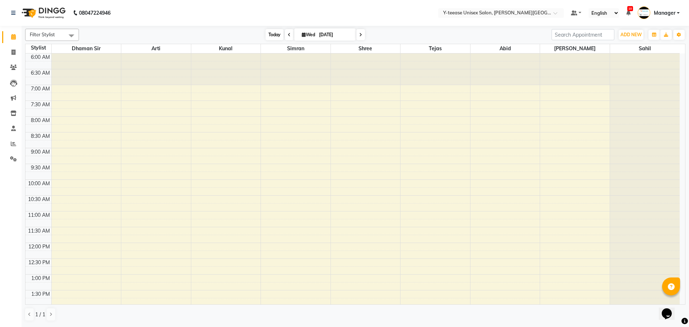
click at [279, 38] on span "Today" at bounding box center [275, 34] width 18 height 11
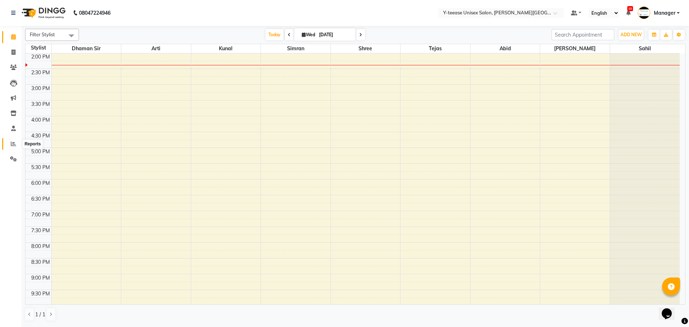
click at [17, 146] on span at bounding box center [13, 144] width 13 height 8
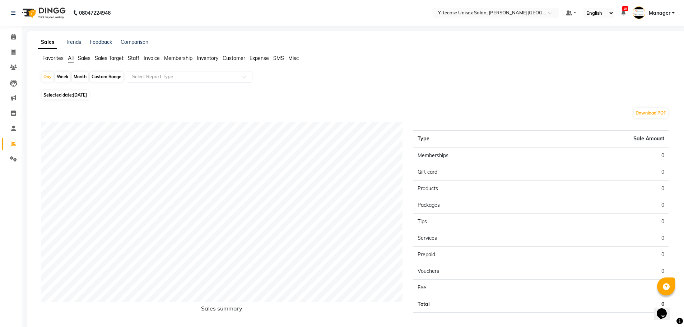
click at [113, 77] on div "Custom Range" at bounding box center [106, 77] width 33 height 10
select select "9"
select select "2025"
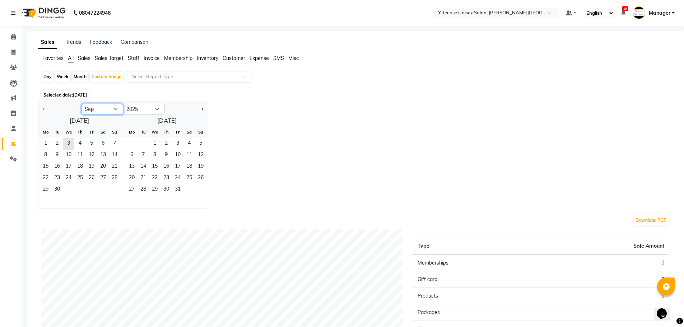
click at [104, 108] on select "Jan Feb Mar Apr May Jun Jul Aug Sep Oct Nov Dec" at bounding box center [102, 109] width 42 height 11
select select "8"
click at [81, 104] on select "Jan Feb Mar Apr May Jun Jul Aug Sep Oct Nov Dec" at bounding box center [102, 109] width 42 height 11
click at [92, 139] on span "1" at bounding box center [91, 143] width 11 height 11
click at [117, 192] on span "31" at bounding box center [114, 189] width 11 height 11
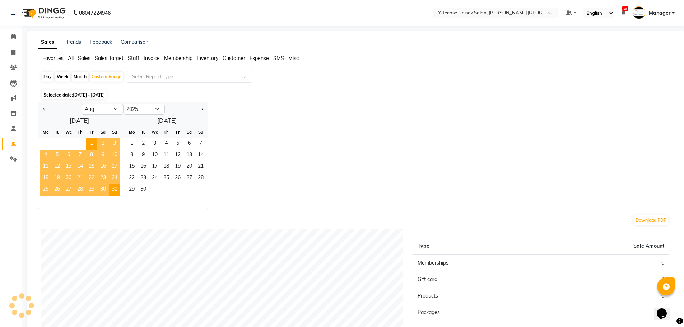
click at [316, 176] on div "Jan Feb Mar Apr May Jun Jul Aug Sep Oct Nov Dec 2015 2016 2017 2018 2019 2020 2…" at bounding box center [356, 155] width 636 height 107
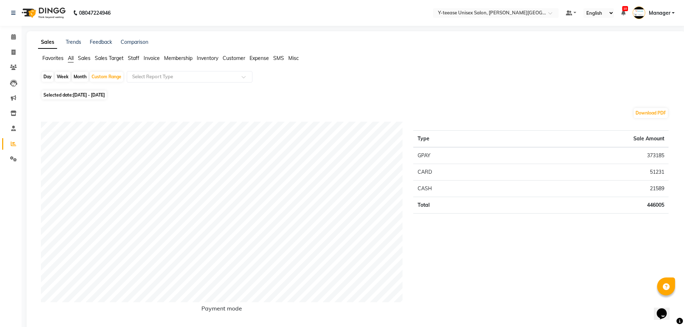
click at [131, 55] on li "Staff" at bounding box center [133, 59] width 11 height 8
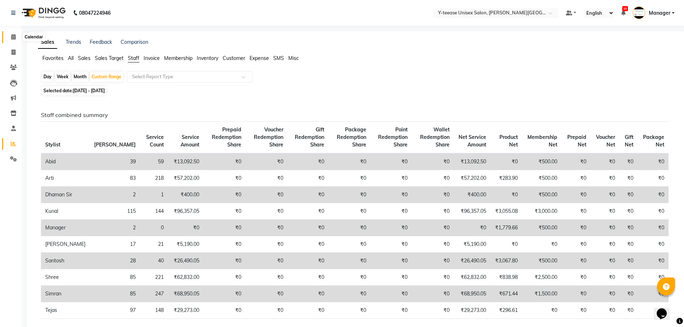
click at [14, 36] on icon at bounding box center [13, 36] width 5 height 5
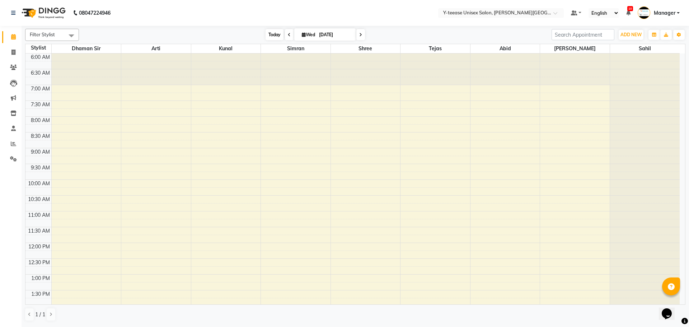
click at [269, 39] on span "Today" at bounding box center [275, 34] width 18 height 11
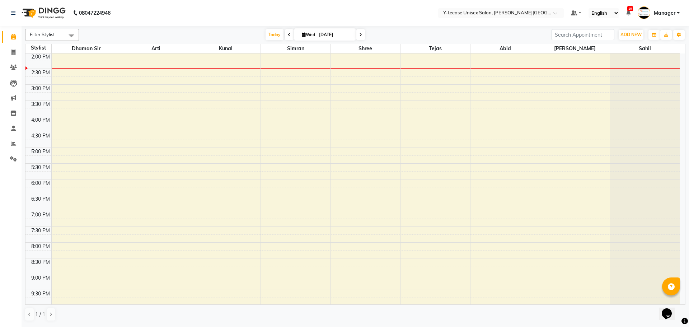
click at [408, 52] on span "tejas" at bounding box center [436, 48] width 70 height 9
click at [276, 36] on span "Today" at bounding box center [275, 34] width 18 height 11
click at [302, 35] on icon at bounding box center [304, 34] width 4 height 5
select select "9"
select select "2025"
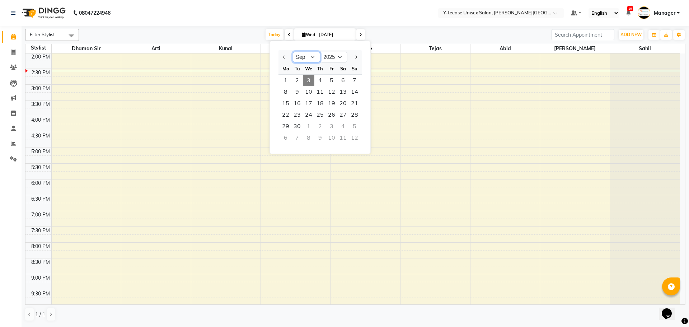
click at [312, 56] on select "Jan Feb Mar Apr May Jun Jul Aug Sep Oct Nov Dec" at bounding box center [306, 57] width 27 height 11
select select "2"
click at [293, 52] on select "Jan Feb Mar Apr May Jun Jul Aug Sep Oct Nov Dec" at bounding box center [306, 57] width 27 height 11
click at [342, 81] on span "1" at bounding box center [342, 80] width 11 height 11
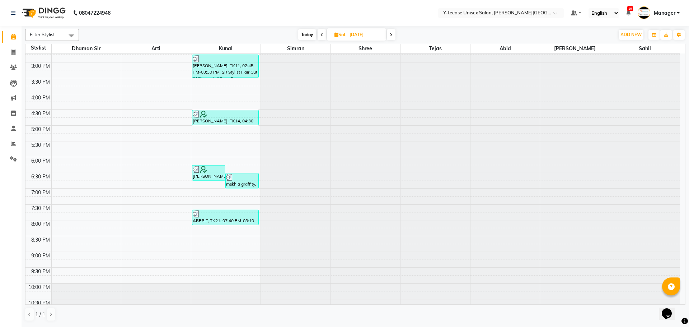
scroll to position [286, 0]
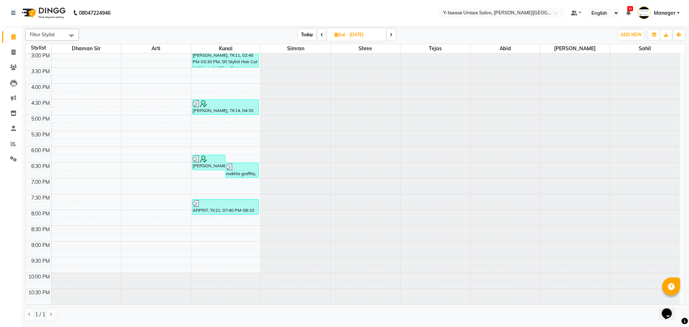
click at [392, 33] on icon at bounding box center [391, 35] width 3 height 4
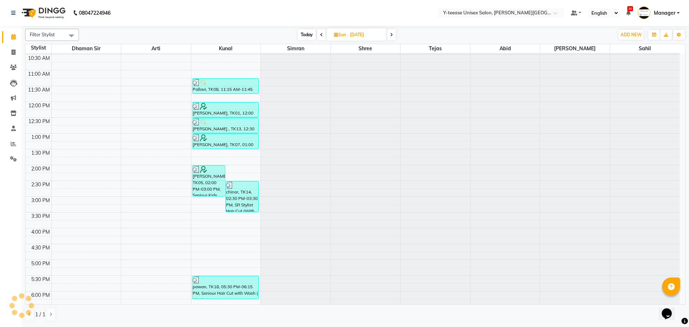
scroll to position [74, 0]
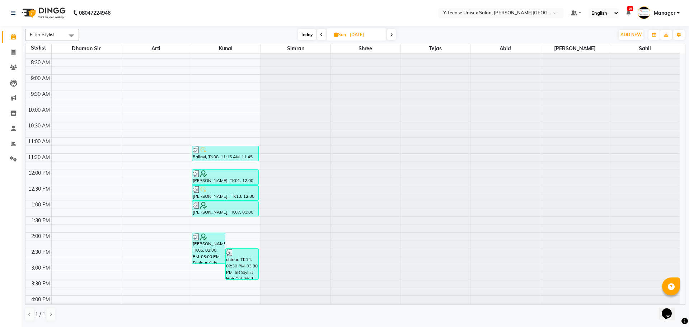
click at [392, 33] on icon at bounding box center [391, 35] width 3 height 4
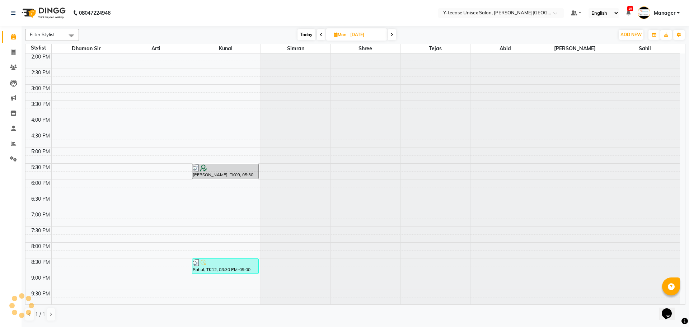
scroll to position [286, 0]
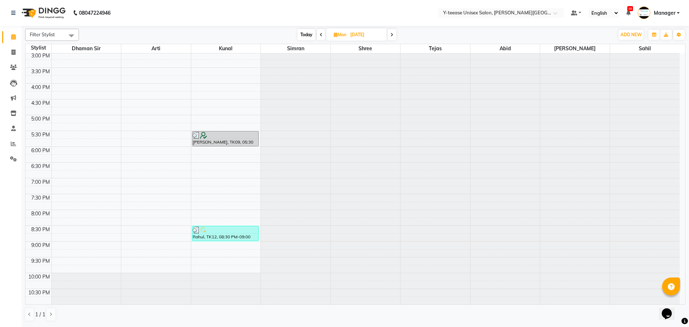
click at [392, 35] on icon at bounding box center [392, 35] width 3 height 4
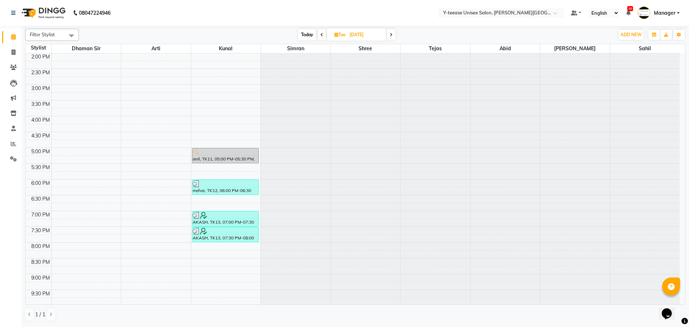
click at [391, 34] on icon at bounding box center [391, 35] width 3 height 4
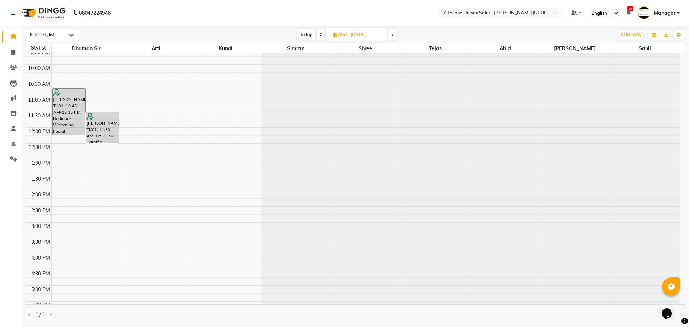
scroll to position [74, 0]
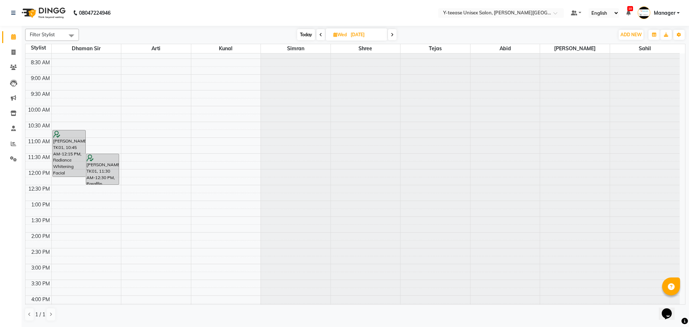
click at [392, 33] on icon at bounding box center [392, 35] width 3 height 4
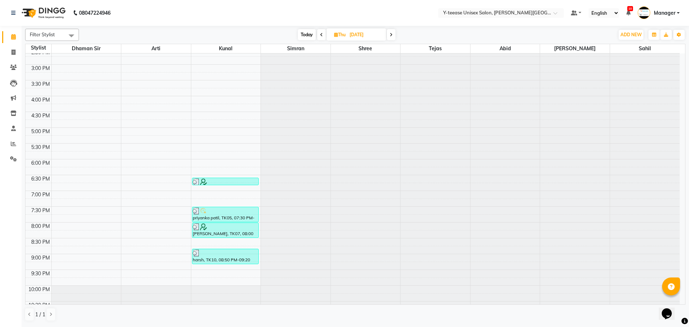
scroll to position [286, 0]
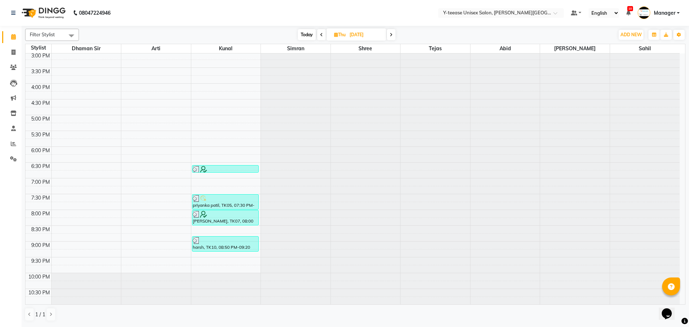
click at [391, 37] on span at bounding box center [391, 34] width 9 height 11
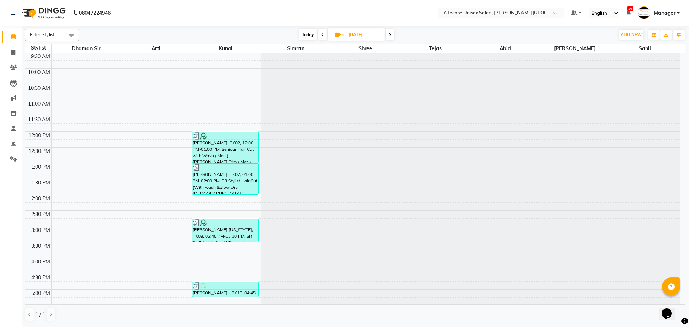
scroll to position [144, 0]
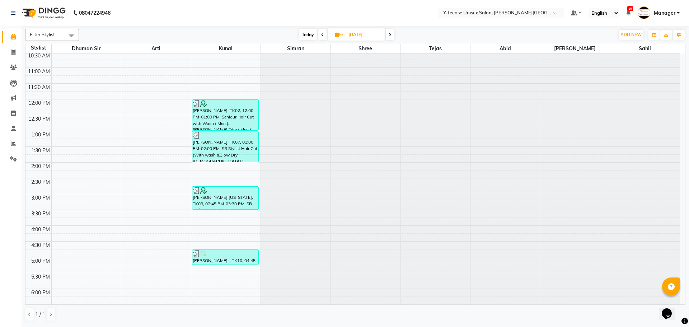
click at [395, 33] on span at bounding box center [390, 34] width 9 height 11
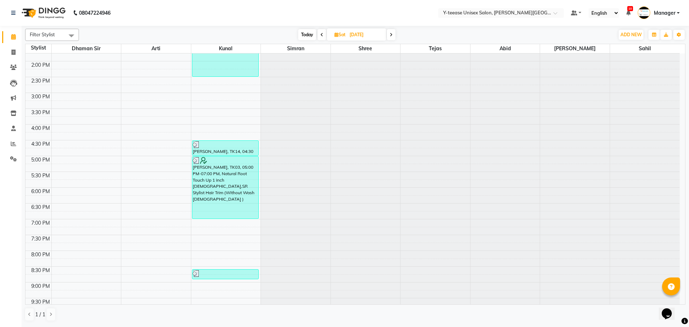
scroll to position [142, 0]
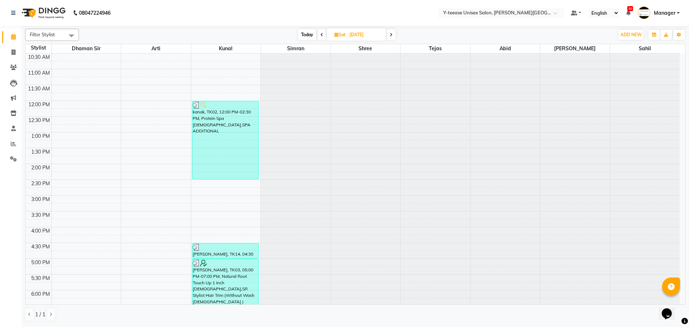
click at [390, 36] on icon at bounding box center [391, 35] width 3 height 4
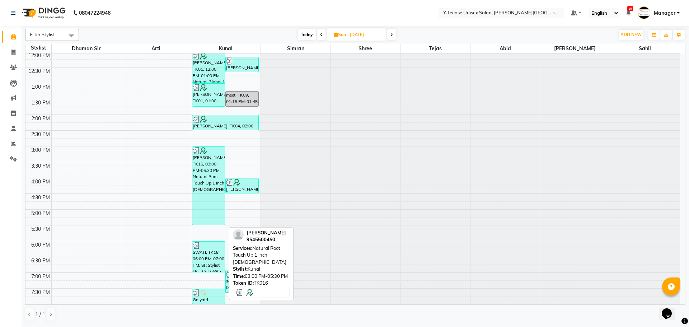
scroll to position [253, 0]
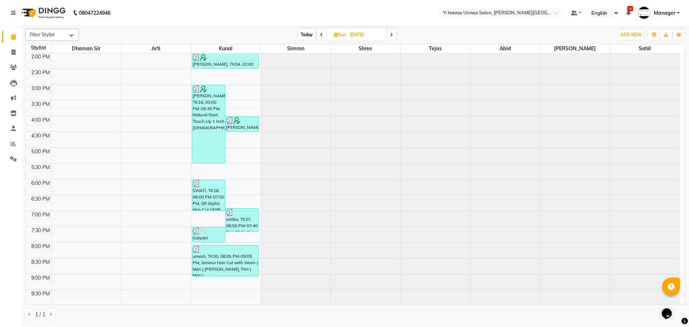
click at [305, 36] on span "Today" at bounding box center [307, 34] width 18 height 11
type input "[DATE]"
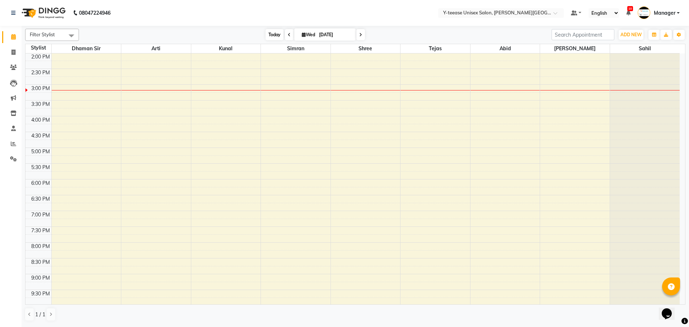
click at [269, 32] on span "Today" at bounding box center [275, 34] width 18 height 11
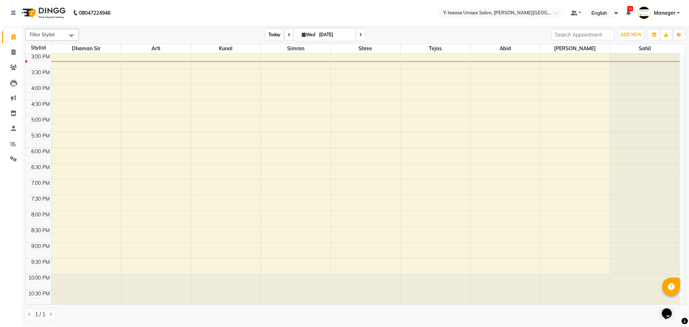
click at [269, 32] on span "Today" at bounding box center [275, 34] width 18 height 11
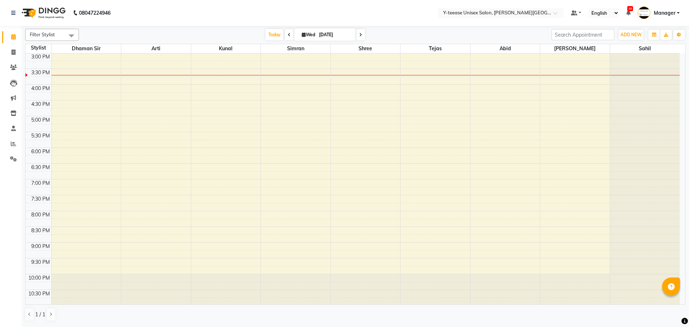
drag, startPoint x: 109, startPoint y: 157, endPoint x: 241, endPoint y: 11, distance: 197.3
click at [241, 11] on nav "08047224946 Select Location × Y-teease Unisex Salon, Keshav Nagar Default Panel…" at bounding box center [344, 13] width 689 height 26
click at [270, 34] on span "Today" at bounding box center [275, 34] width 18 height 11
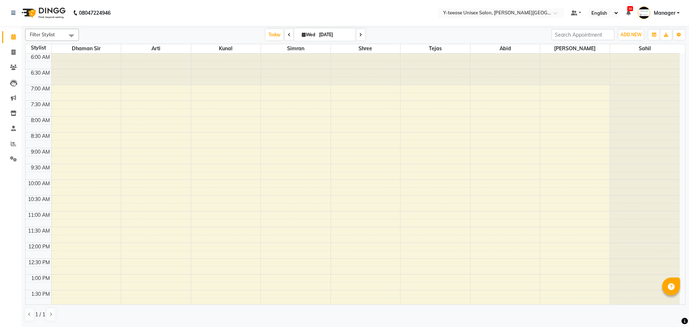
click at [276, 33] on span "Today" at bounding box center [275, 34] width 18 height 11
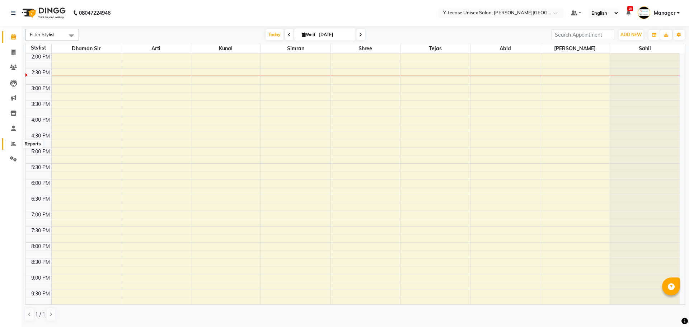
click at [8, 144] on span at bounding box center [13, 144] width 13 height 8
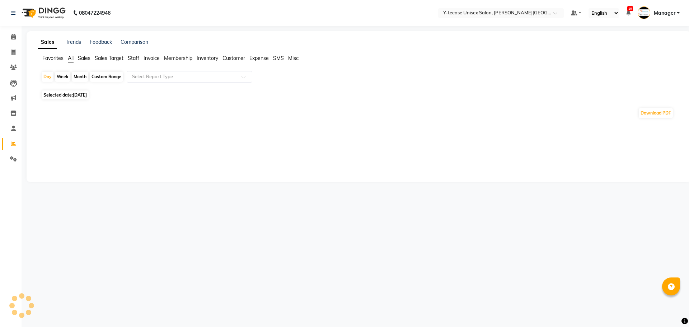
click at [86, 94] on span "[DATE]" at bounding box center [80, 94] width 14 height 5
select select "9"
select select "2025"
click at [87, 95] on span "[DATE]" at bounding box center [80, 94] width 14 height 5
select select "9"
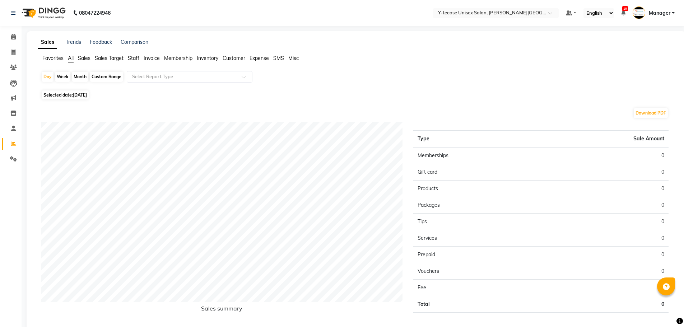
select select "2025"
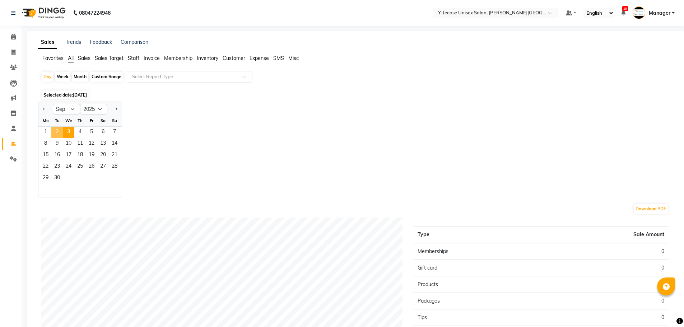
click at [58, 134] on span "2" at bounding box center [56, 132] width 11 height 11
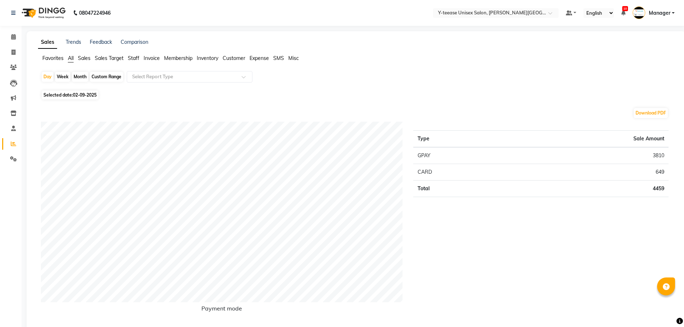
click at [134, 59] on span "Staff" at bounding box center [133, 58] width 11 height 6
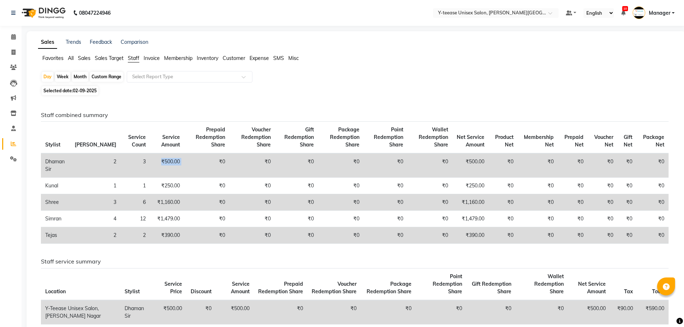
drag, startPoint x: 140, startPoint y: 163, endPoint x: 166, endPoint y: 160, distance: 25.3
click at [166, 160] on tr "Dhaman Sir 2 3 ₹500.00 ₹0 ₹0 ₹0 ₹0 ₹0 ₹0 ₹500.00 ₹0 ₹0 ₹0 ₹0 ₹0 ₹0" at bounding box center [355, 165] width 628 height 24
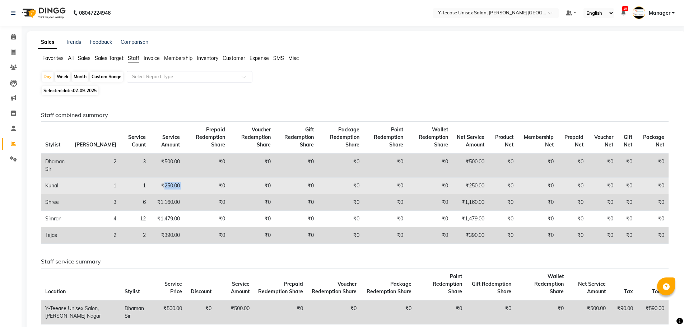
drag, startPoint x: 143, startPoint y: 186, endPoint x: 165, endPoint y: 187, distance: 22.3
click at [165, 187] on tr "Kunal 1 1 ₹250.00 ₹0 ₹0 ₹0 ₹0 ₹0 ₹0 ₹250.00 ₹0 ₹0 ₹0 ₹0 ₹0 ₹0" at bounding box center [355, 186] width 628 height 17
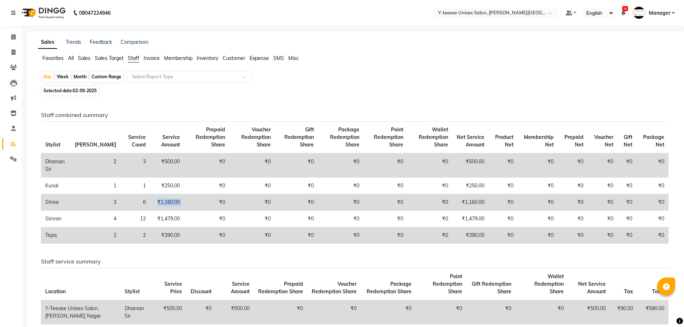
drag, startPoint x: 138, startPoint y: 204, endPoint x: 176, endPoint y: 208, distance: 38.9
click at [176, 208] on tr "Shree 3 6 ₹1,160.00 ₹0 ₹0 ₹0 ₹0 ₹0 ₹0 ₹1,160.00 ₹0 ₹0 ₹0 ₹0 ₹0 ₹0" at bounding box center [355, 202] width 628 height 17
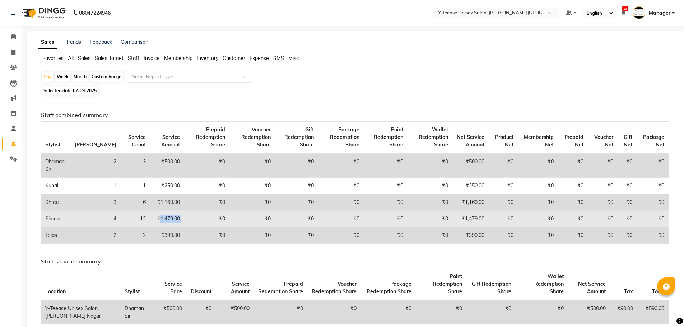
drag, startPoint x: 140, startPoint y: 220, endPoint x: 178, endPoint y: 224, distance: 37.5
click at [178, 224] on tr "Simran 4 12 ₹1,479.00 ₹0 ₹0 ₹0 ₹0 ₹0 ₹0 ₹1,479.00 ₹0 ₹0 ₹0 ₹0 ₹0 ₹0" at bounding box center [355, 219] width 628 height 17
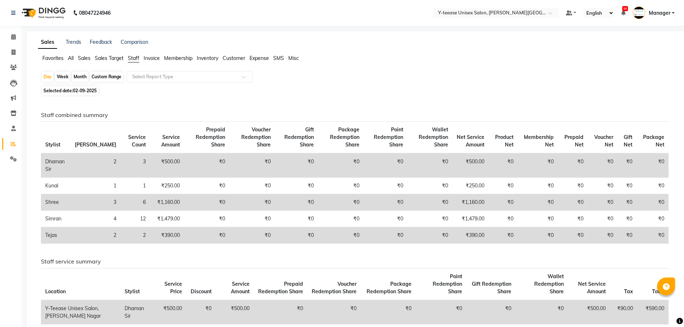
drag, startPoint x: 141, startPoint y: 237, endPoint x: 199, endPoint y: 239, distance: 57.5
click at [150, 237] on td "₹390.00" at bounding box center [167, 235] width 34 height 17
click at [16, 36] on span at bounding box center [13, 37] width 13 height 8
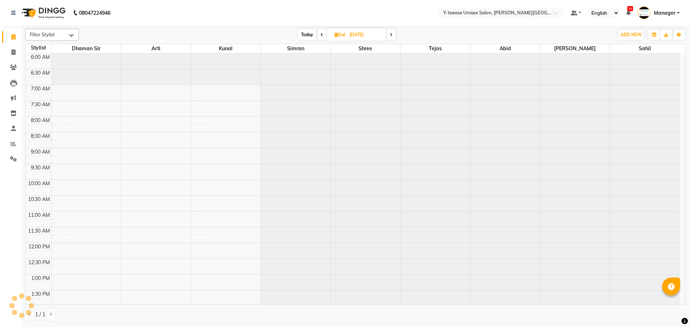
click at [303, 39] on span "Today" at bounding box center [307, 34] width 18 height 11
type input "[DATE]"
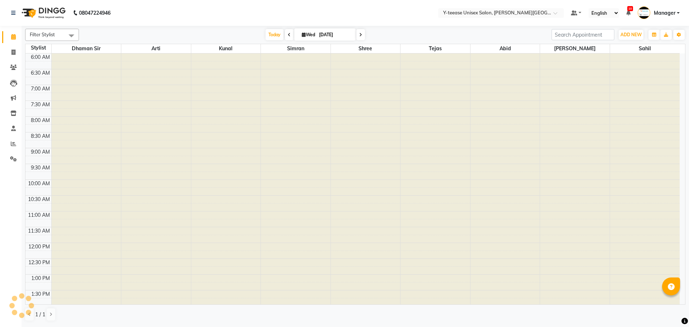
scroll to position [253, 0]
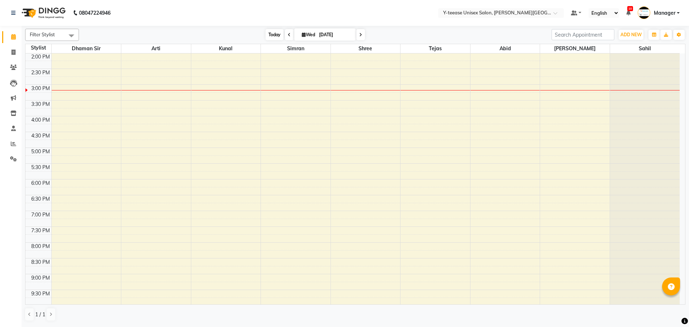
click at [271, 33] on span "Today" at bounding box center [275, 34] width 18 height 11
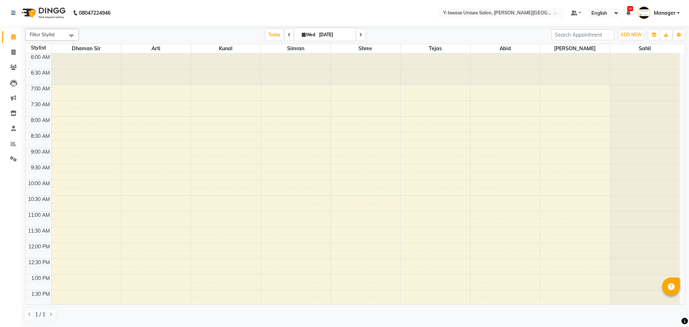
scroll to position [285, 0]
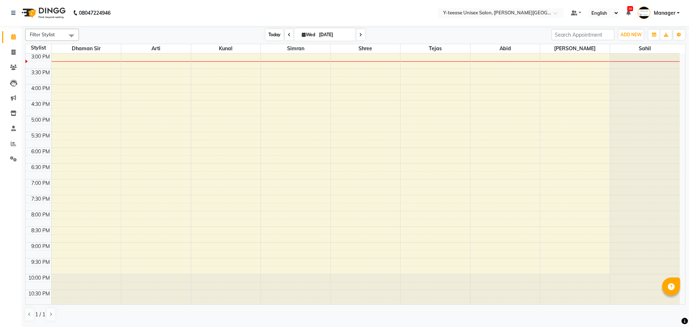
click at [268, 36] on span "Today" at bounding box center [275, 34] width 18 height 11
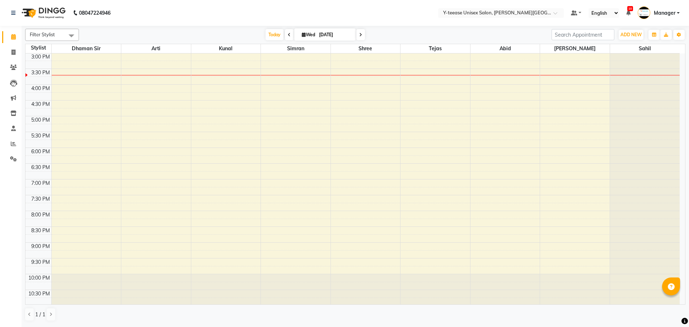
click at [273, 40] on div "Filter Stylist Select All Abid Arti Dhaman Sir Kunal Pratik Sahil Shree Simran …" at bounding box center [355, 35] width 661 height 12
click at [273, 40] on span "Today" at bounding box center [275, 34] width 18 height 11
click at [677, 11] on link "Manager" at bounding box center [659, 13] width 42 height 12
click at [664, 8] on link "Manager" at bounding box center [659, 13] width 42 height 12
click at [658, 12] on span "Manager" at bounding box center [665, 13] width 22 height 8
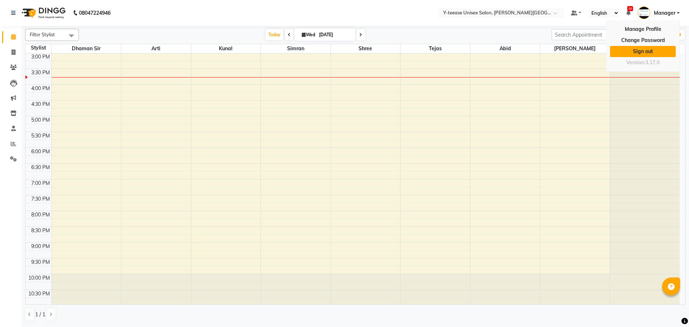
click at [654, 54] on link "Sign out" at bounding box center [643, 51] width 66 height 11
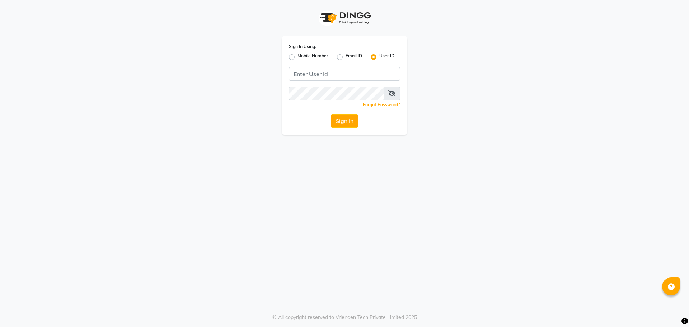
click at [298, 55] on label "Mobile Number" at bounding box center [313, 57] width 31 height 9
click at [298, 55] on input "Mobile Number" at bounding box center [300, 55] width 5 height 5
radio input "true"
radio input "false"
click at [338, 76] on input "Username" at bounding box center [356, 74] width 87 height 14
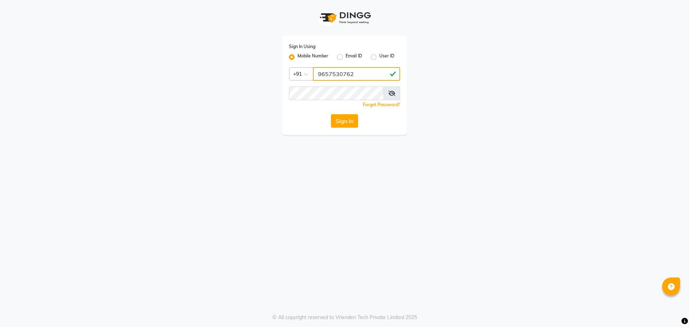
type input "9657530762"
click at [342, 117] on button "Sign In" at bounding box center [344, 121] width 27 height 14
